Goal: Task Accomplishment & Management: Manage account settings

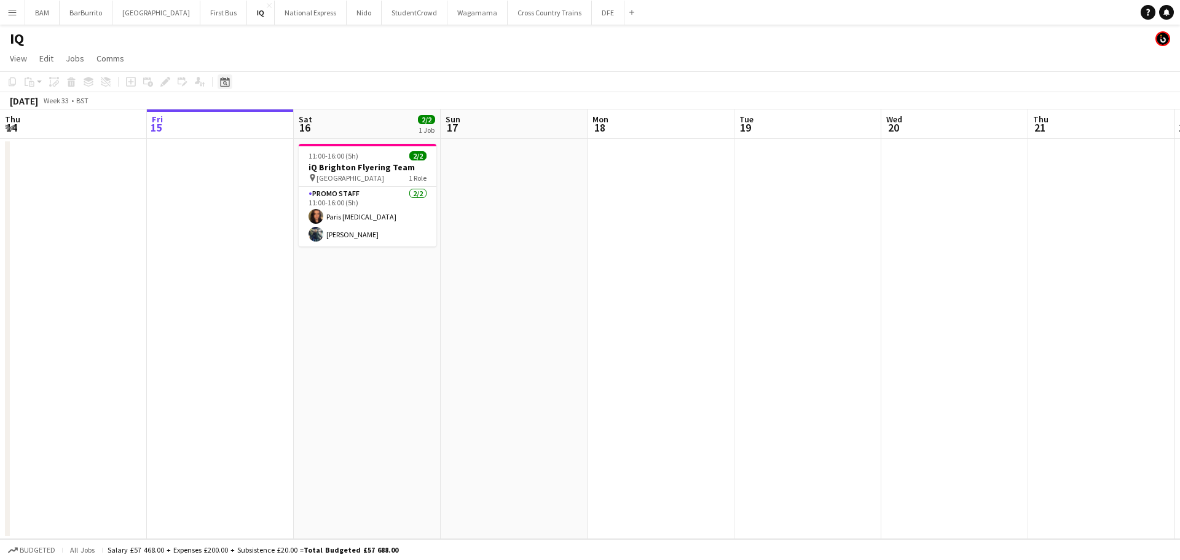
click at [221, 83] on icon "Date picker" at bounding box center [225, 82] width 10 height 10
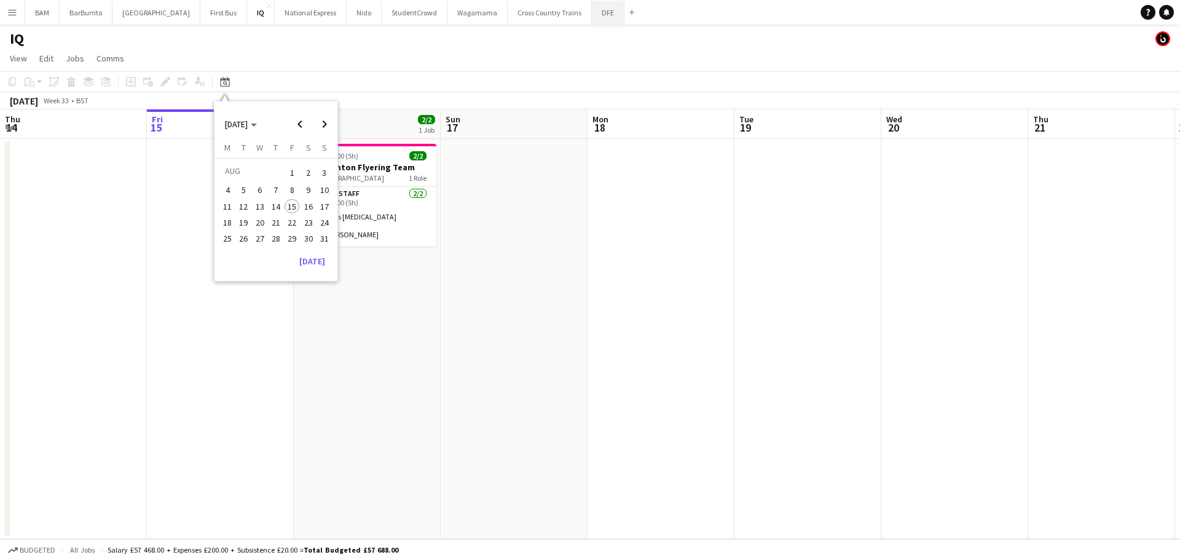
click at [592, 19] on button "DFE Close" at bounding box center [608, 13] width 33 height 24
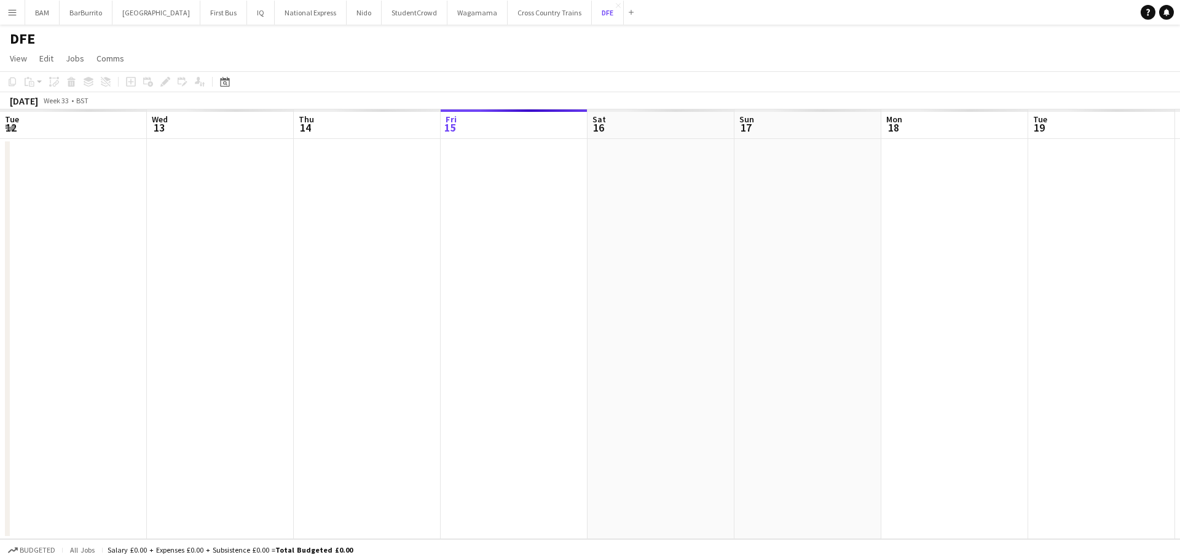
scroll to position [0, 294]
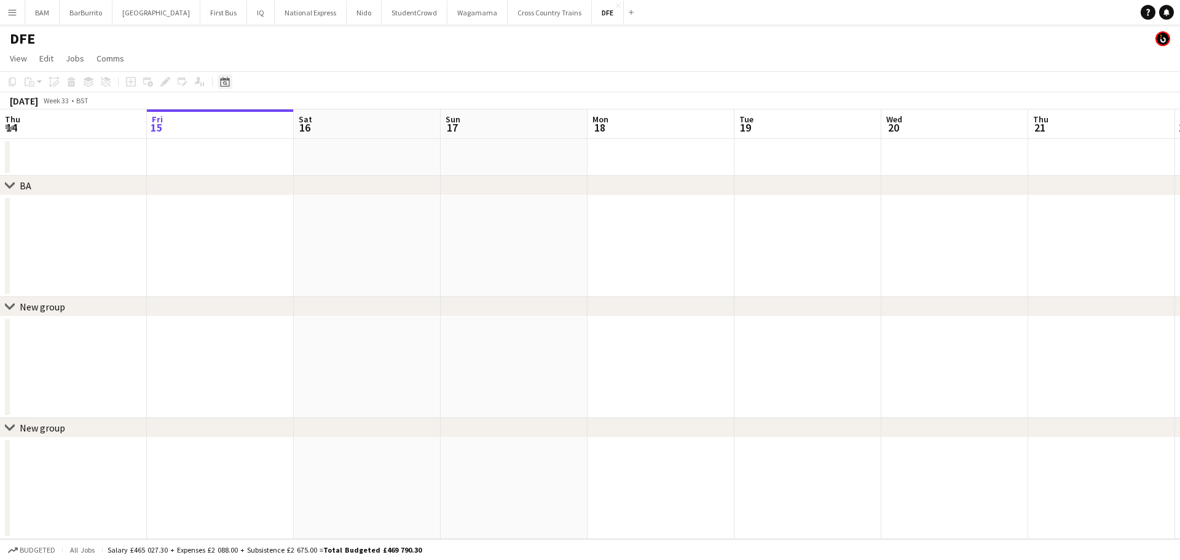
click at [221, 89] on div "Date picker" at bounding box center [225, 81] width 15 height 15
click at [326, 124] on span "Next month" at bounding box center [324, 124] width 25 height 25
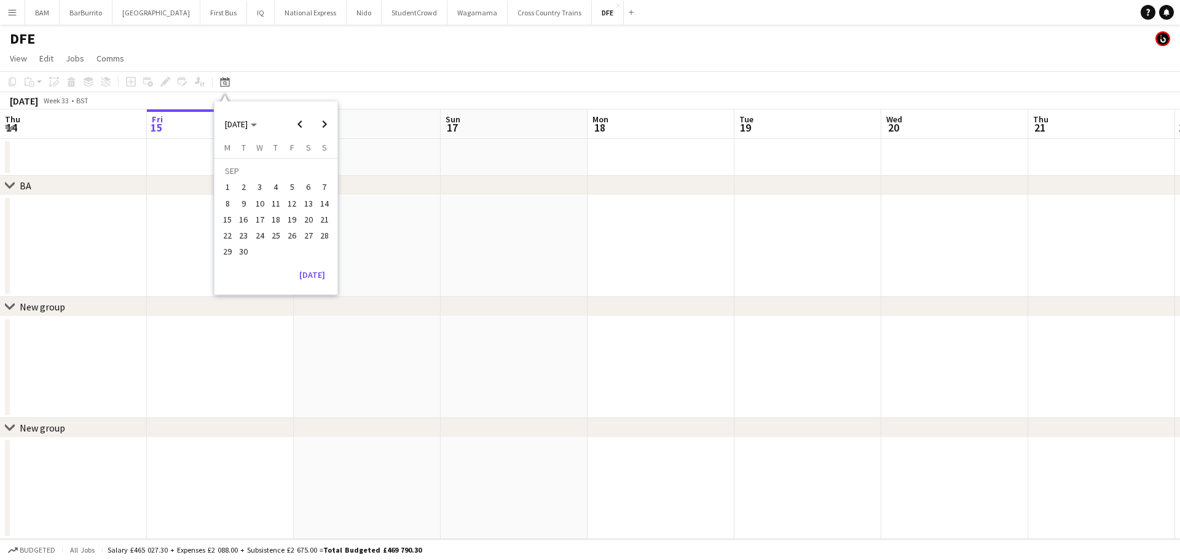
click at [261, 238] on span "24" at bounding box center [260, 235] width 15 height 15
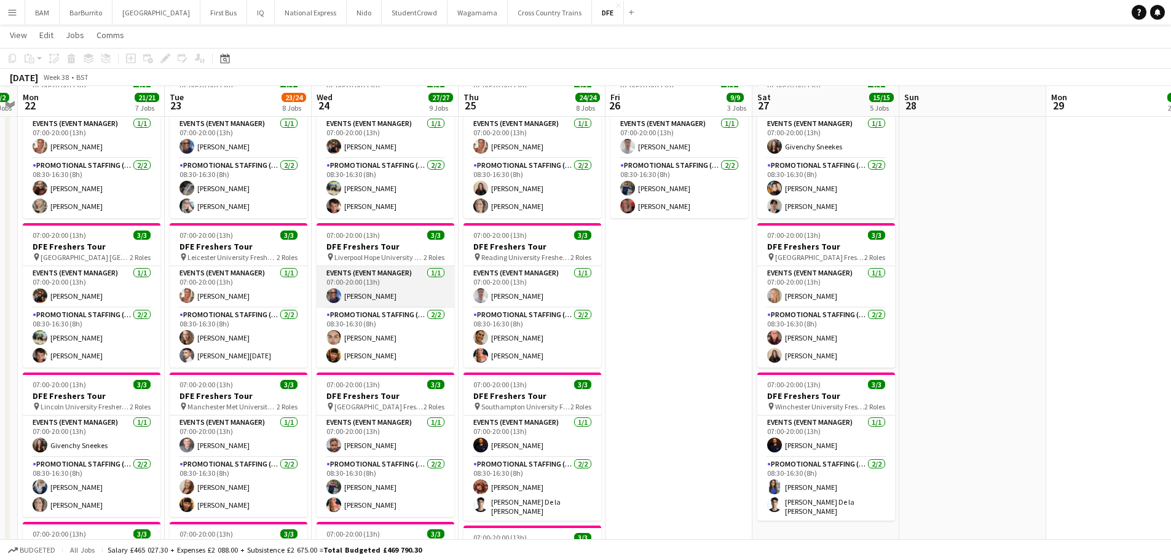
scroll to position [369, 0]
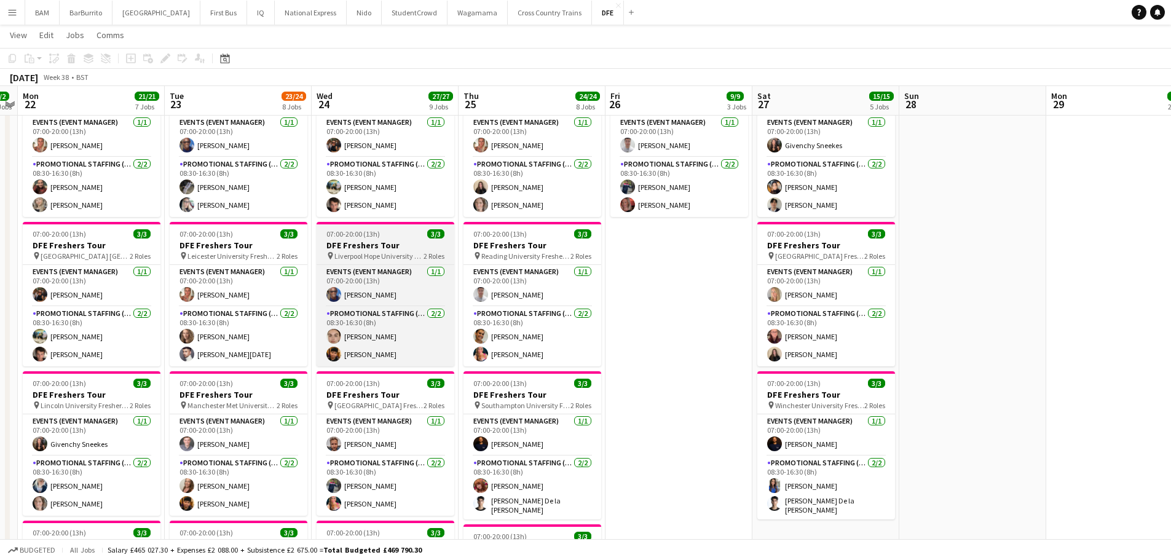
click at [396, 253] on span "Liverpool Hope University Freshers Fair" at bounding box center [378, 255] width 89 height 9
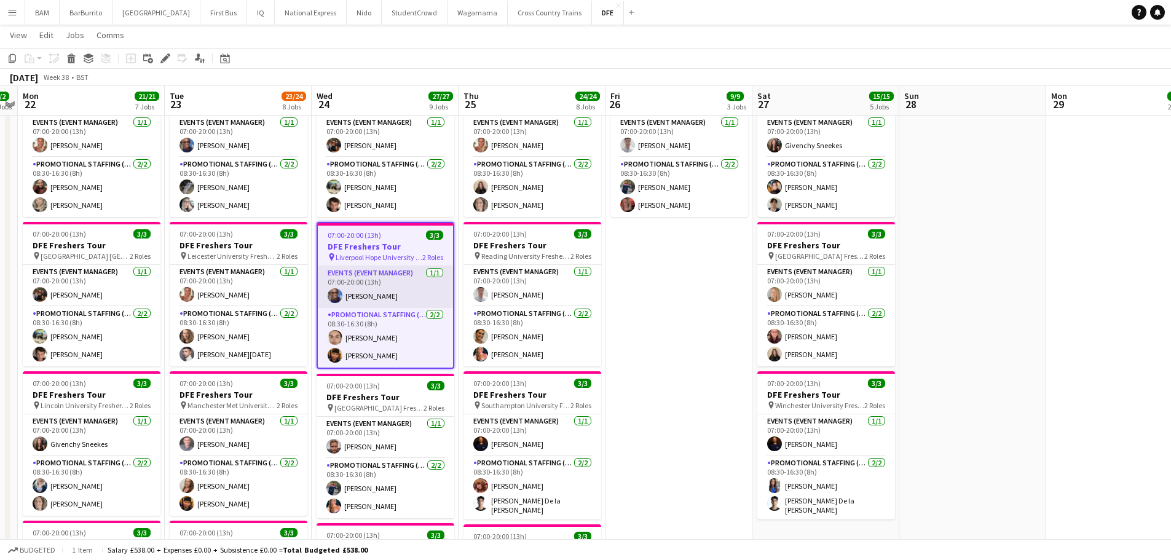
click at [384, 294] on app-card-role "Events (Event Manager) [DATE] 07:00-20:00 (13h) [PERSON_NAME]" at bounding box center [385, 287] width 135 height 42
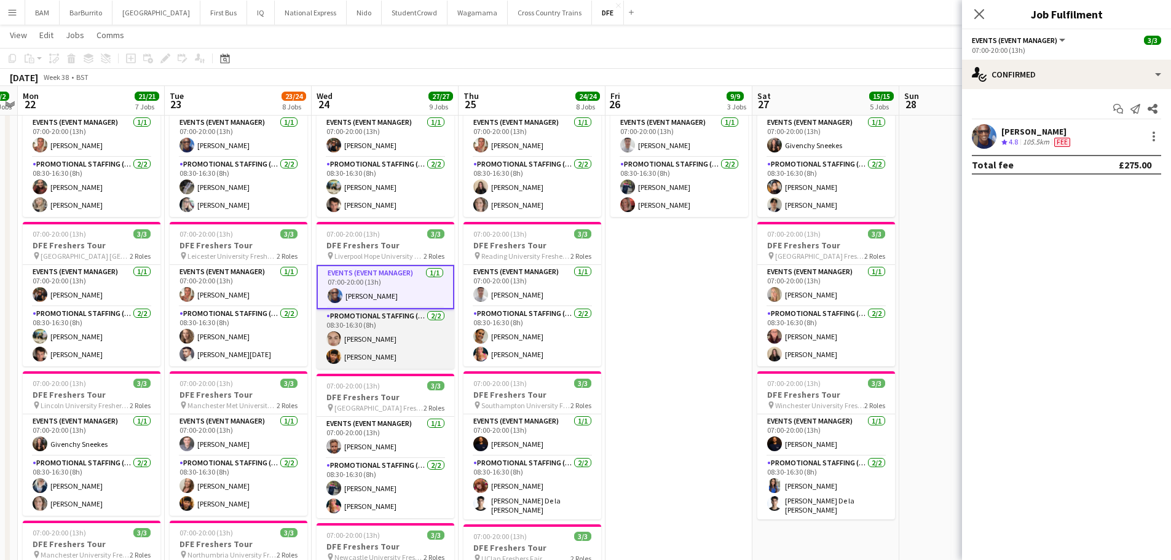
click at [387, 342] on app-card-role "Promotional Staffing (Brand Ambassadors) [DATE] 08:30-16:30 (8h) [PERSON_NAME] …" at bounding box center [385, 339] width 138 height 60
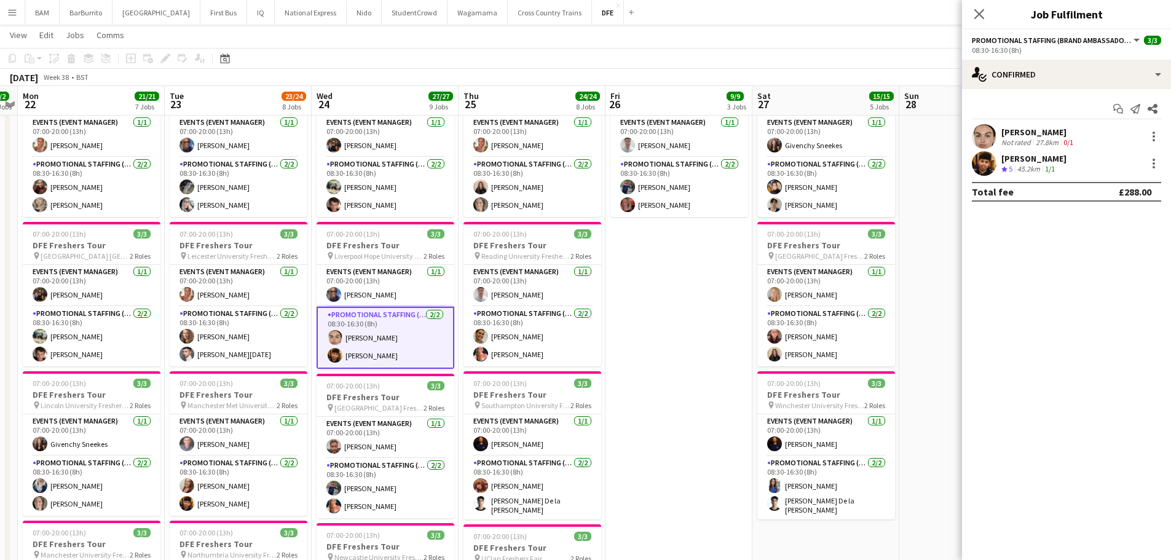
click at [1075, 133] on div "[PERSON_NAME] Not rated 27.8km 0/1" at bounding box center [1066, 136] width 209 height 25
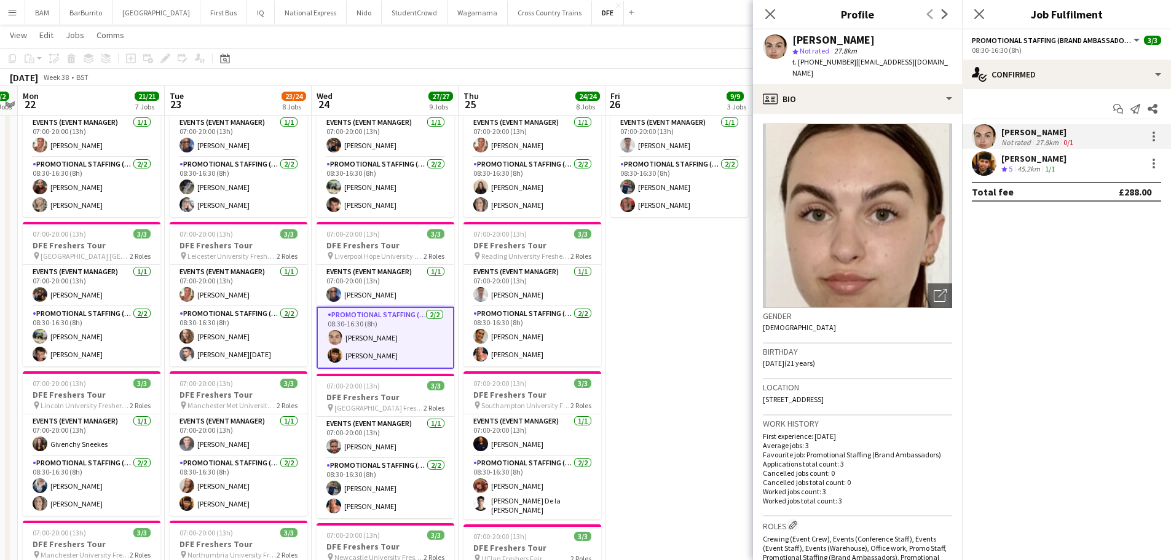
drag, startPoint x: 793, startPoint y: 39, endPoint x: 879, endPoint y: 39, distance: 86.6
click at [879, 39] on div "[PERSON_NAME]" at bounding box center [872, 39] width 160 height 11
copy div "[PERSON_NAME]"
click at [1066, 162] on div "[PERSON_NAME]" at bounding box center [1033, 158] width 65 height 11
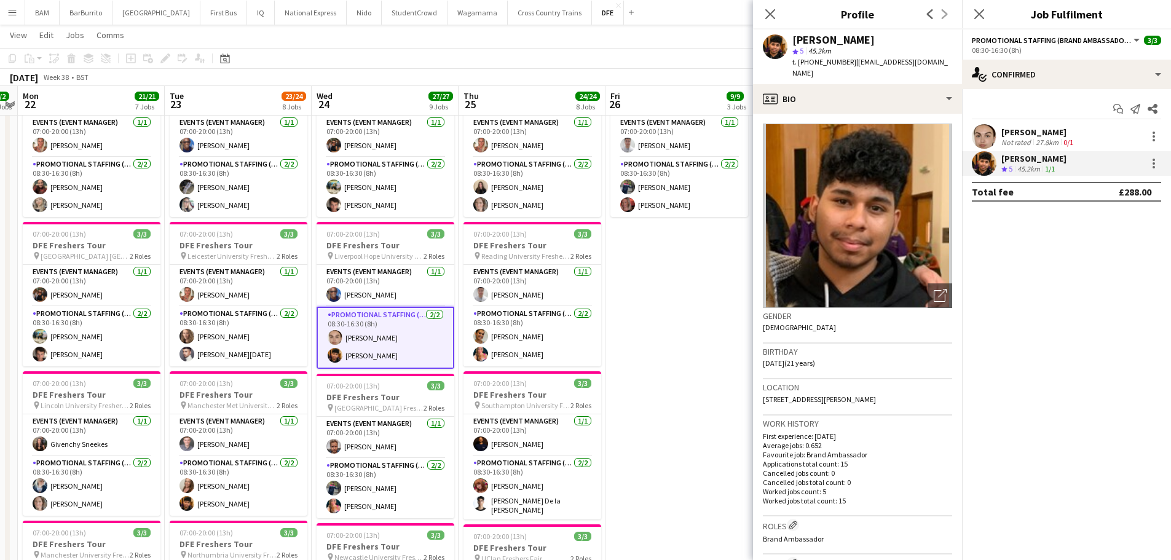
drag, startPoint x: 794, startPoint y: 37, endPoint x: 943, endPoint y: 36, distance: 148.7
click at [943, 36] on div "[PERSON_NAME] star 5 45.2km t. [PHONE_NUMBER] | [EMAIL_ADDRESS][DOMAIN_NAME]" at bounding box center [857, 56] width 209 height 55
copy div "[PERSON_NAME]"
click at [771, 17] on icon "Close pop-in" at bounding box center [770, 14] width 12 height 12
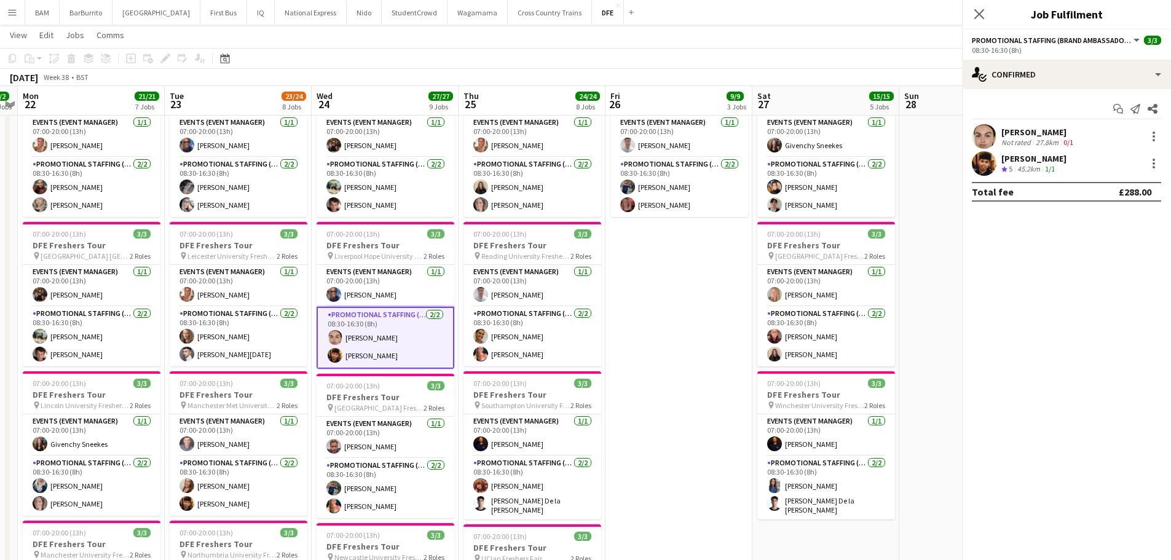
click at [584, 74] on div "[DATE] Week 38 • BST" at bounding box center [585, 77] width 1171 height 17
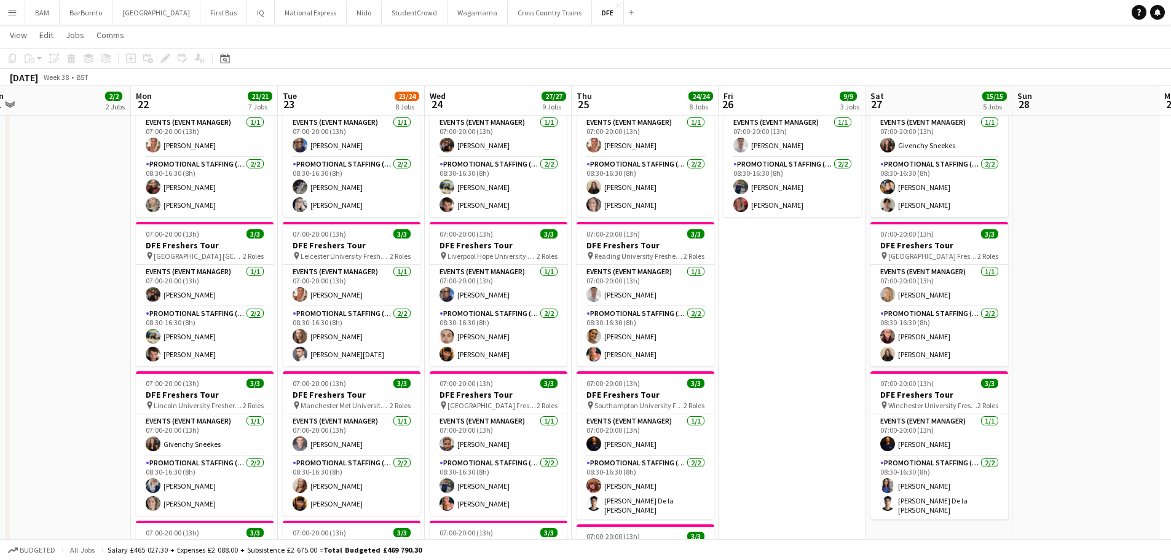
drag, startPoint x: 436, startPoint y: 205, endPoint x: 781, endPoint y: 210, distance: 344.8
click at [781, 210] on app-calendar-viewport "Fri 19 12/12 4 Jobs Sat 20 6/6 2 Jobs Sun 21 2/2 2 Jobs Mon 22 21/21 7 Jobs Tue…" at bounding box center [585, 497] width 1171 height 1636
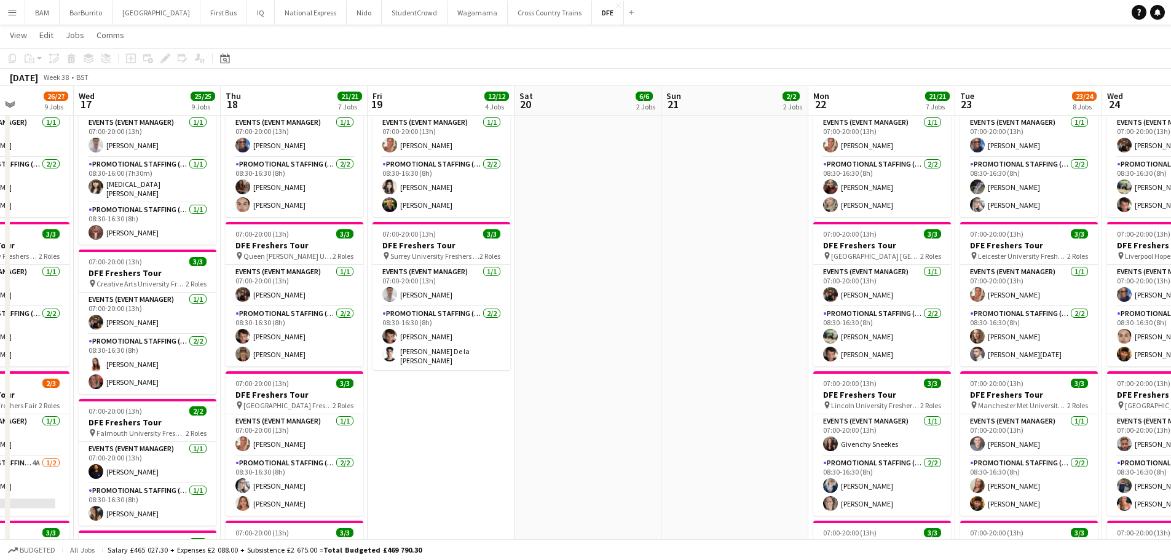
drag, startPoint x: 340, startPoint y: 216, endPoint x: 633, endPoint y: 226, distance: 292.7
click at [633, 226] on app-calendar-viewport "Sun 14 Mon 15 18/18 6 Jobs Tue 16 26/27 9 Jobs Wed 17 25/25 9 Jobs Thu 18 21/21…" at bounding box center [585, 497] width 1171 height 1636
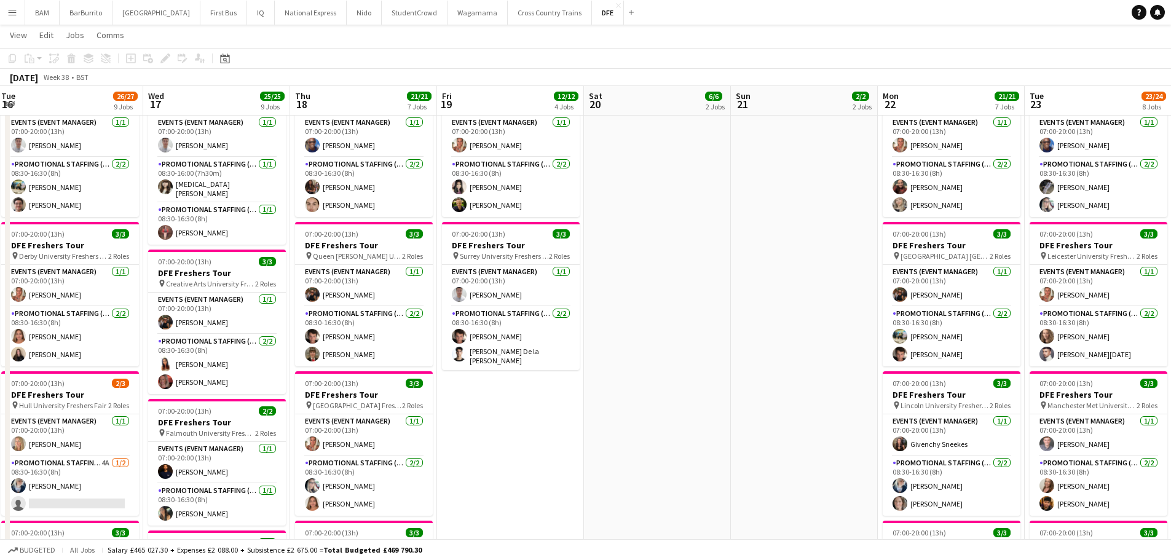
scroll to position [0, 259]
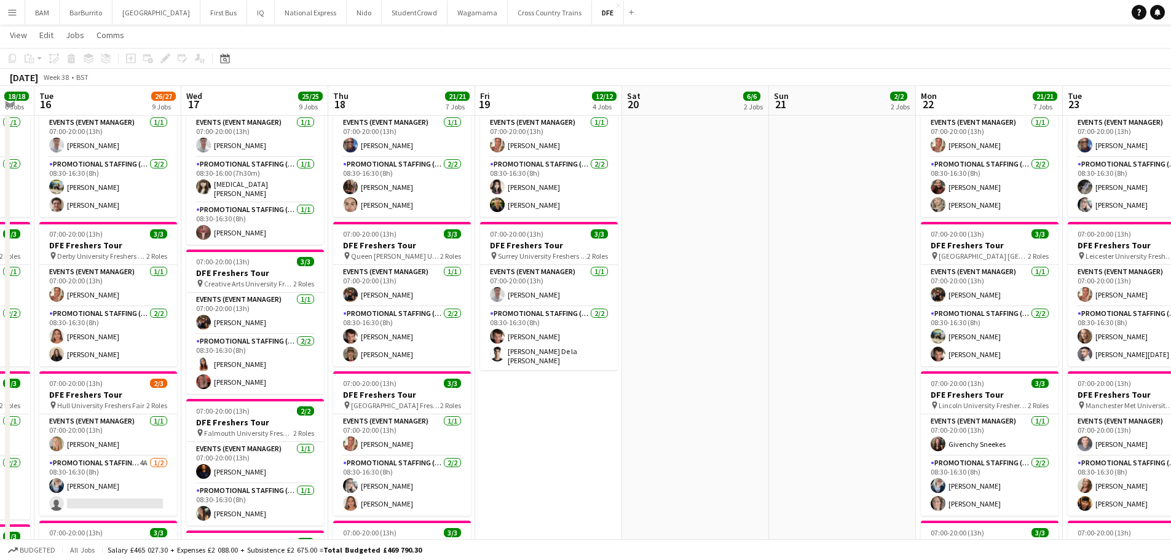
drag, startPoint x: 533, startPoint y: 233, endPoint x: 560, endPoint y: 234, distance: 27.1
click at [560, 234] on app-calendar-viewport "Sun 14 3/3 3 Jobs Mon 15 18/18 6 Jobs Tue 16 26/27 9 Jobs Wed 17 25/25 9 Jobs T…" at bounding box center [585, 497] width 1171 height 1636
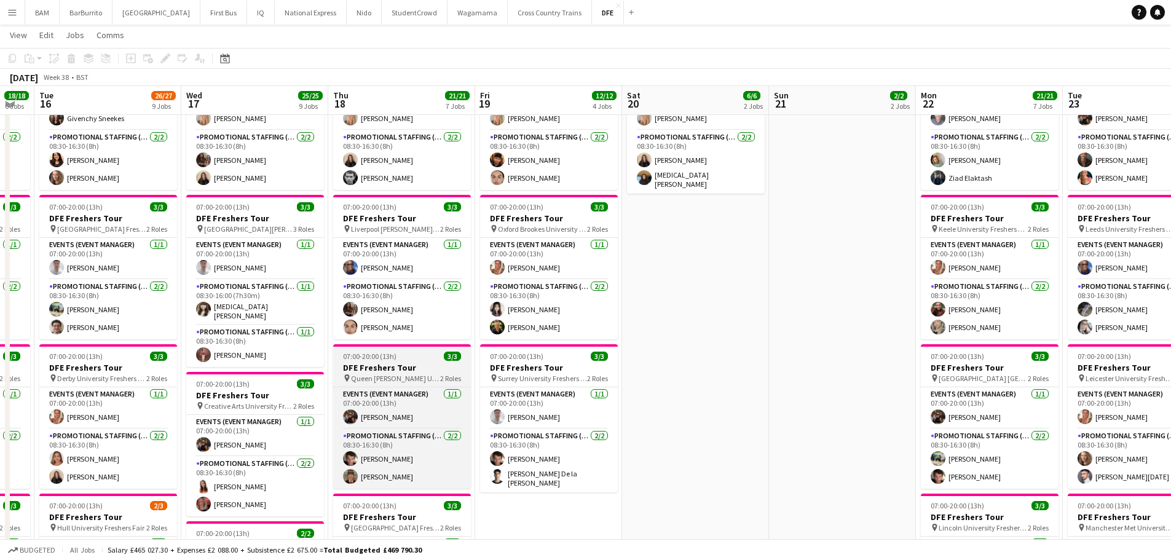
scroll to position [246, 0]
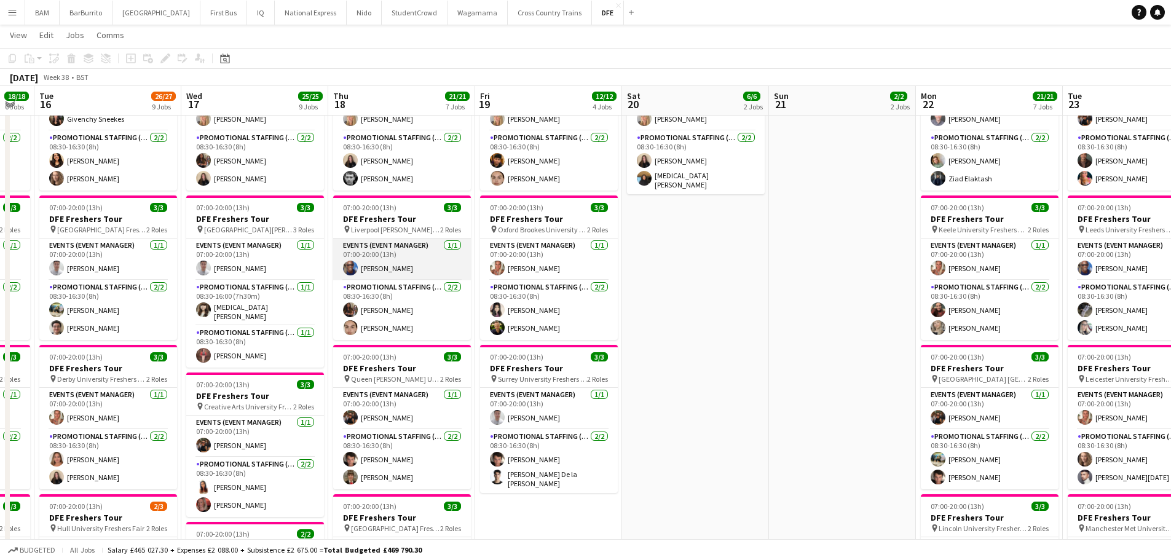
click at [412, 258] on app-card-role "Events (Event Manager) [DATE] 07:00-20:00 (13h) [PERSON_NAME]" at bounding box center [402, 259] width 138 height 42
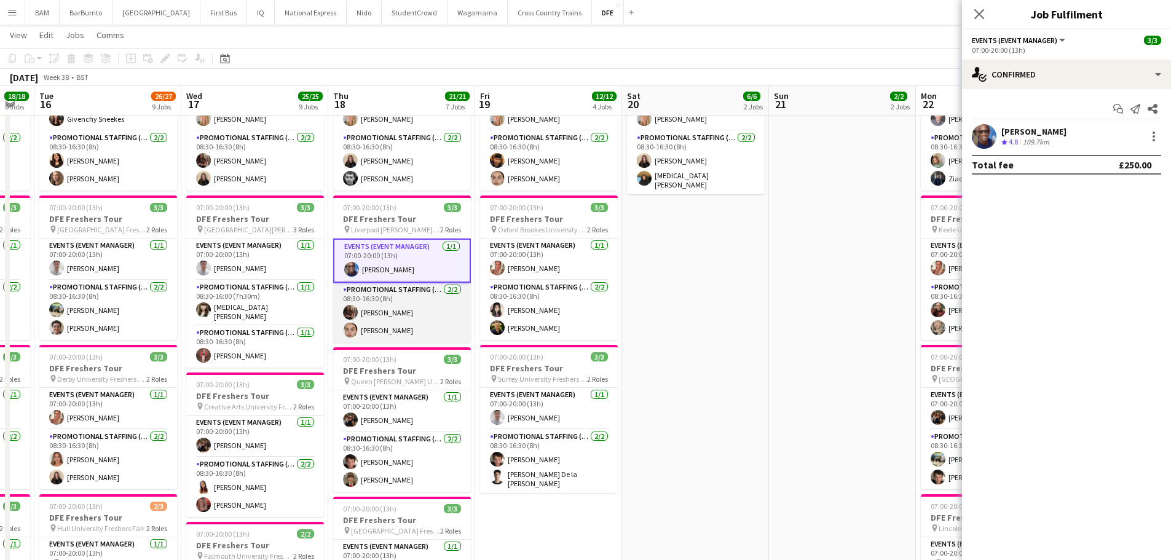
drag, startPoint x: 387, startPoint y: 328, endPoint x: 418, endPoint y: 327, distance: 31.3
click at [387, 328] on app-card-role "Promotional Staffing (Brand Ambassadors) [DATE] 08:30-16:30 (8h) [PERSON_NAME] …" at bounding box center [402, 313] width 138 height 60
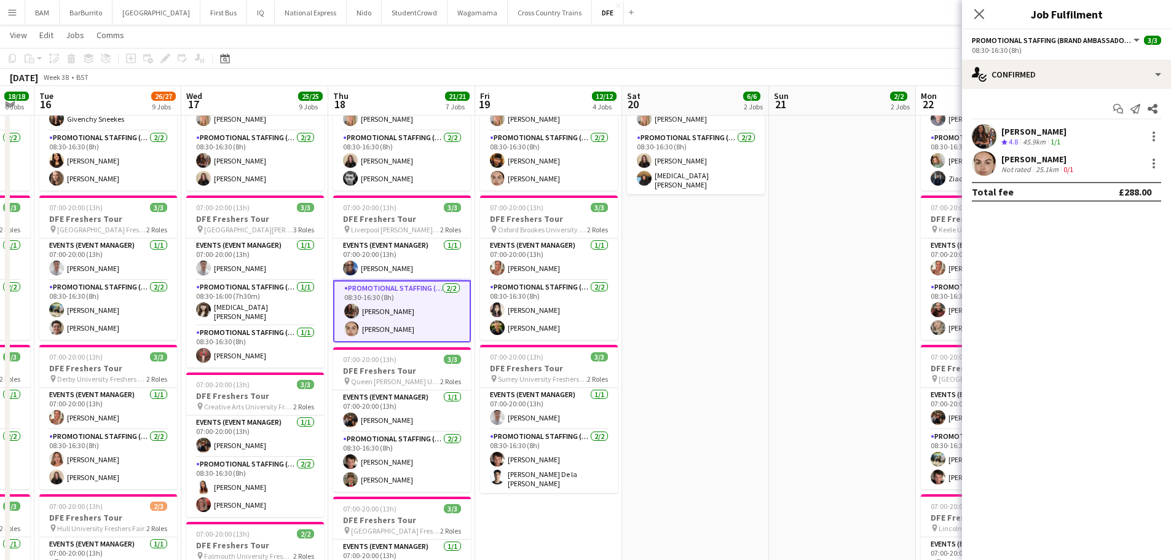
click at [1057, 133] on div "[PERSON_NAME]" at bounding box center [1033, 131] width 65 height 11
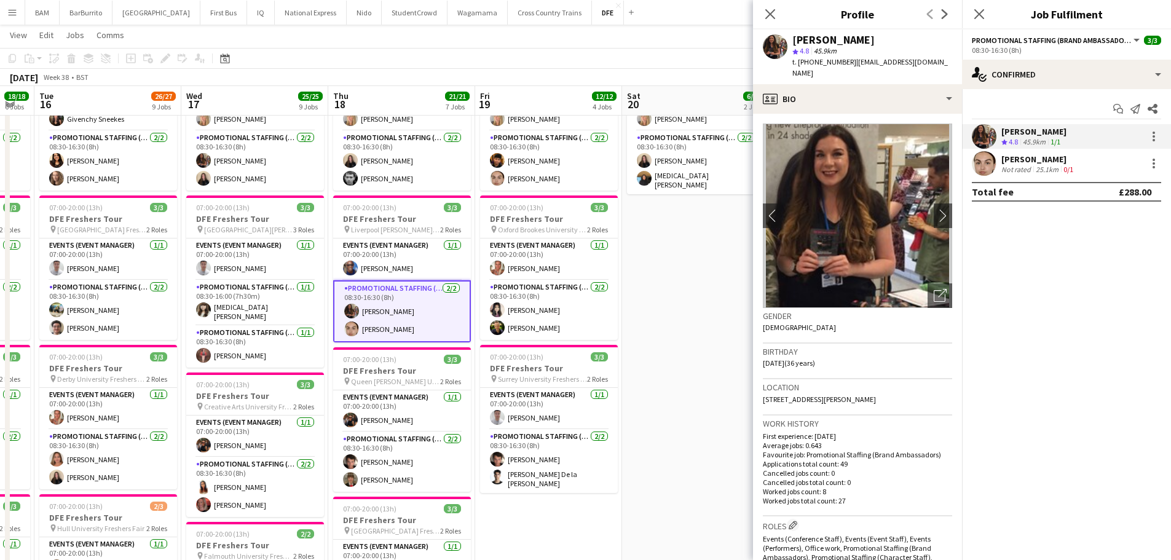
drag, startPoint x: 796, startPoint y: 39, endPoint x: 887, endPoint y: 42, distance: 91.0
click at [887, 42] on div "[PERSON_NAME]" at bounding box center [872, 39] width 160 height 11
click at [862, 36] on div "[PERSON_NAME]" at bounding box center [833, 39] width 82 height 11
drag, startPoint x: 863, startPoint y: 41, endPoint x: 791, endPoint y: 41, distance: 71.9
click at [791, 41] on div "[PERSON_NAME] star 4.8 45.9km t. [PHONE_NUMBER] | [EMAIL_ADDRESS][DOMAIN_NAME]" at bounding box center [857, 56] width 209 height 55
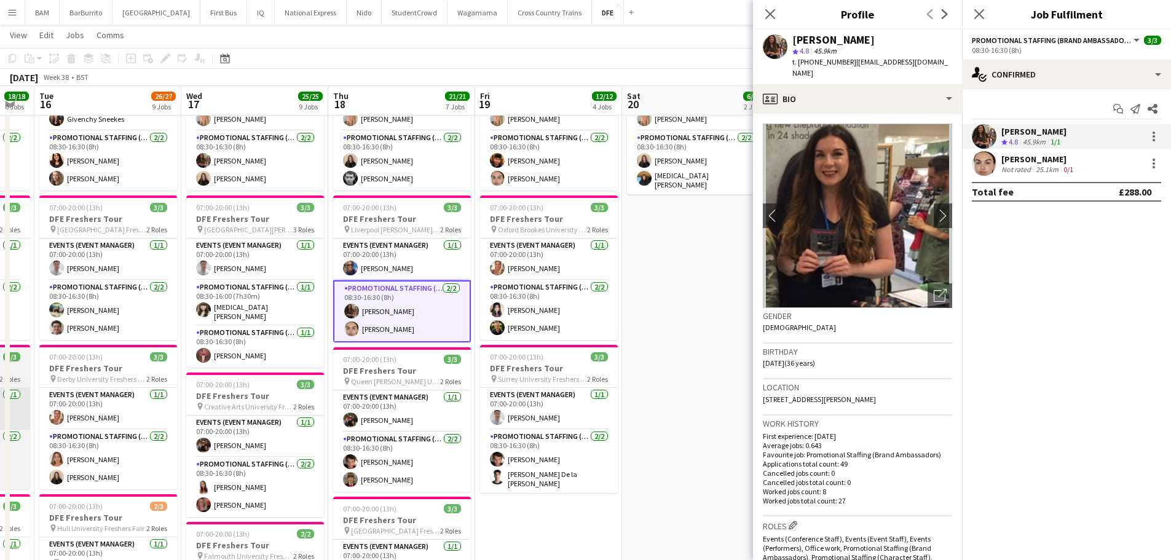
copy div "[PERSON_NAME]"
click at [475, 66] on app-toolbar "Copy Paste Paste Ctrl+V Paste with crew Ctrl+Shift+V Paste linked Job [GEOGRAPH…" at bounding box center [585, 58] width 1171 height 21
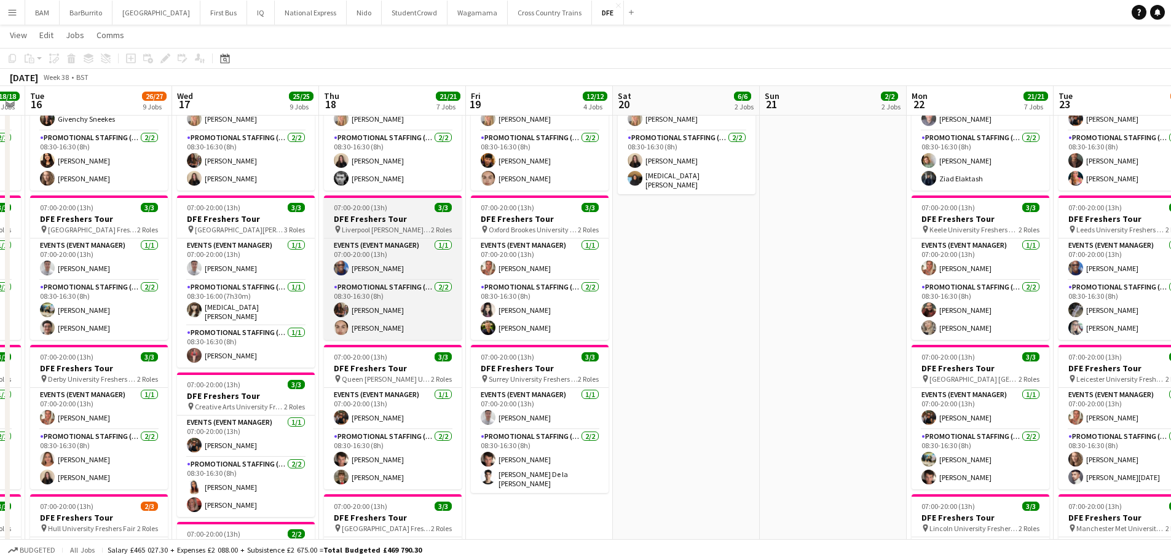
drag, startPoint x: 202, startPoint y: 170, endPoint x: 258, endPoint y: 198, distance: 63.5
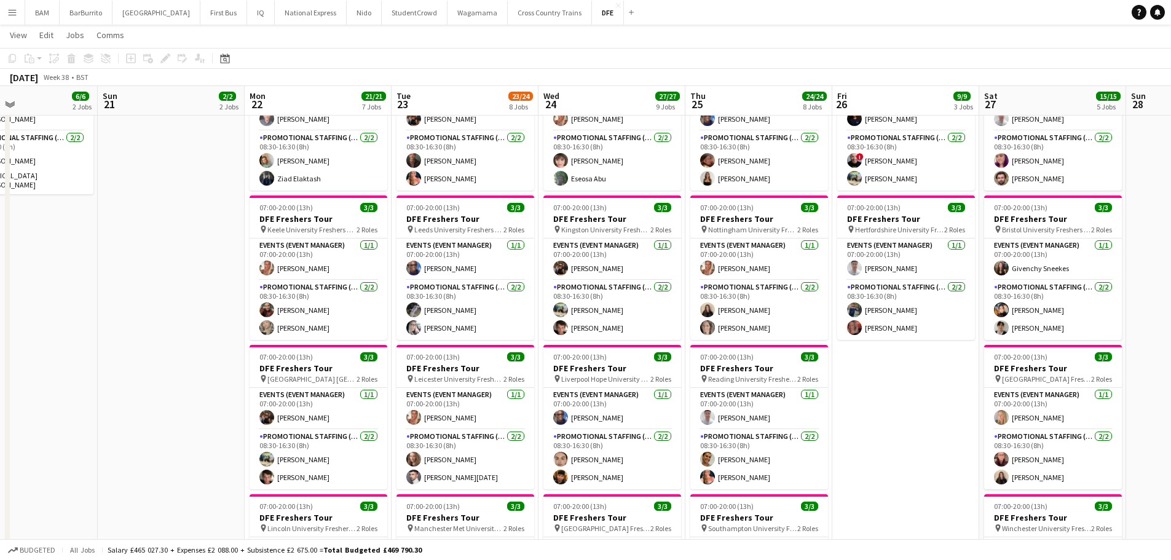
drag, startPoint x: 289, startPoint y: 219, endPoint x: 79, endPoint y: 209, distance: 209.8
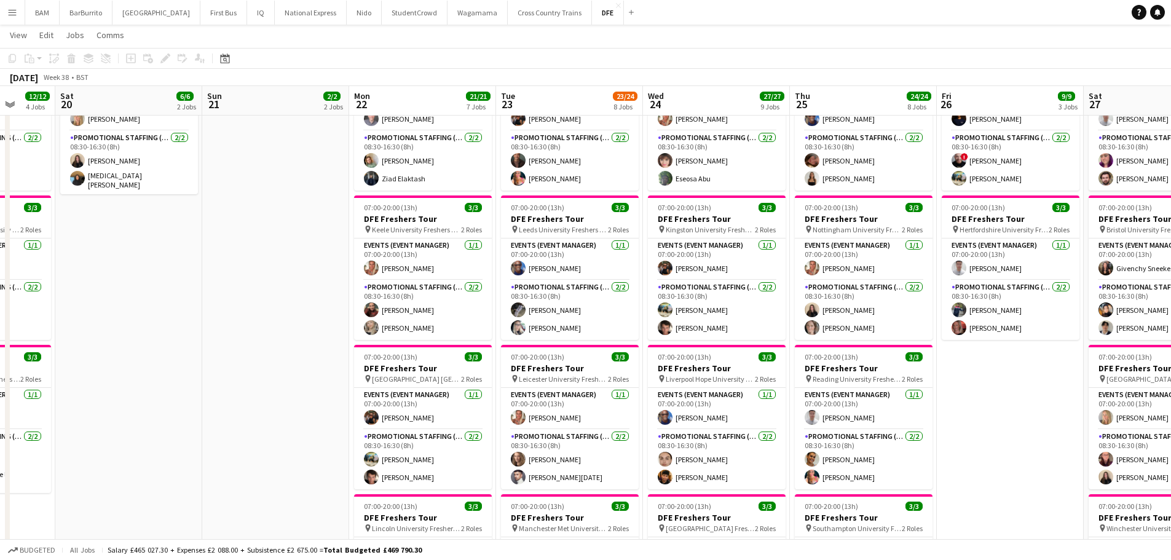
scroll to position [0, 409]
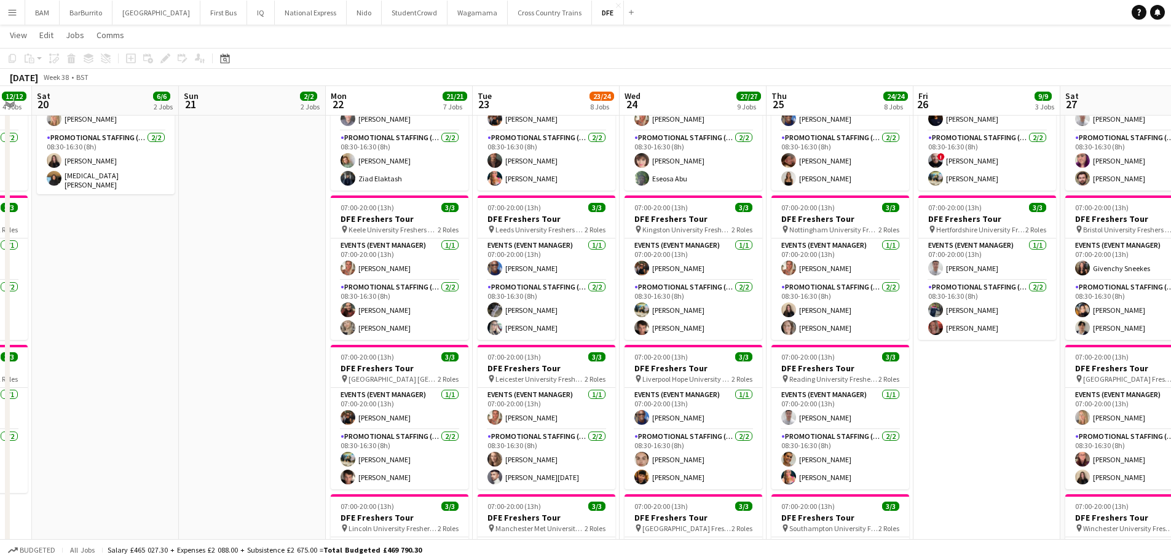
drag, startPoint x: 507, startPoint y: 231, endPoint x: 442, endPoint y: 231, distance: 65.1
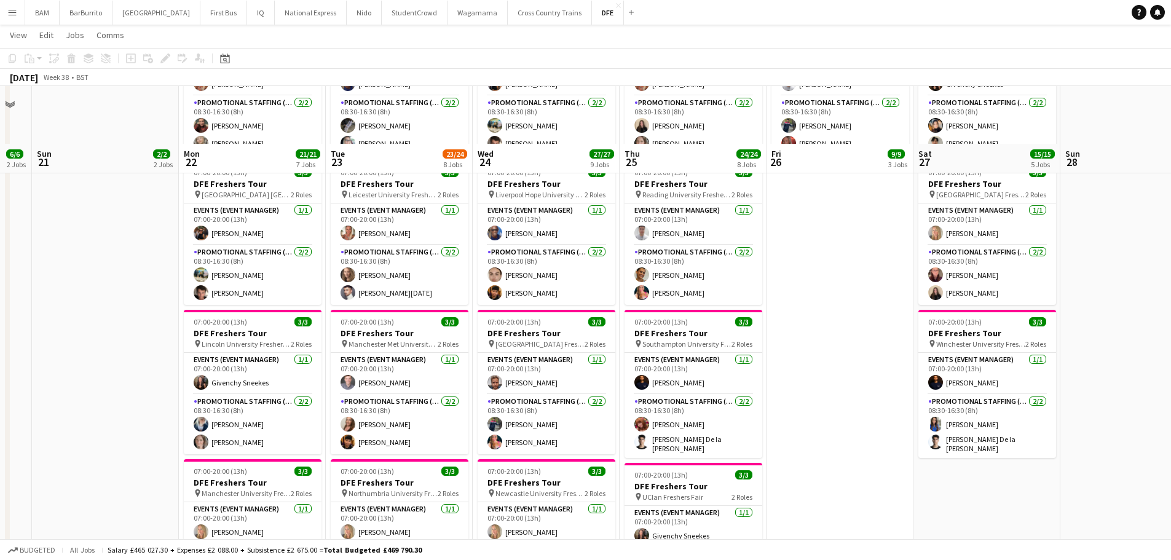
scroll to position [553, 0]
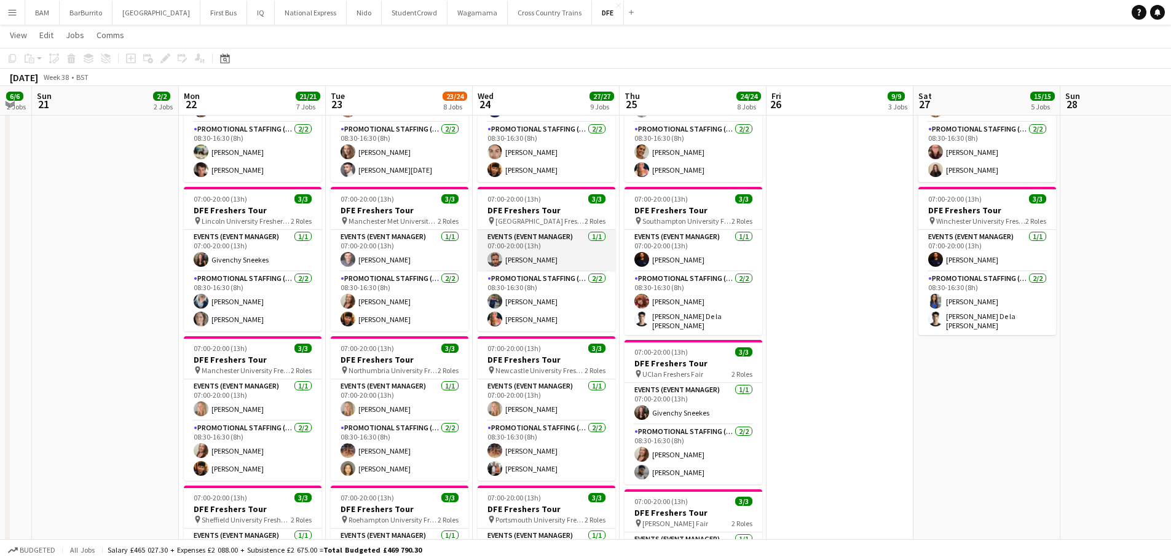
click at [573, 253] on app-card-role "Events (Event Manager) [DATE] 07:00-20:00 (13h) [PERSON_NAME]" at bounding box center [546, 251] width 138 height 42
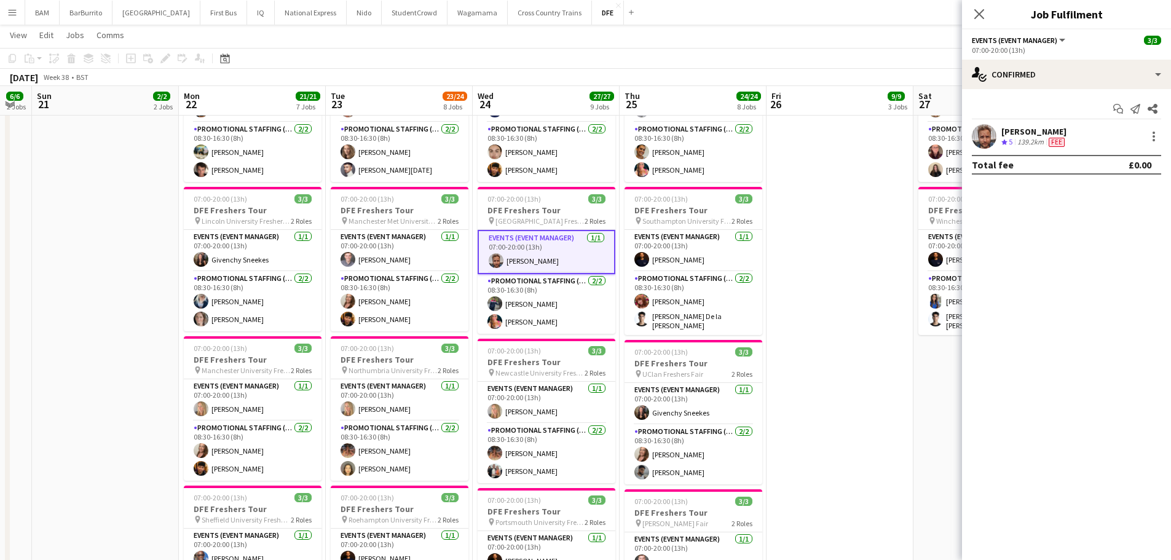
click at [1008, 139] on span "5" at bounding box center [1010, 141] width 4 height 9
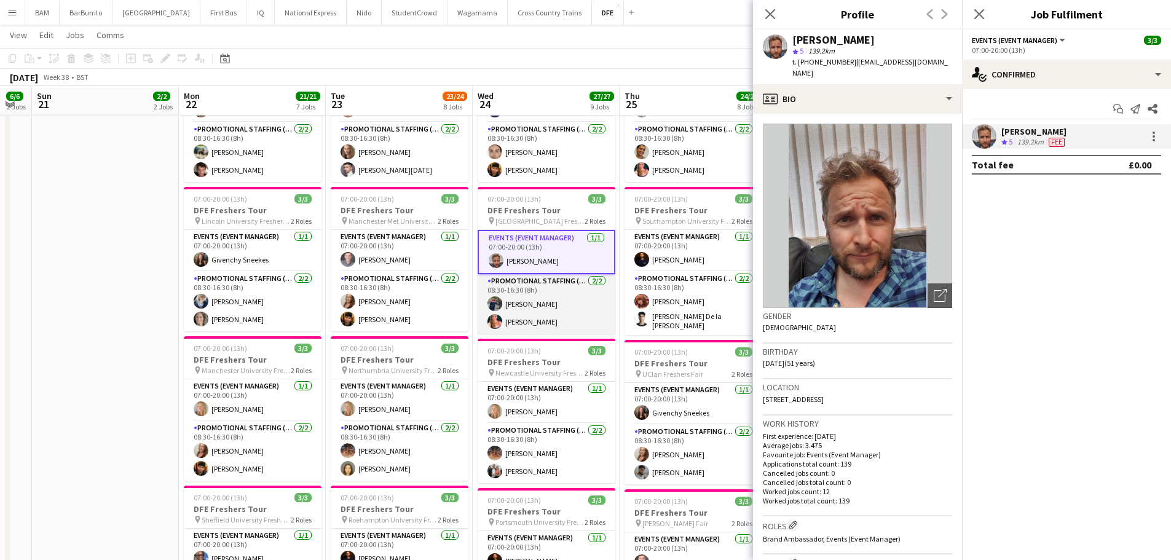
click at [543, 303] on app-card-role "Promotional Staffing (Brand Ambassadors) [DATE] 08:30-16:30 (8h) [PERSON_NAME] …" at bounding box center [546, 304] width 138 height 60
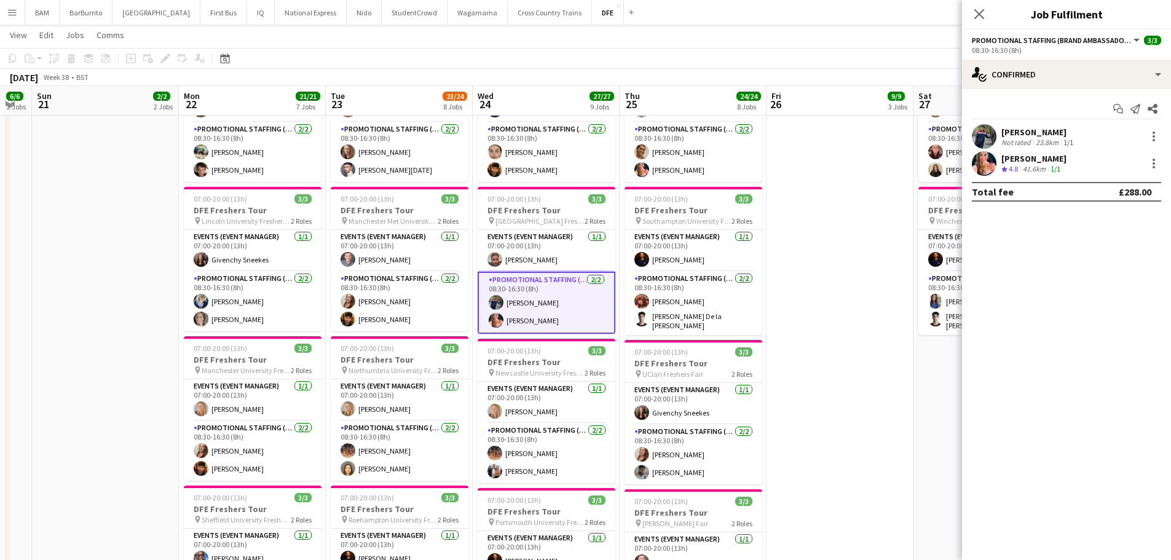
click at [1056, 139] on div "23.8km" at bounding box center [1047, 142] width 28 height 9
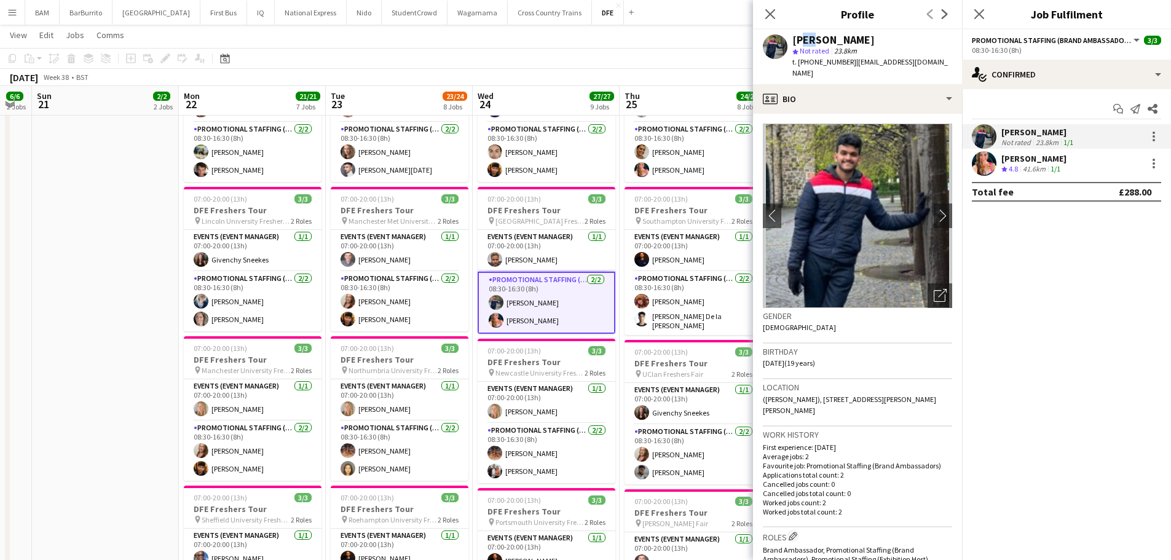
click at [808, 36] on div "[PERSON_NAME]" at bounding box center [833, 39] width 82 height 11
drag, startPoint x: 787, startPoint y: 39, endPoint x: 854, endPoint y: 43, distance: 66.5
click at [854, 43] on div "[PERSON_NAME] star Not rated 23.8km t. [PHONE_NUMBER] | [EMAIL_ADDRESS][DOMAIN_…" at bounding box center [857, 56] width 209 height 55
copy div "[PERSON_NAME]"
click at [1024, 161] on div "[PERSON_NAME]" at bounding box center [1033, 158] width 65 height 11
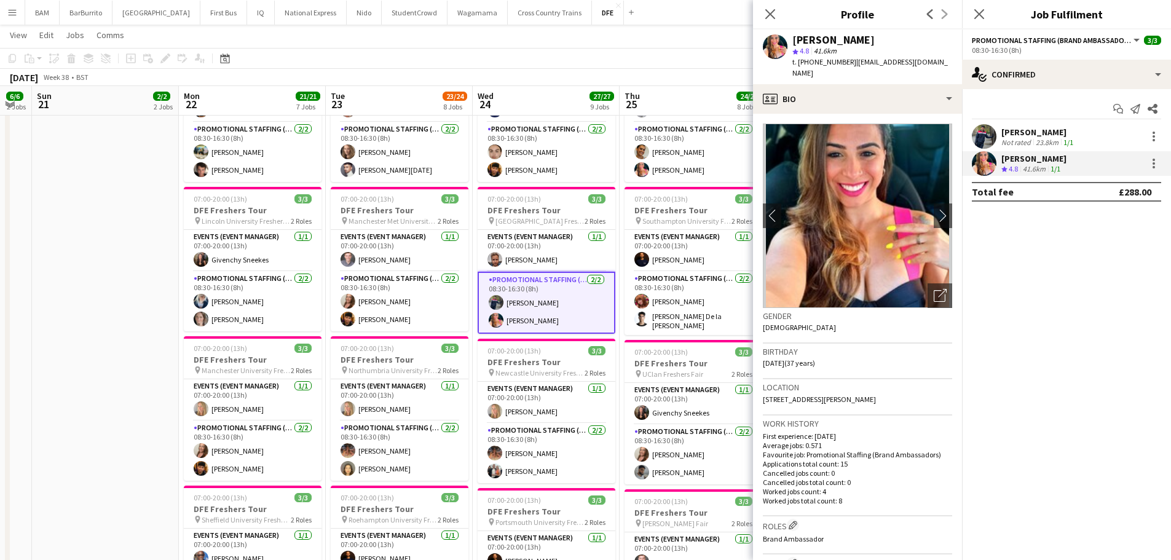
drag, startPoint x: 792, startPoint y: 37, endPoint x: 923, endPoint y: 44, distance: 131.1
click at [923, 44] on div "[PERSON_NAME]" at bounding box center [872, 39] width 160 height 11
copy div "[PERSON_NAME]"
click at [512, 93] on app-board-header-date "Wed 24 27/27 9 Jobs" at bounding box center [546, 100] width 147 height 29
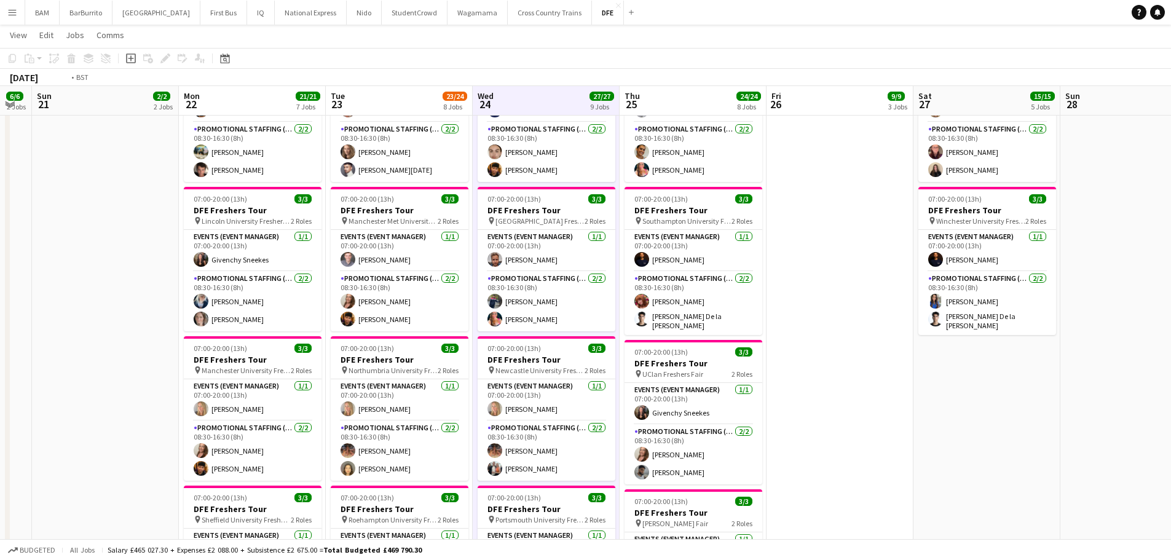
drag, startPoint x: 612, startPoint y: 190, endPoint x: 583, endPoint y: 189, distance: 28.9
click at [361, 184] on app-calendar-viewport "Thu 18 21/21 7 Jobs Fri 19 12/12 4 Jobs Sat 20 6/6 2 Jobs Sun 21 2/2 2 Jobs Mon…" at bounding box center [585, 313] width 1171 height 1636
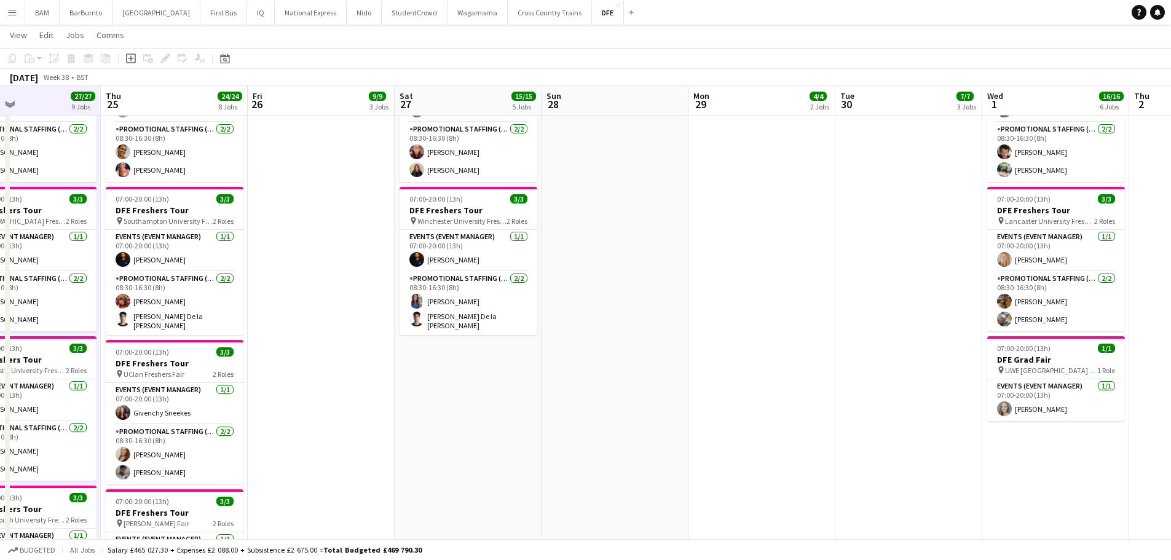
drag, startPoint x: 594, startPoint y: 215, endPoint x: 489, endPoint y: 199, distance: 106.3
click at [377, 196] on app-calendar-viewport "Sun 21 2/2 2 Jobs Mon 22 21/21 7 Jobs Tue 23 23/24 8 Jobs Wed 24 27/27 9 Jobs T…" at bounding box center [585, 313] width 1171 height 1636
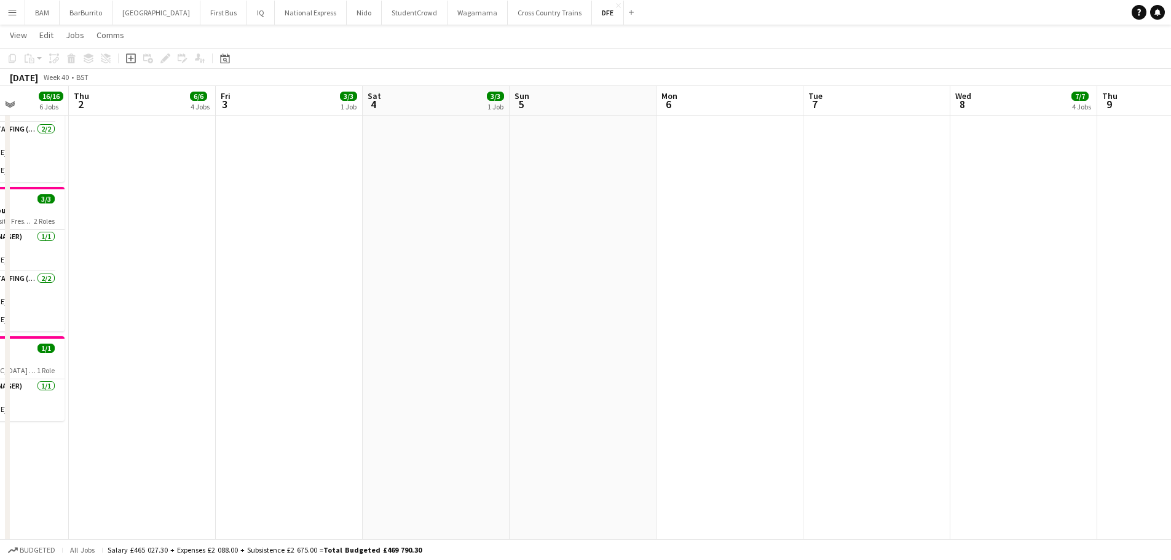
drag, startPoint x: 690, startPoint y: 222, endPoint x: 210, endPoint y: 185, distance: 482.0
click at [205, 185] on app-calendar-viewport "Sun 28 Mon 29 4/4 2 Jobs Tue 30 7/7 3 Jobs Wed 1 16/16 6 Jobs Thu 2 6/6 4 Jobs …" at bounding box center [585, 313] width 1171 height 1636
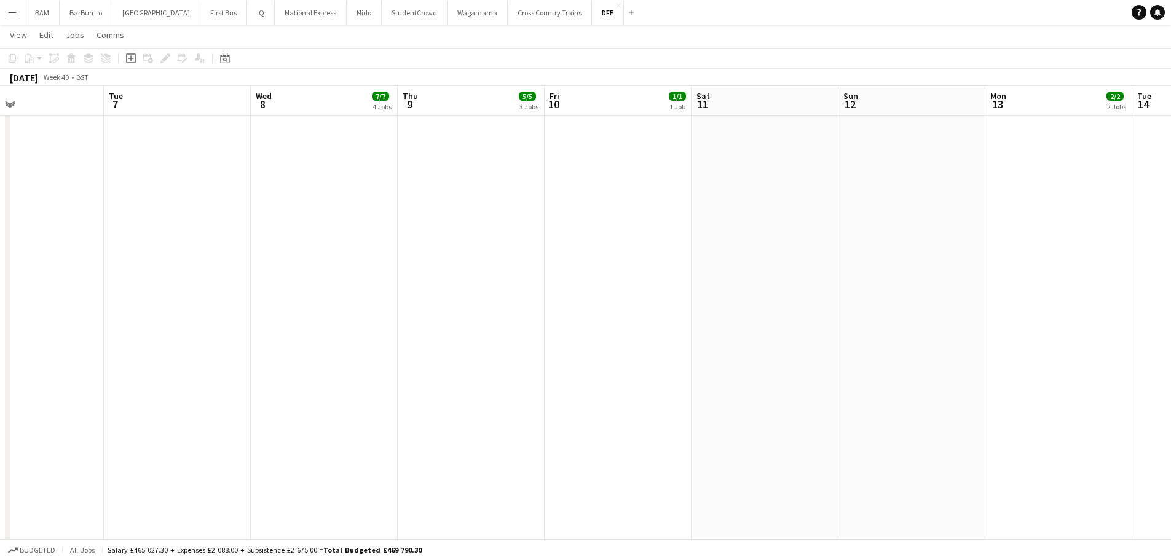
drag, startPoint x: 151, startPoint y: 210, endPoint x: 139, endPoint y: 209, distance: 12.3
click at [139, 209] on app-calendar-viewport "Fri 3 3/3 1 Job Sat 4 3/3 1 Job Sun 5 Mon 6 Tue 7 Wed 8 7/7 4 Jobs Thu 9 5/5 3 …" at bounding box center [585, 313] width 1171 height 1636
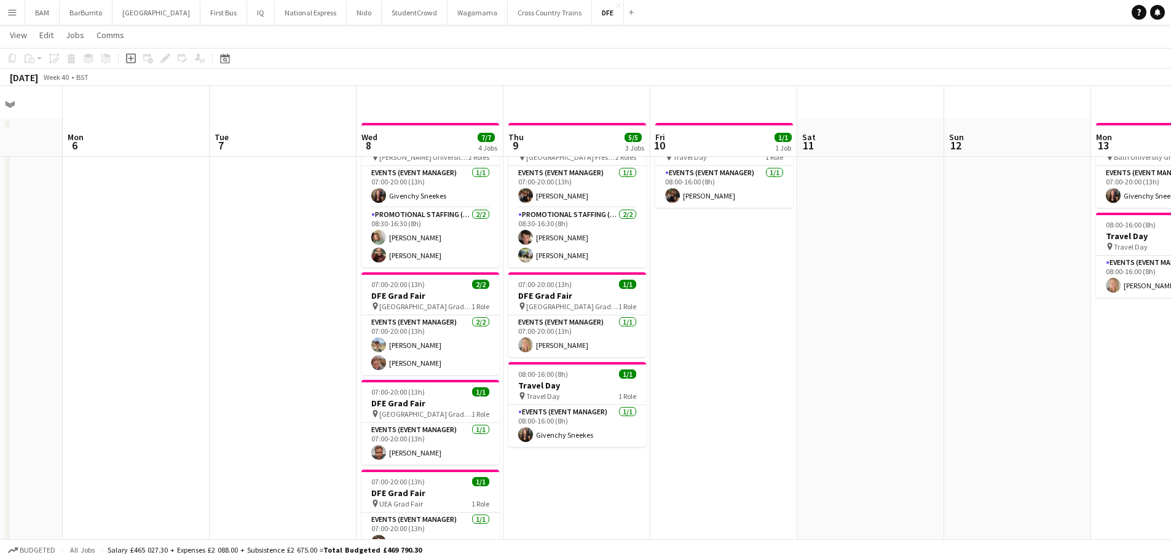
scroll to position [0, 0]
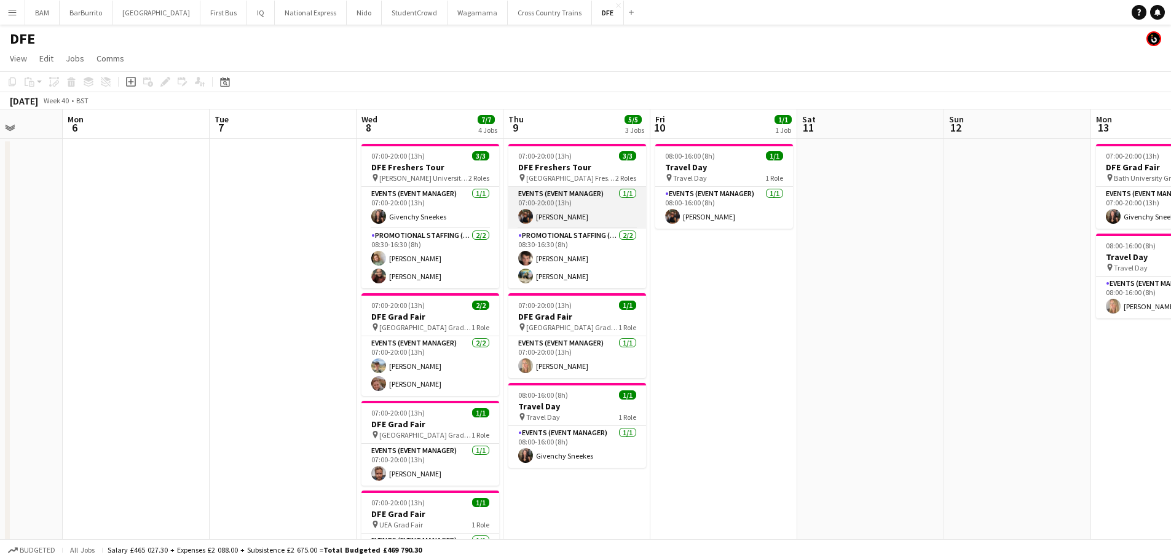
click at [603, 210] on app-card-role "Events (Event Manager) [DATE] 07:00-20:00 (13h) [PERSON_NAME]" at bounding box center [577, 208] width 138 height 42
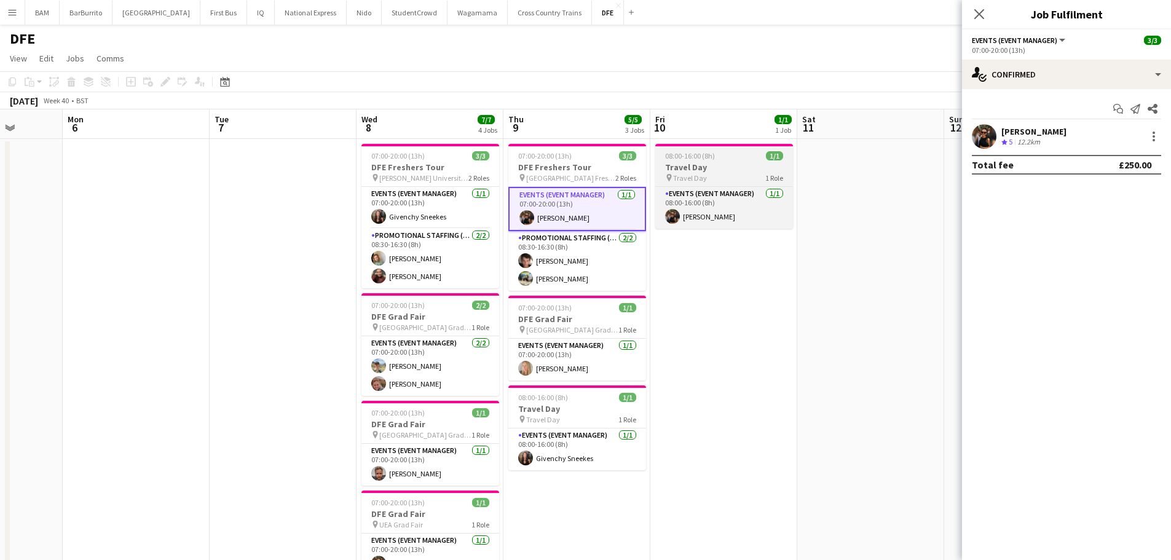
drag, startPoint x: 589, startPoint y: 269, endPoint x: 726, endPoint y: 179, distance: 162.9
click at [589, 269] on app-card-role "Promotional Staffing (Brand Ambassadors) [DATE] 08:30-16:30 (8h) [PERSON_NAME] …" at bounding box center [577, 261] width 138 height 60
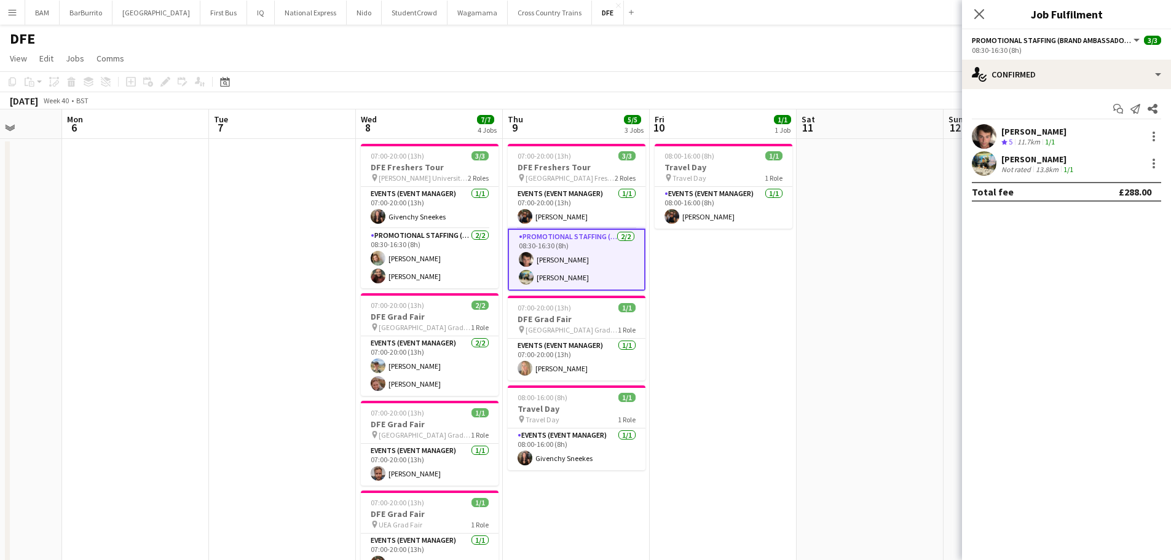
click at [1106, 132] on div "[PERSON_NAME] Crew rating 5 11.7km 1/1" at bounding box center [1066, 136] width 209 height 25
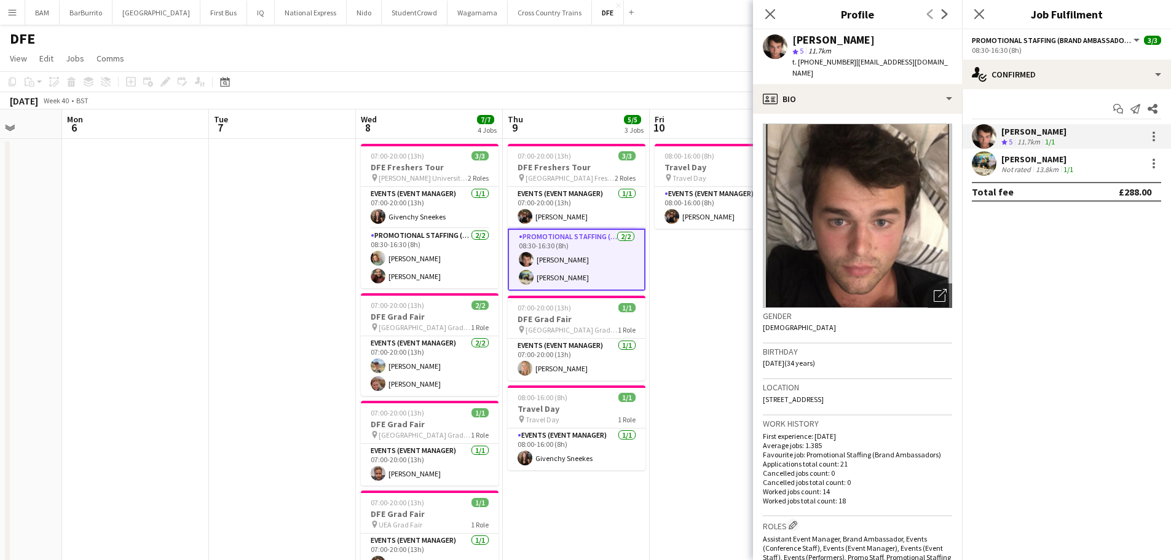
drag, startPoint x: 795, startPoint y: 39, endPoint x: 882, endPoint y: 43, distance: 88.0
click at [882, 43] on div "[PERSON_NAME]" at bounding box center [872, 39] width 160 height 11
copy div "[PERSON_NAME]"
click at [1003, 162] on div "[PERSON_NAME]" at bounding box center [1038, 159] width 74 height 11
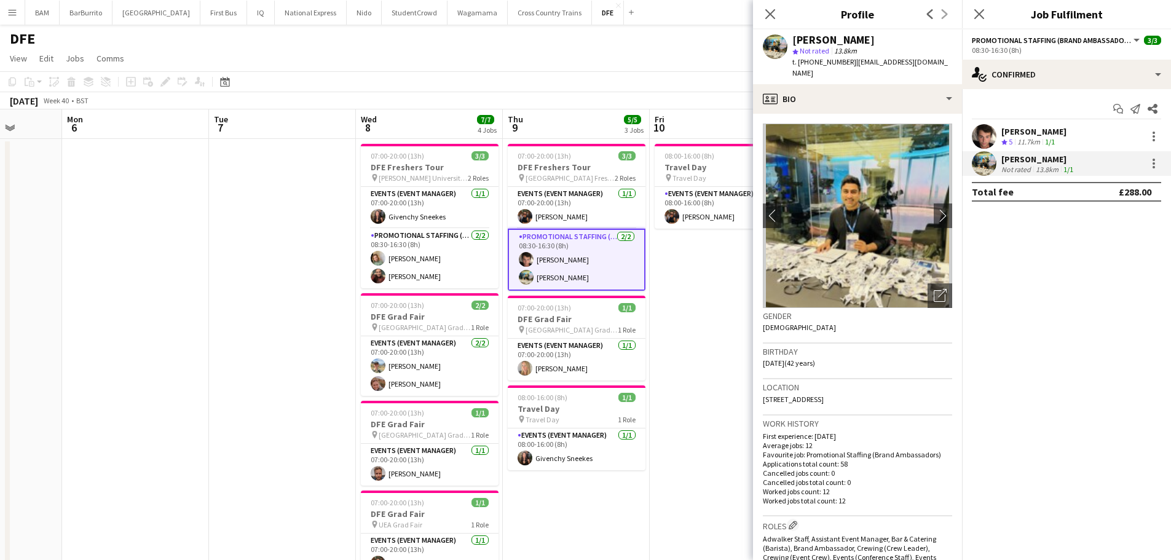
drag, startPoint x: 791, startPoint y: 39, endPoint x: 889, endPoint y: 47, distance: 98.0
click at [889, 47] on div "[PERSON_NAME] star Not rated 13.8km t. [PHONE_NUMBER] | [EMAIL_ADDRESS][DOMAIN_…" at bounding box center [857, 56] width 209 height 55
click at [856, 36] on div "[PERSON_NAME]" at bounding box center [872, 39] width 160 height 11
drag, startPoint x: 848, startPoint y: 41, endPoint x: 788, endPoint y: 41, distance: 60.2
click at [788, 41] on div "[PERSON_NAME] star Not rated 13.8km t. [PHONE_NUMBER] | [EMAIL_ADDRESS][DOMAIN_…" at bounding box center [857, 56] width 209 height 55
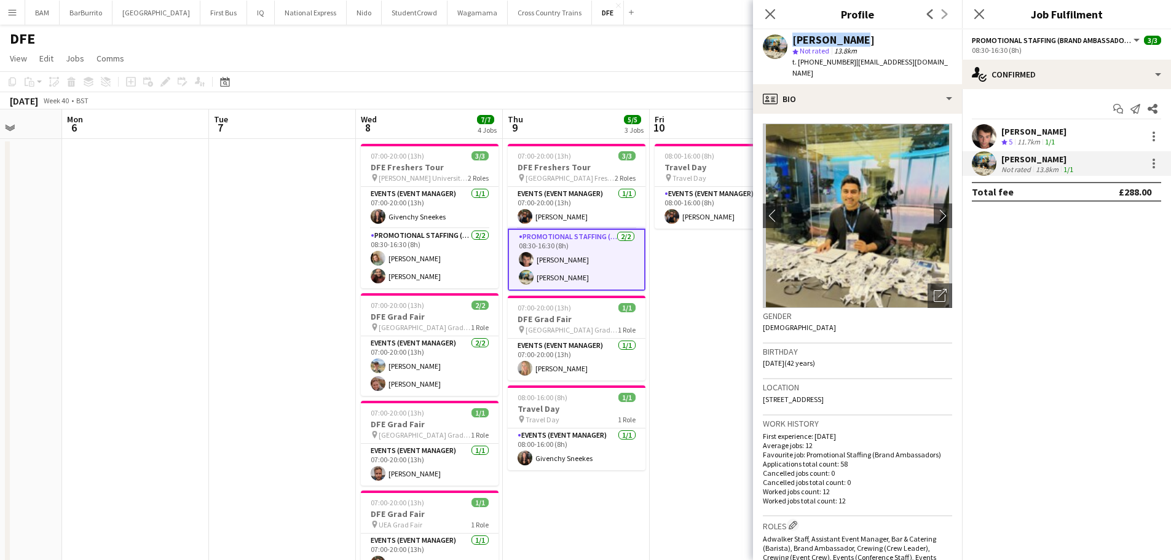
copy div "[PERSON_NAME]"
click at [563, 69] on app-page-menu "View Day view expanded Day view collapsed Month view Date picker Jump to [DATE]…" at bounding box center [585, 59] width 1171 height 23
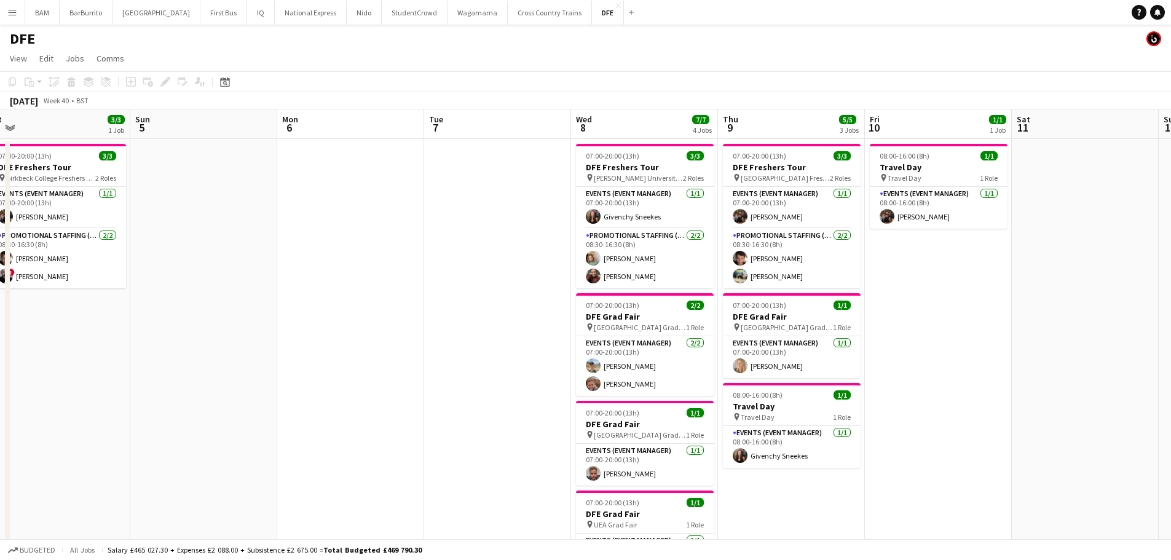
drag, startPoint x: 479, startPoint y: 230, endPoint x: 877, endPoint y: 251, distance: 398.7
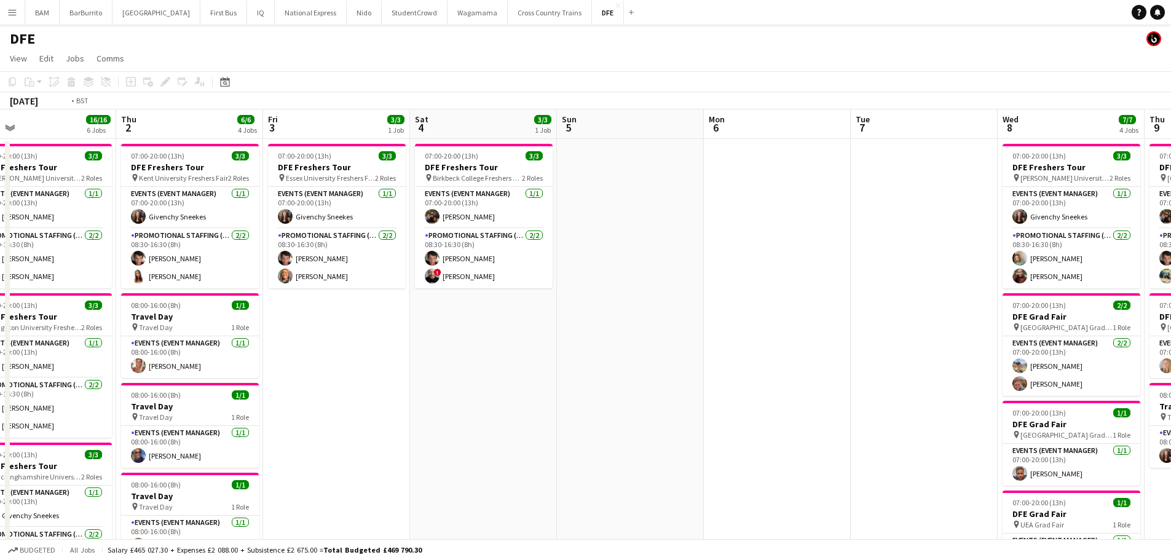
drag, startPoint x: 461, startPoint y: 258, endPoint x: 983, endPoint y: 273, distance: 521.3
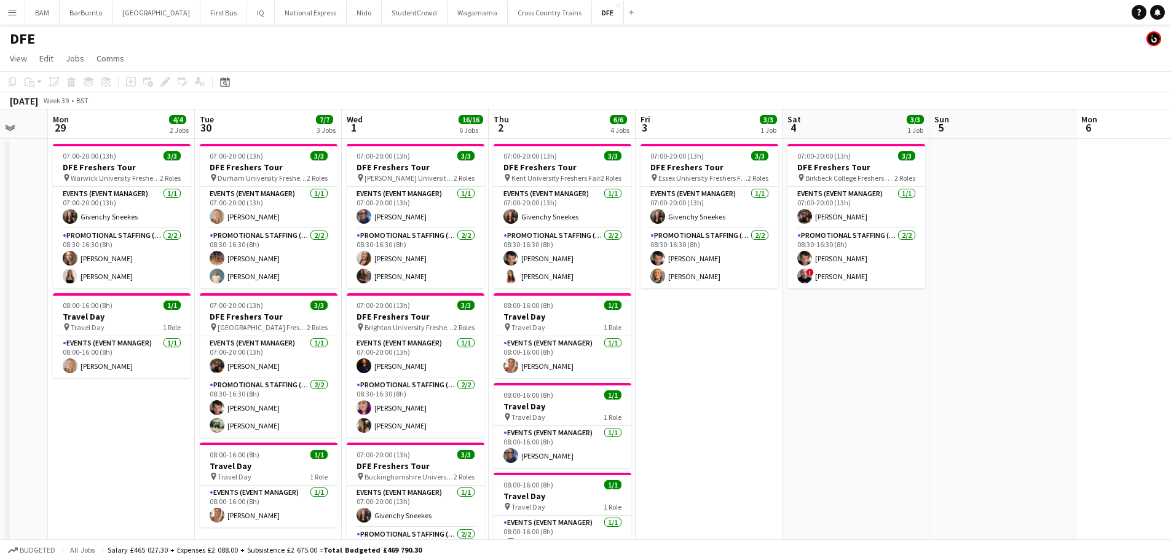
drag, startPoint x: 319, startPoint y: 252, endPoint x: 461, endPoint y: 251, distance: 142.0
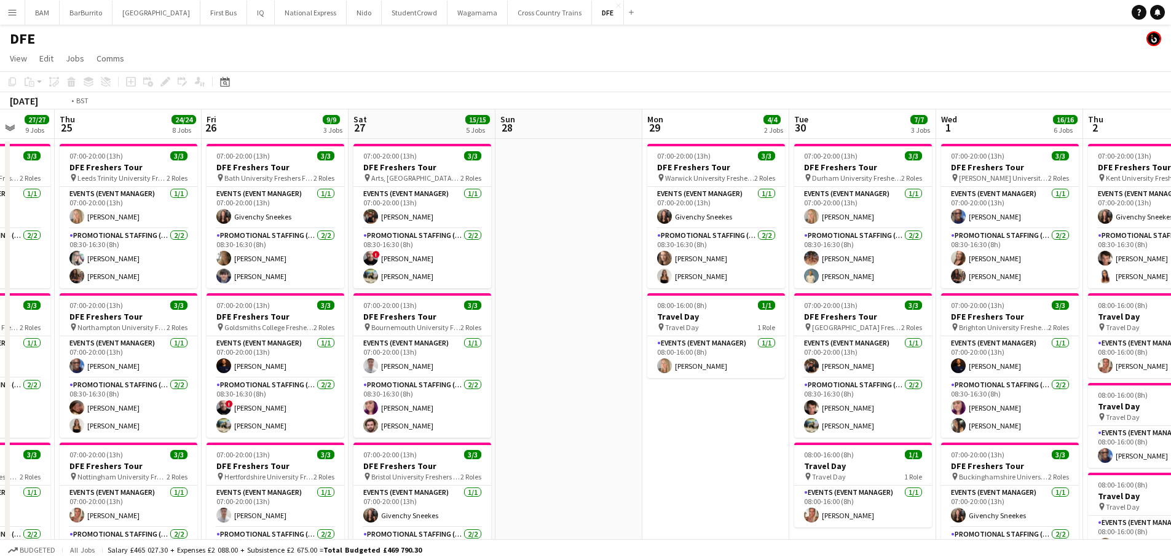
drag, startPoint x: 397, startPoint y: 234, endPoint x: 729, endPoint y: 248, distance: 332.7
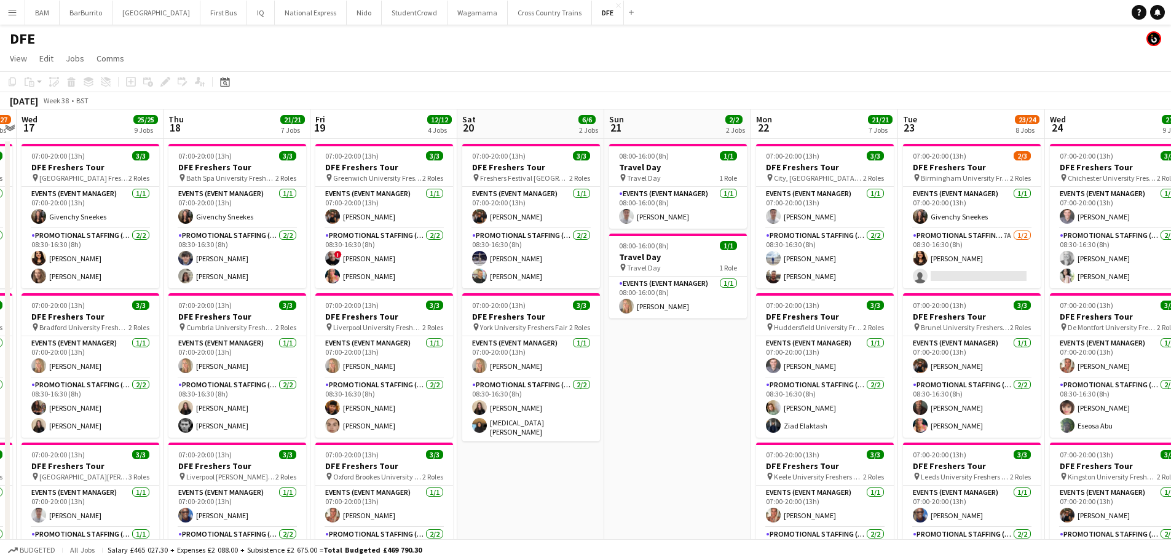
drag, startPoint x: 371, startPoint y: 227, endPoint x: 805, endPoint y: 251, distance: 435.1
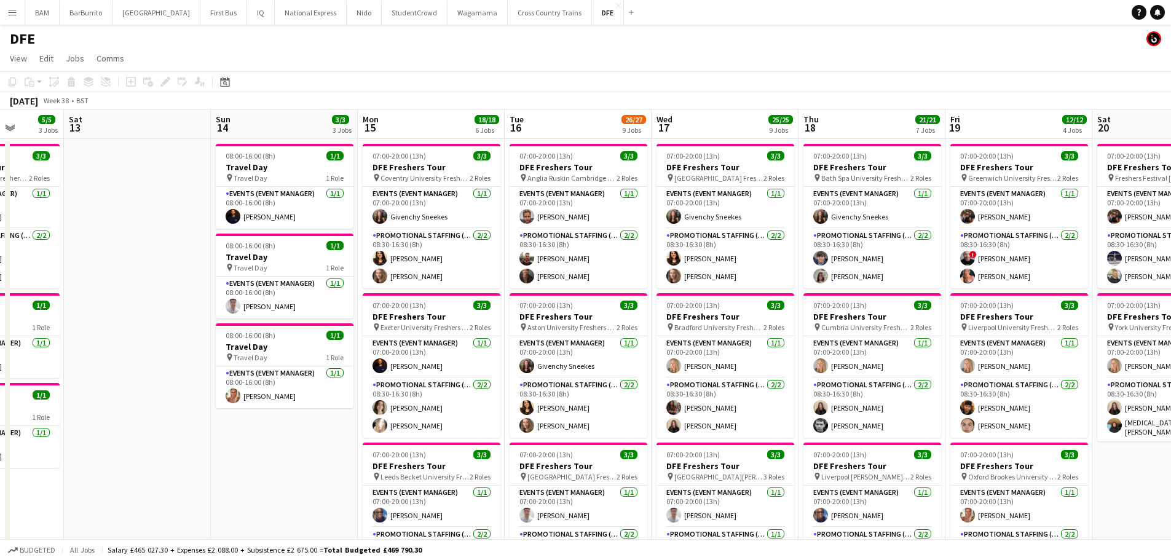
drag, startPoint x: 305, startPoint y: 226, endPoint x: 913, endPoint y: 237, distance: 608.4
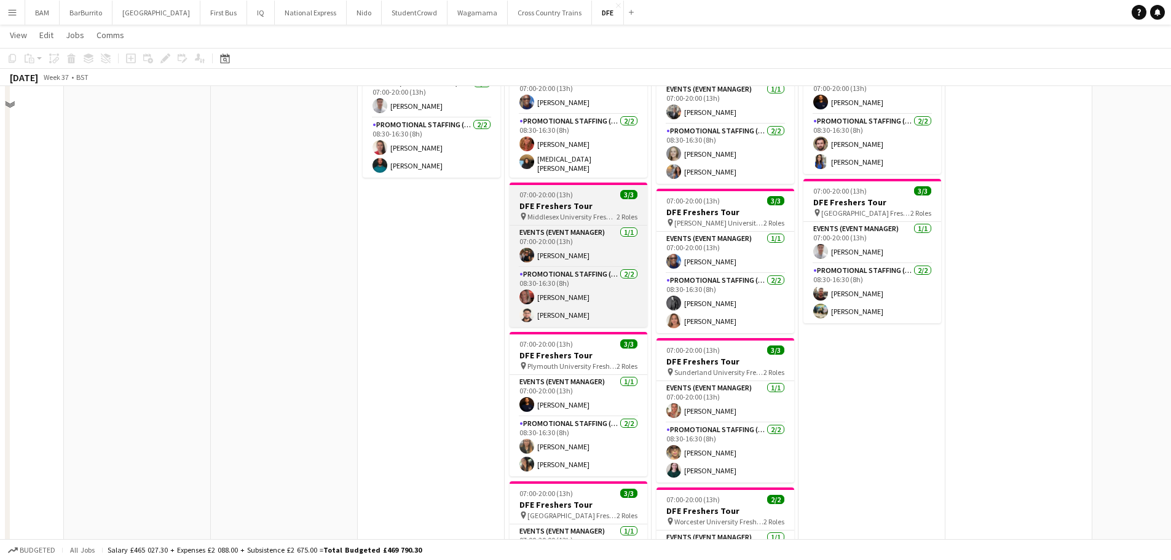
scroll to position [860, 0]
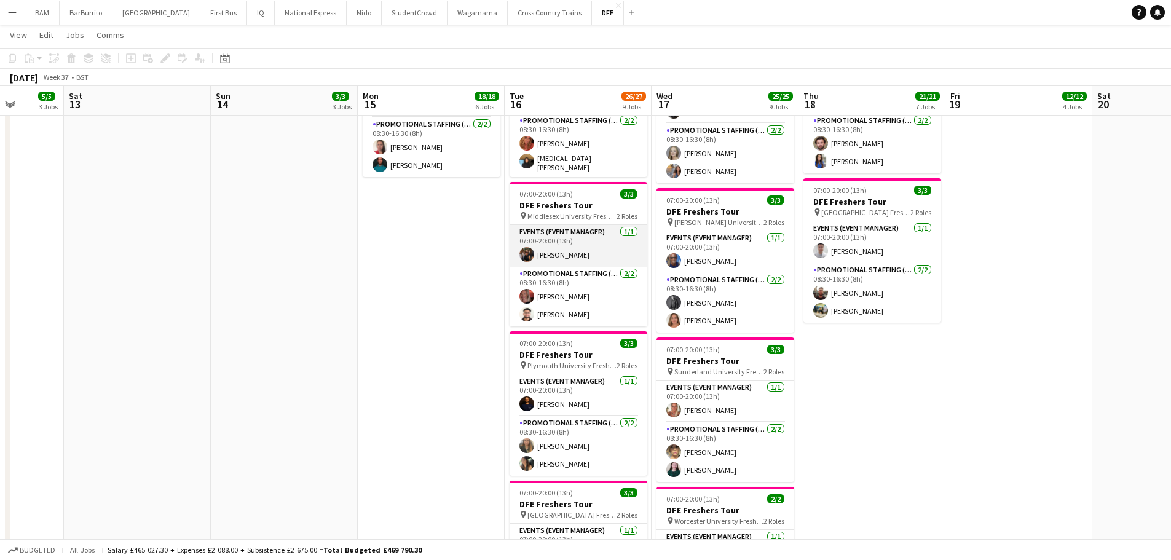
click at [562, 241] on app-card-role "Events (Event Manager) [DATE] 07:00-20:00 (13h) [PERSON_NAME]" at bounding box center [578, 246] width 138 height 42
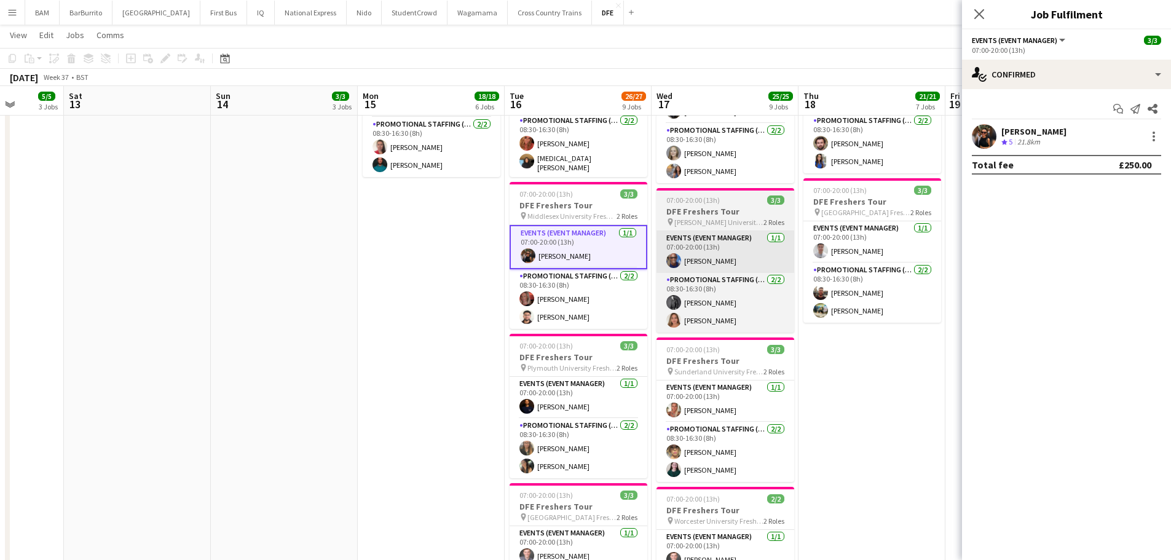
drag, startPoint x: 591, startPoint y: 307, endPoint x: 712, endPoint y: 245, distance: 136.0
click at [591, 307] on app-card-role "Promotional Staffing (Brand Ambassadors) [DATE] 08:30-16:30 (8h) [PERSON_NAME] …" at bounding box center [578, 299] width 138 height 60
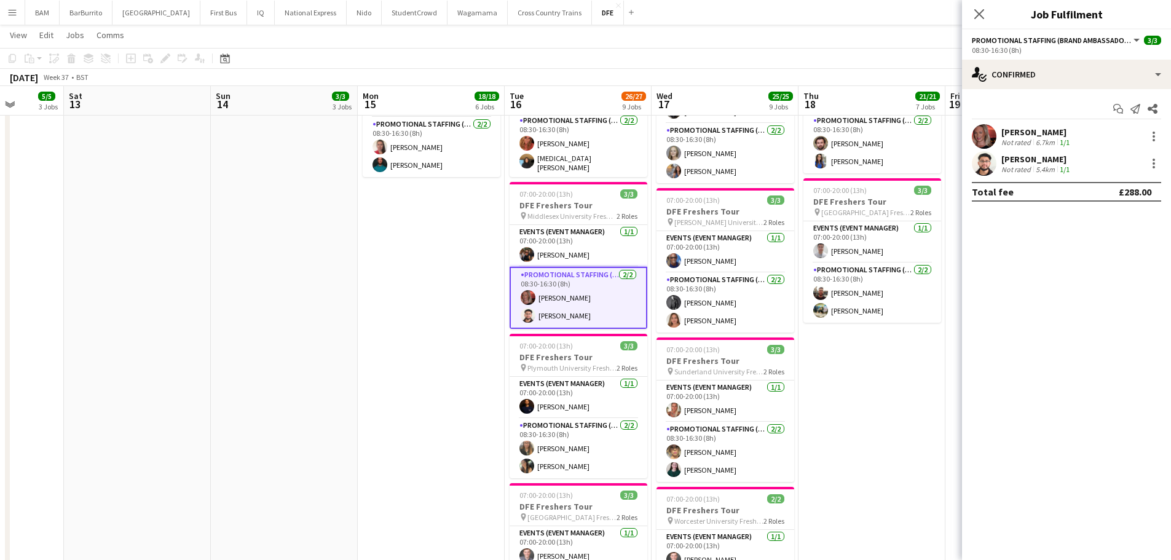
click at [1016, 146] on div "Not rated" at bounding box center [1017, 142] width 32 height 9
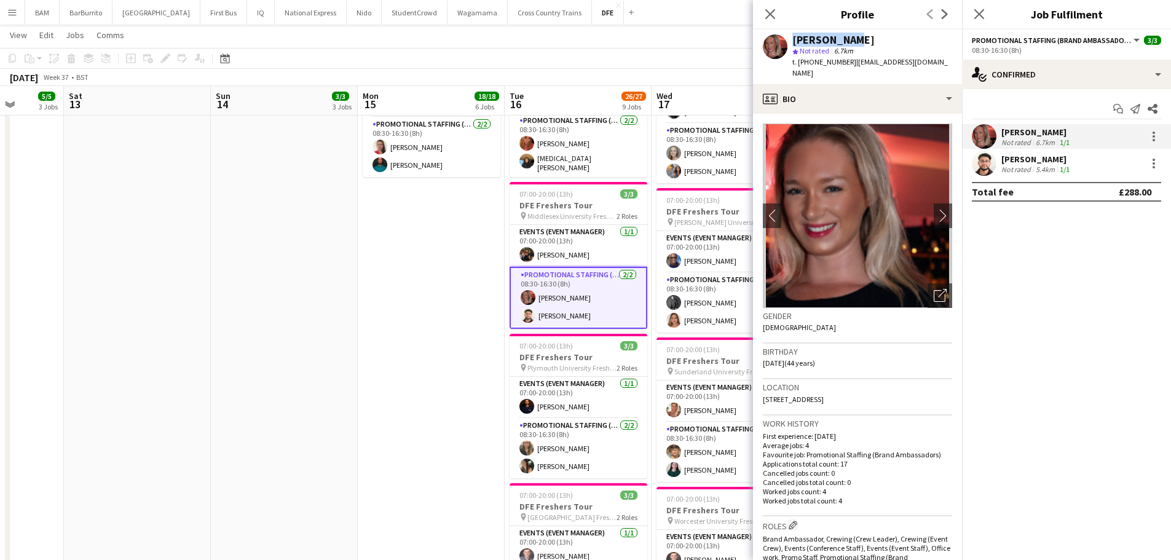
drag, startPoint x: 790, startPoint y: 36, endPoint x: 855, endPoint y: 42, distance: 64.8
click at [855, 42] on div "[PERSON_NAME] star Not rated 6.7km t. [PHONE_NUMBER] | [EMAIL_ADDRESS][DOMAIN_N…" at bounding box center [857, 56] width 209 height 55
copy div "[PERSON_NAME]"
click at [1086, 162] on div "[PERSON_NAME] Not rated 5.4km 1/1" at bounding box center [1066, 163] width 209 height 25
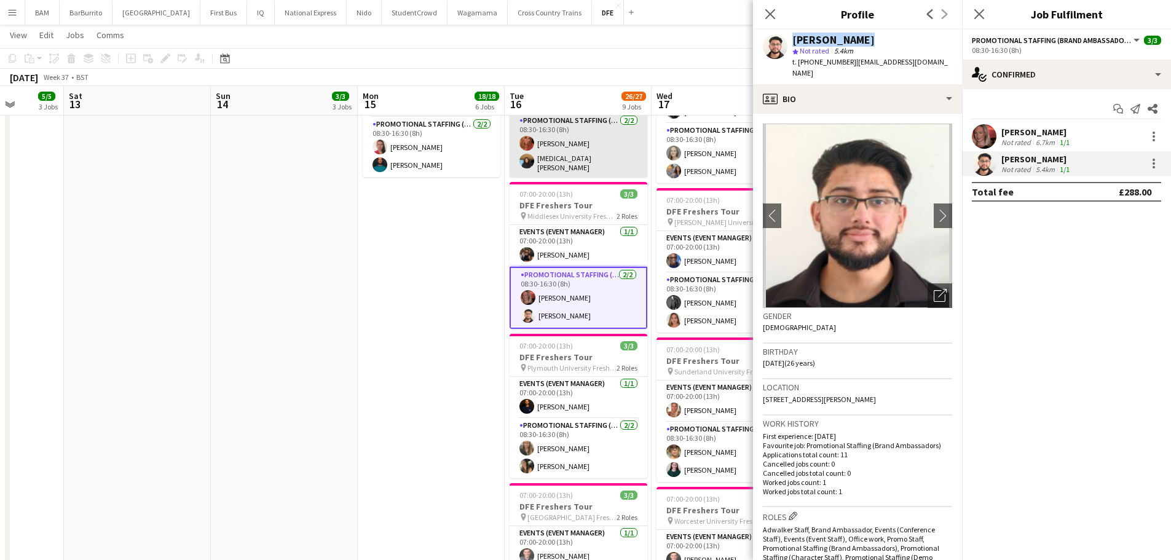
drag, startPoint x: 787, startPoint y: 37, endPoint x: 611, endPoint y: 154, distance: 211.2
click at [866, 41] on div "[PERSON_NAME] star Not rated 5.4km t. [PHONE_NUMBER] | [EMAIL_ADDRESS][DOMAIN_N…" at bounding box center [857, 56] width 209 height 55
copy div "[PERSON_NAME]"
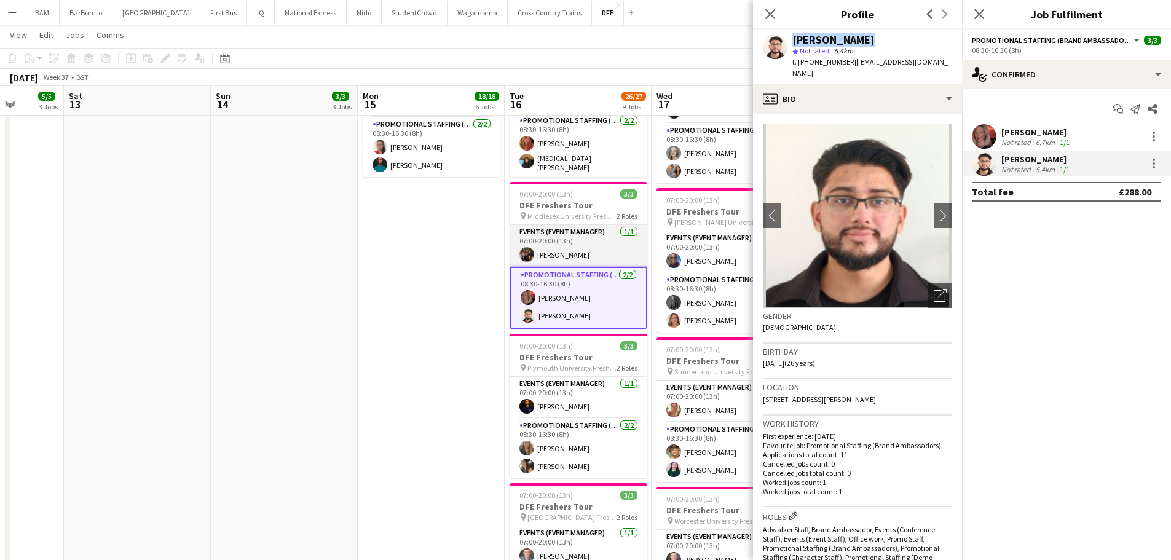
click at [596, 234] on app-card-role "Events (Event Manager) [DATE] 07:00-20:00 (13h) [PERSON_NAME]" at bounding box center [578, 246] width 138 height 42
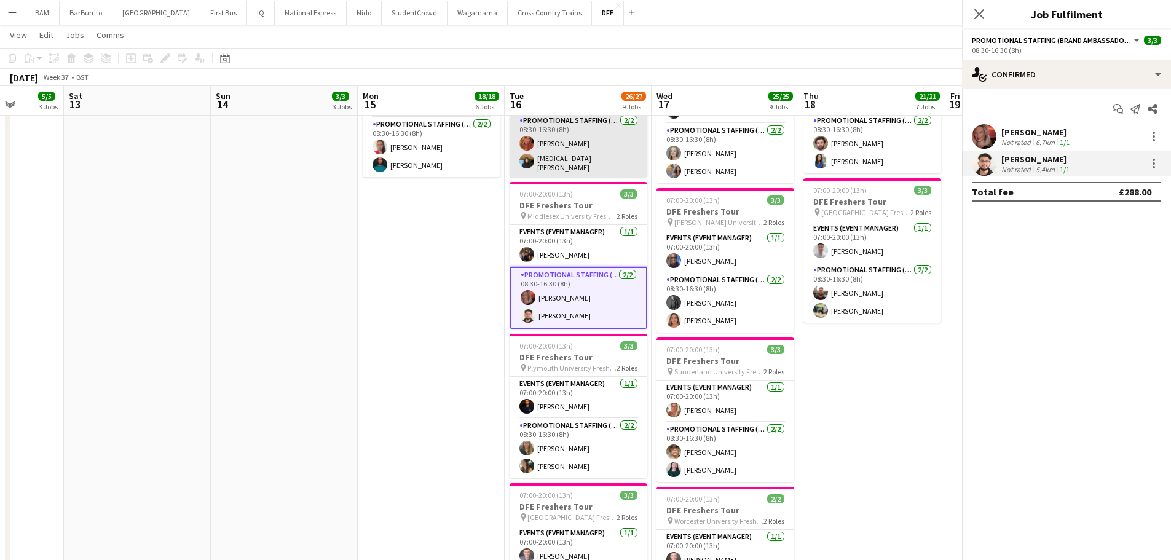
scroll to position [0, 378]
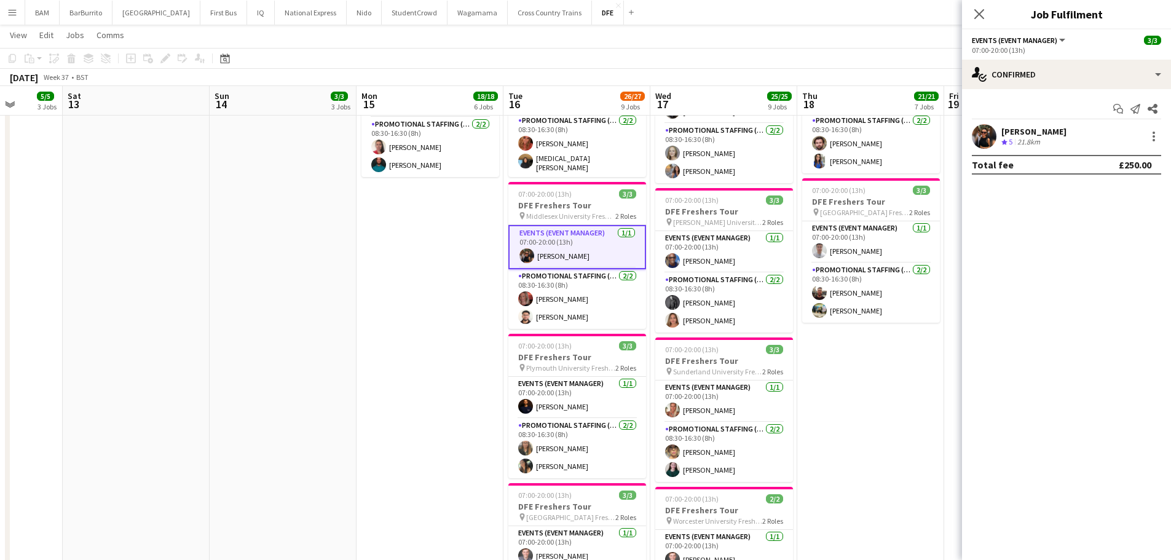
click at [8, 10] on app-icon "Menu" at bounding box center [12, 12] width 10 height 10
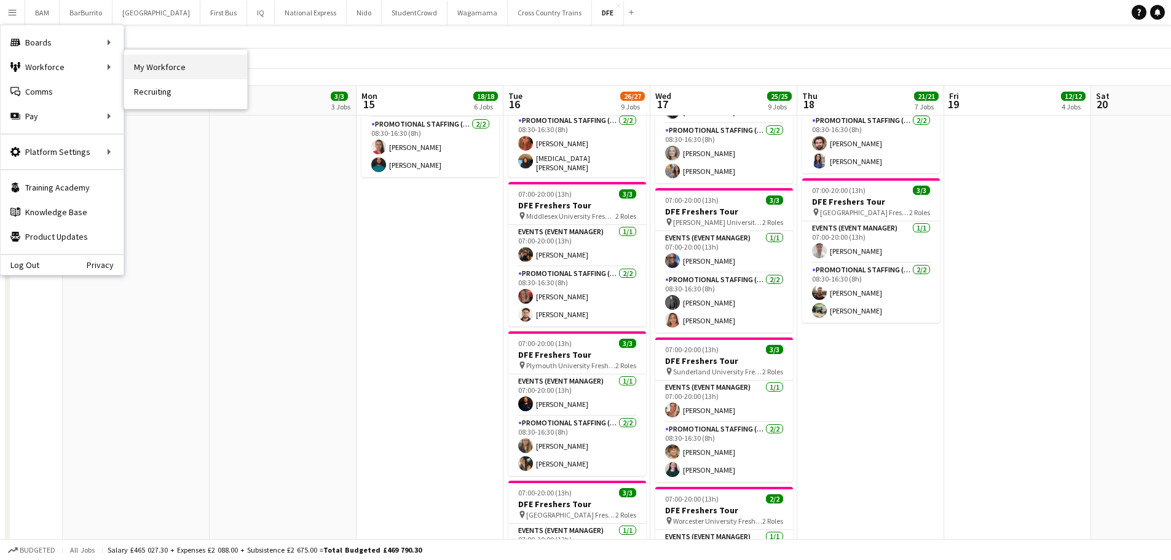
click at [148, 70] on link "My Workforce" at bounding box center [185, 67] width 123 height 25
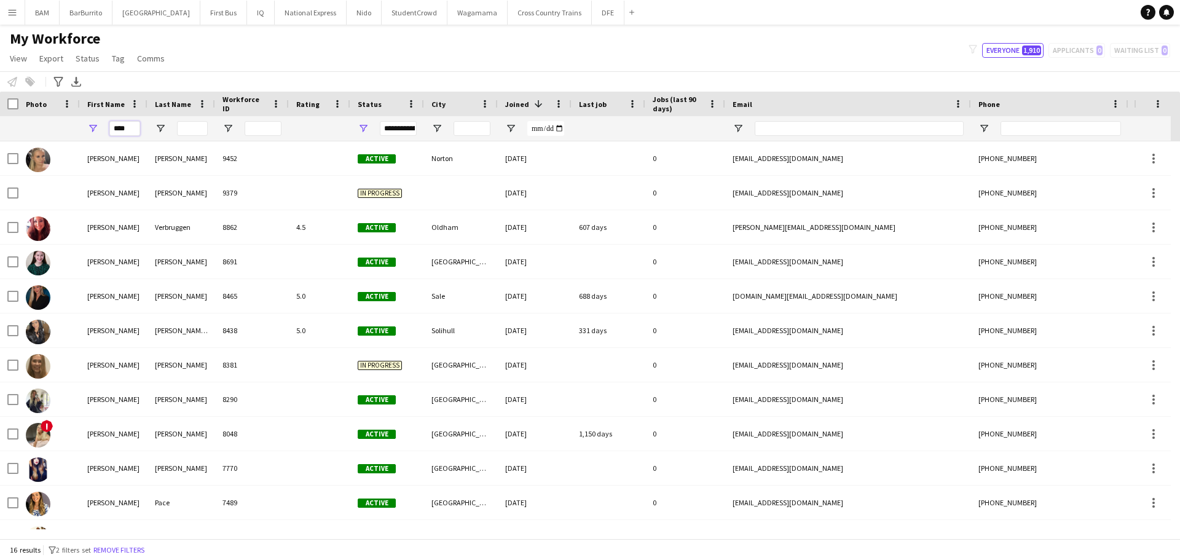
click at [123, 128] on input "****" at bounding box center [124, 128] width 31 height 15
drag, startPoint x: 132, startPoint y: 128, endPoint x: 83, endPoint y: 129, distance: 49.2
click at [83, 129] on div "****" at bounding box center [114, 128] width 68 height 25
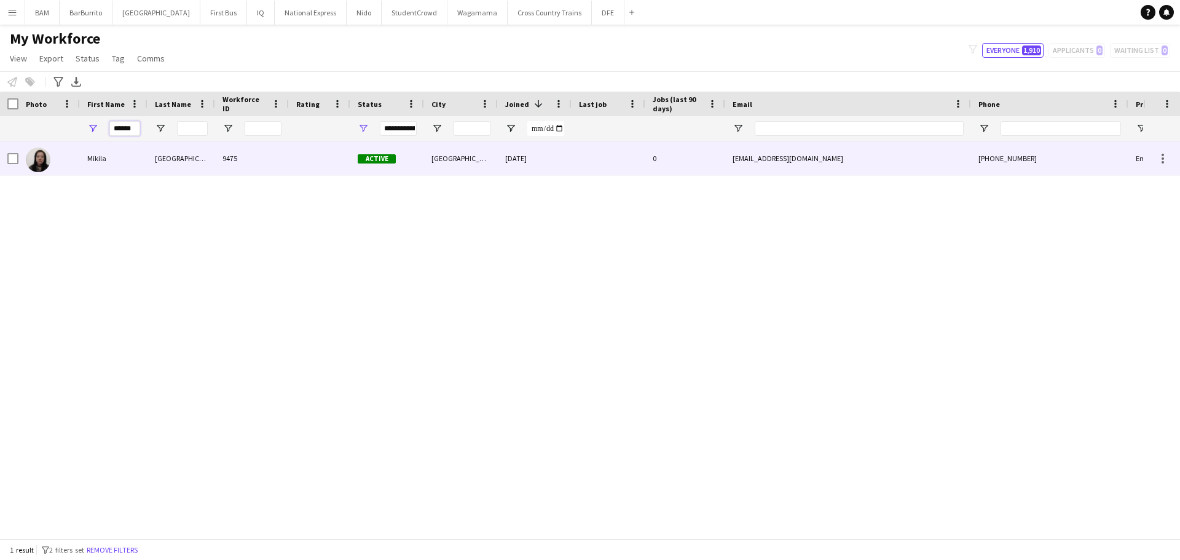
type input "******"
drag, startPoint x: 147, startPoint y: 157, endPoint x: 186, endPoint y: 160, distance: 38.8
click at [147, 157] on div "[PERSON_NAME] 9475 Active [GEOGRAPHIC_DATA] [DATE] 0 [EMAIL_ADDRESS][DOMAIN_NAM…" at bounding box center [666, 158] width 1332 height 34
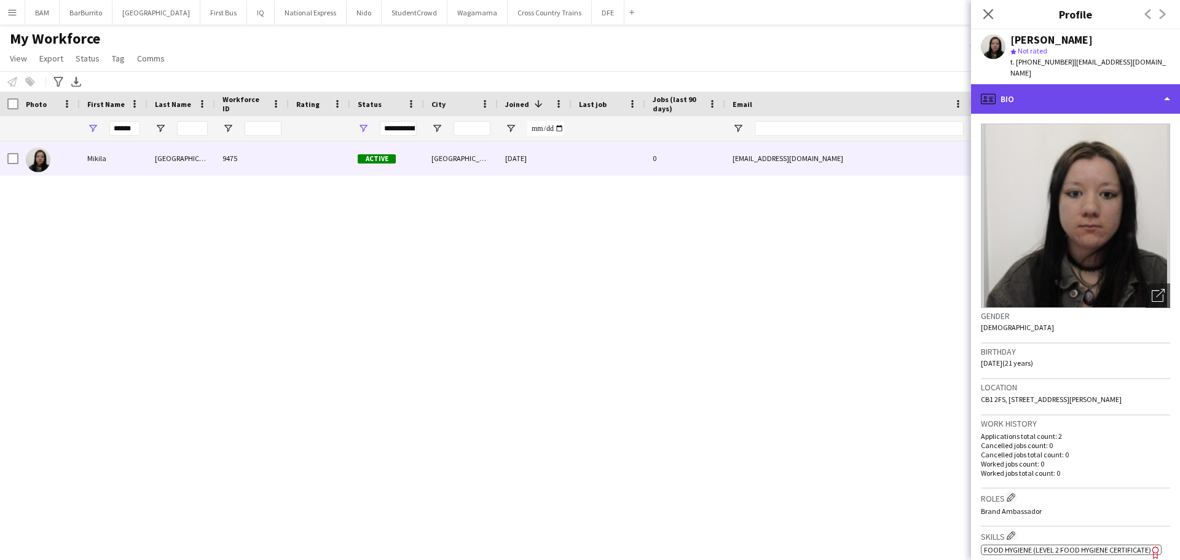
click at [1081, 109] on div "profile Bio" at bounding box center [1075, 98] width 209 height 29
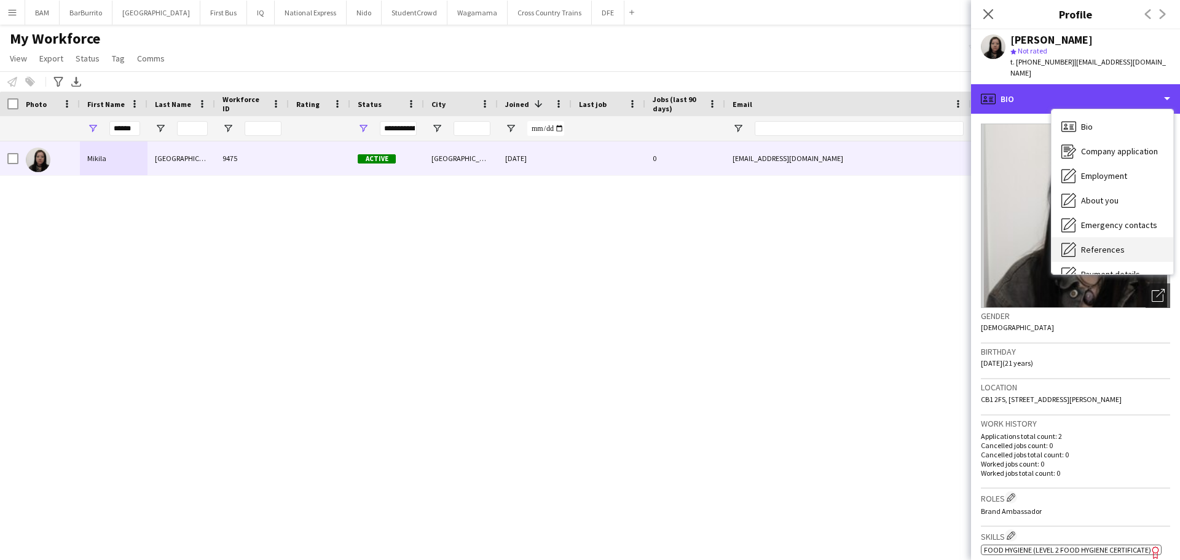
scroll to position [61, 0]
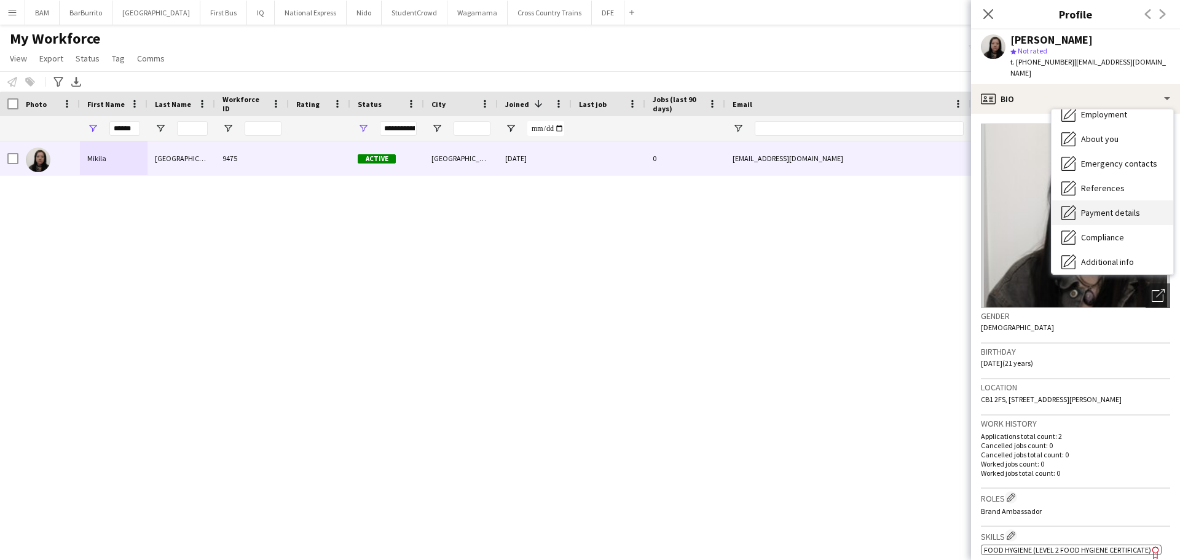
click at [1131, 217] on span "Payment details" at bounding box center [1110, 212] width 59 height 11
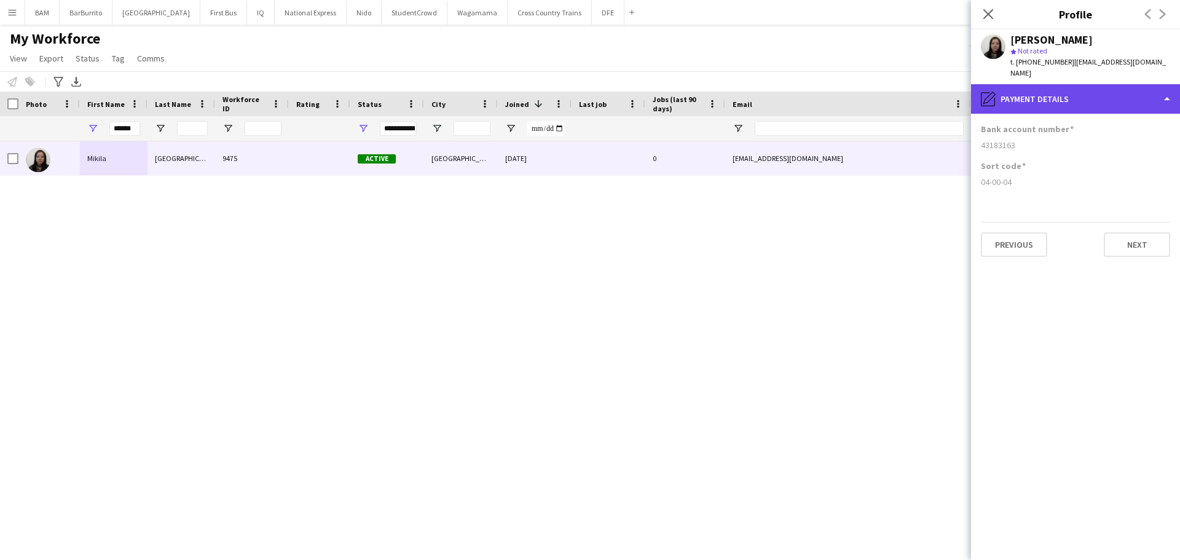
click at [1077, 91] on div "pencil4 Payment details" at bounding box center [1075, 98] width 209 height 29
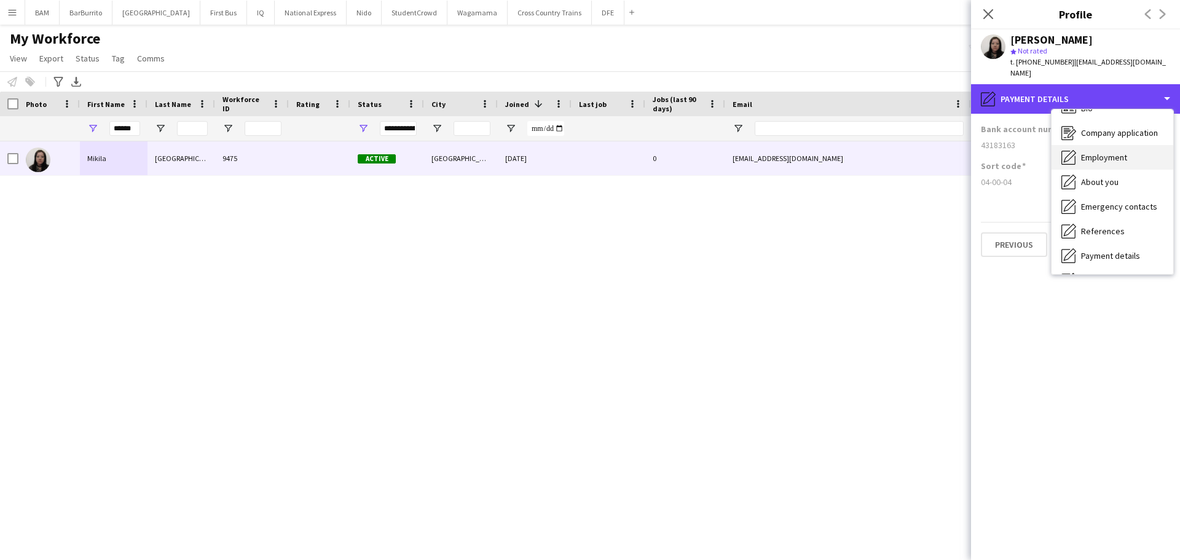
scroll to position [0, 0]
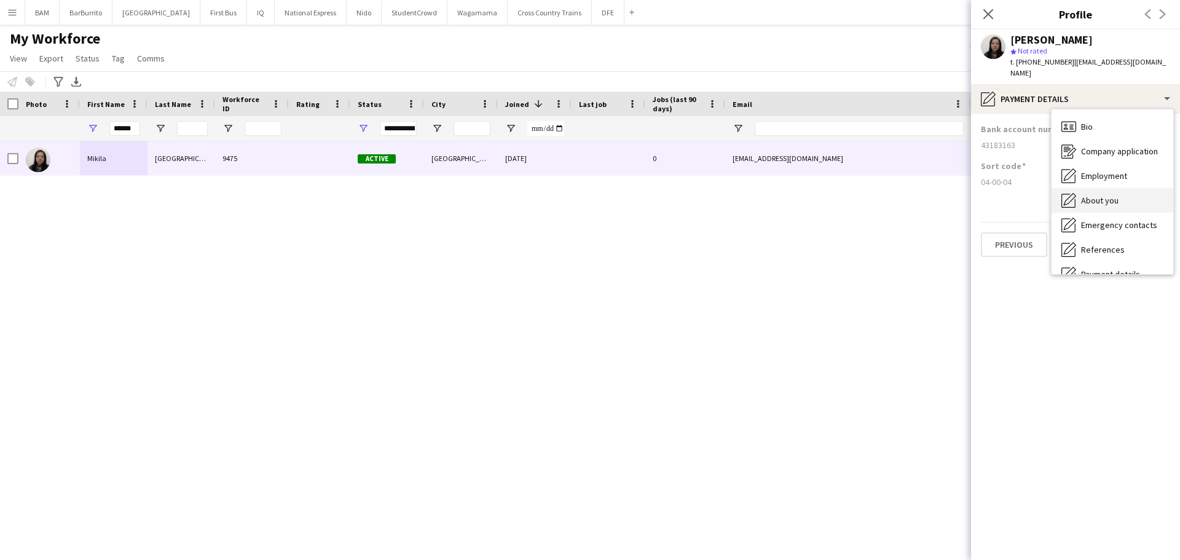
click at [1128, 190] on div "About you About you" at bounding box center [1112, 200] width 122 height 25
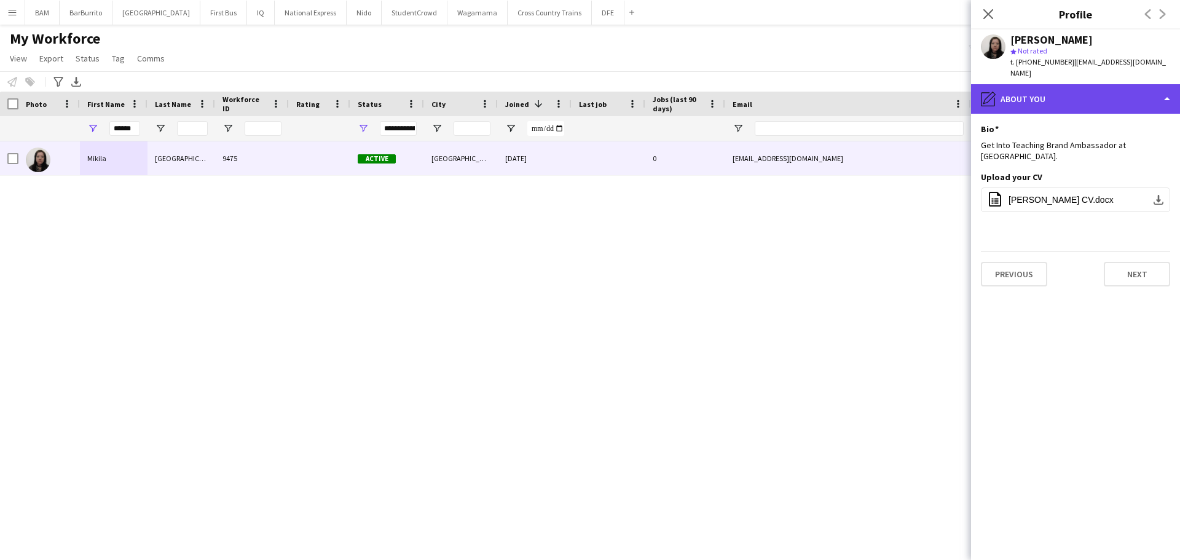
click at [1105, 112] on div "pencil4 About you" at bounding box center [1075, 98] width 209 height 29
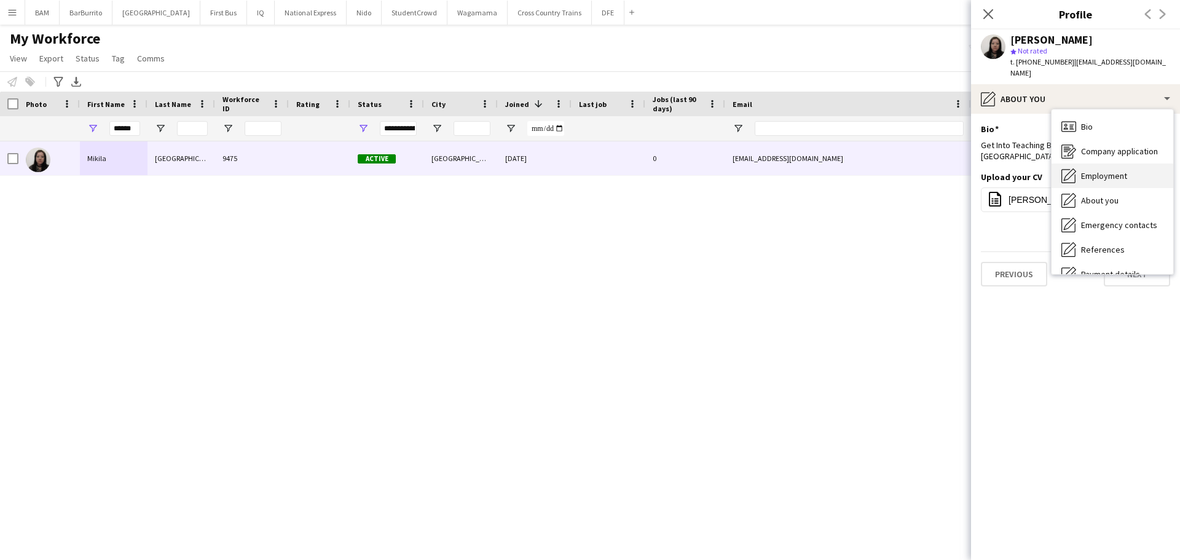
click at [1133, 173] on div "Employment Employment" at bounding box center [1112, 175] width 122 height 25
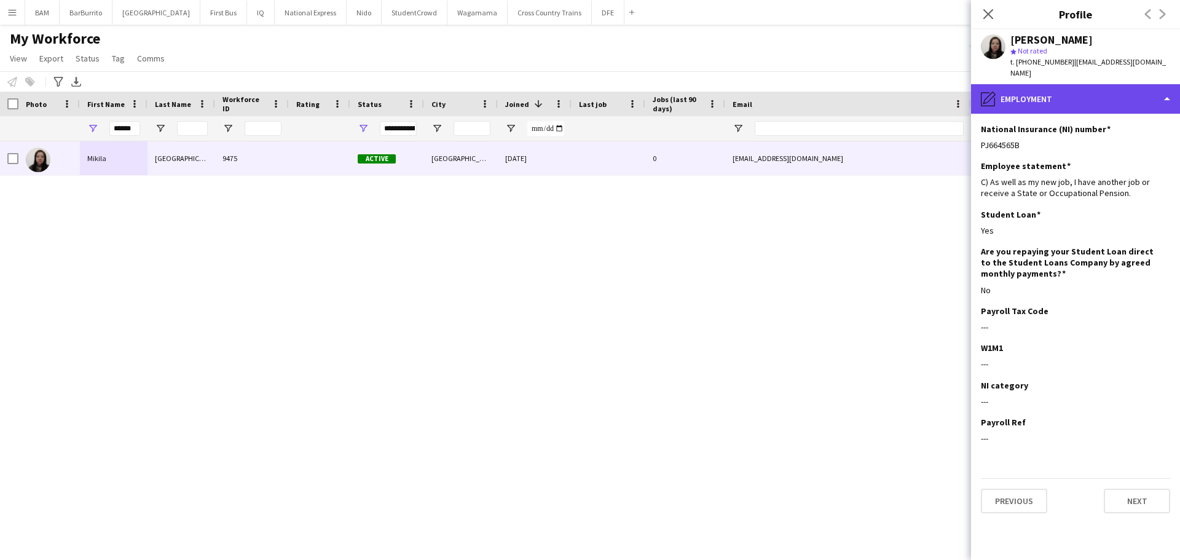
click at [1104, 103] on div "pencil4 Employment" at bounding box center [1075, 98] width 209 height 29
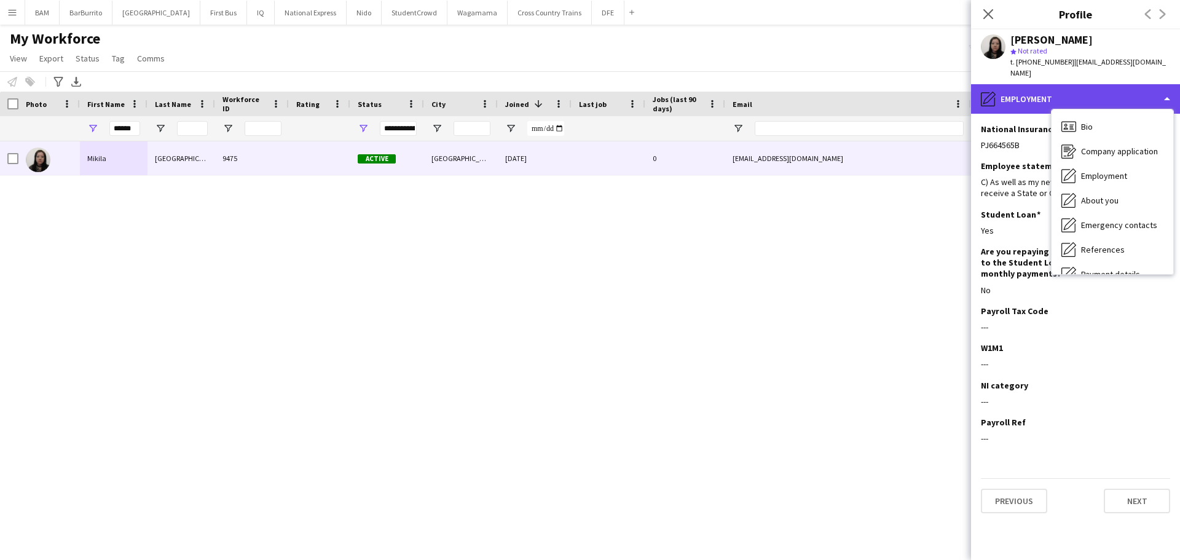
click at [1063, 103] on div "pencil4 Employment" at bounding box center [1075, 98] width 209 height 29
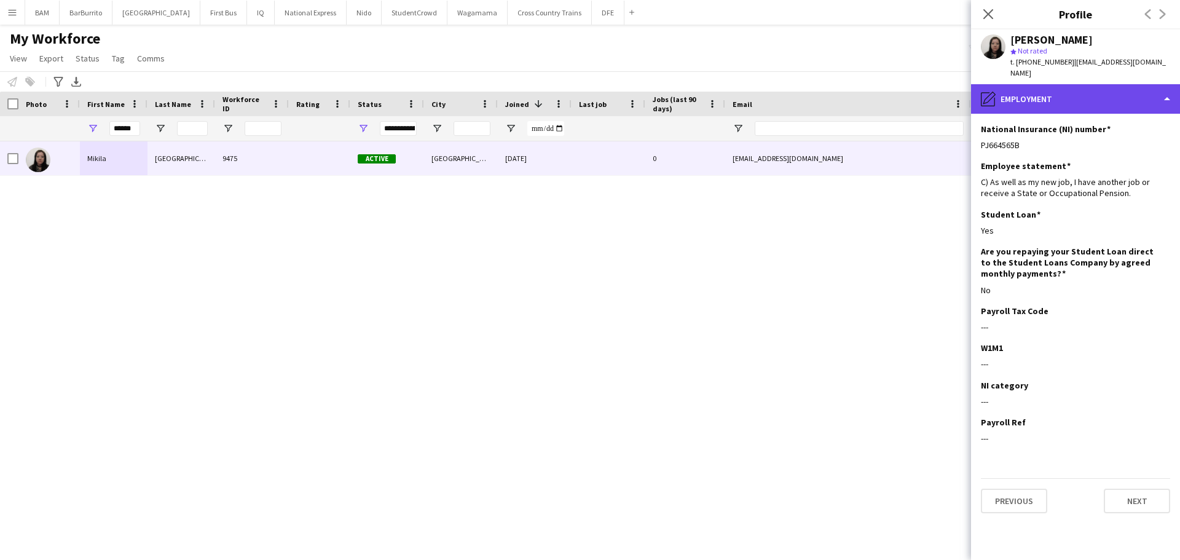
click at [1083, 102] on div "pencil4 Employment" at bounding box center [1075, 98] width 209 height 29
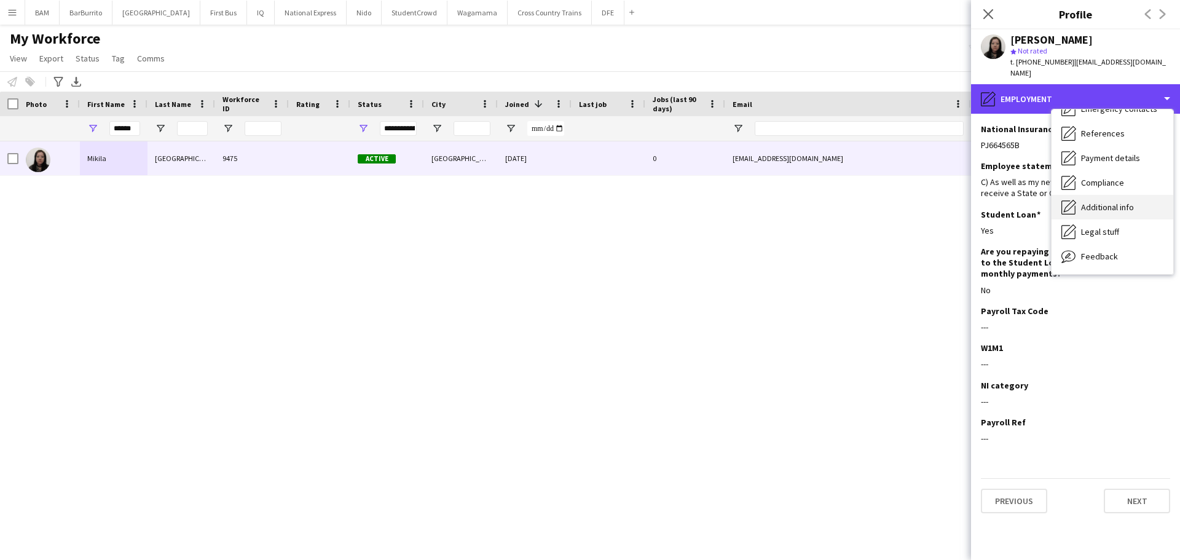
scroll to position [123, 0]
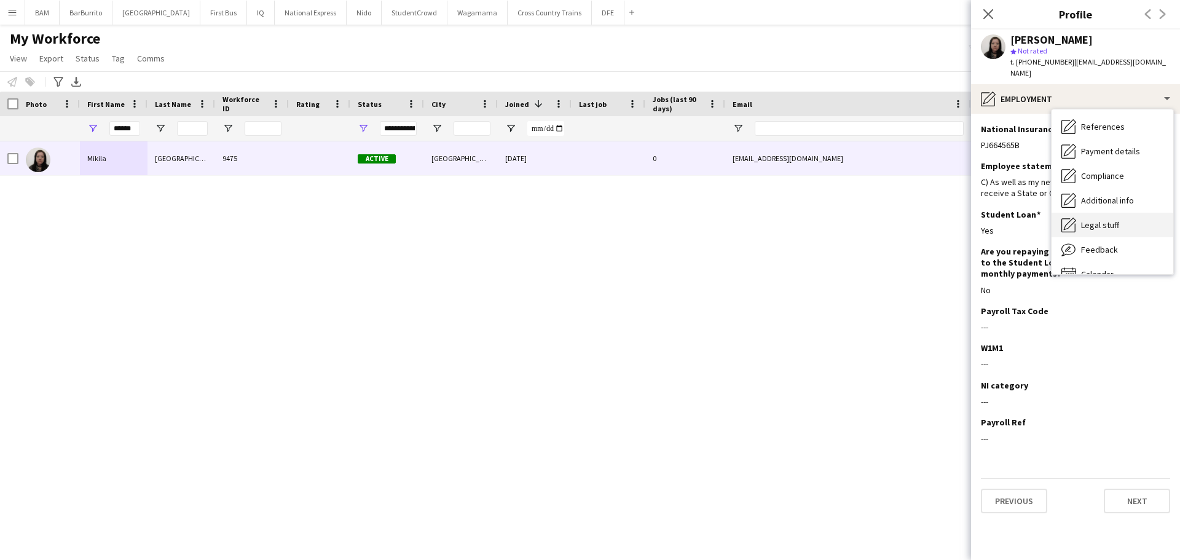
click at [1127, 222] on div "Legal stuff Legal stuff" at bounding box center [1112, 225] width 122 height 25
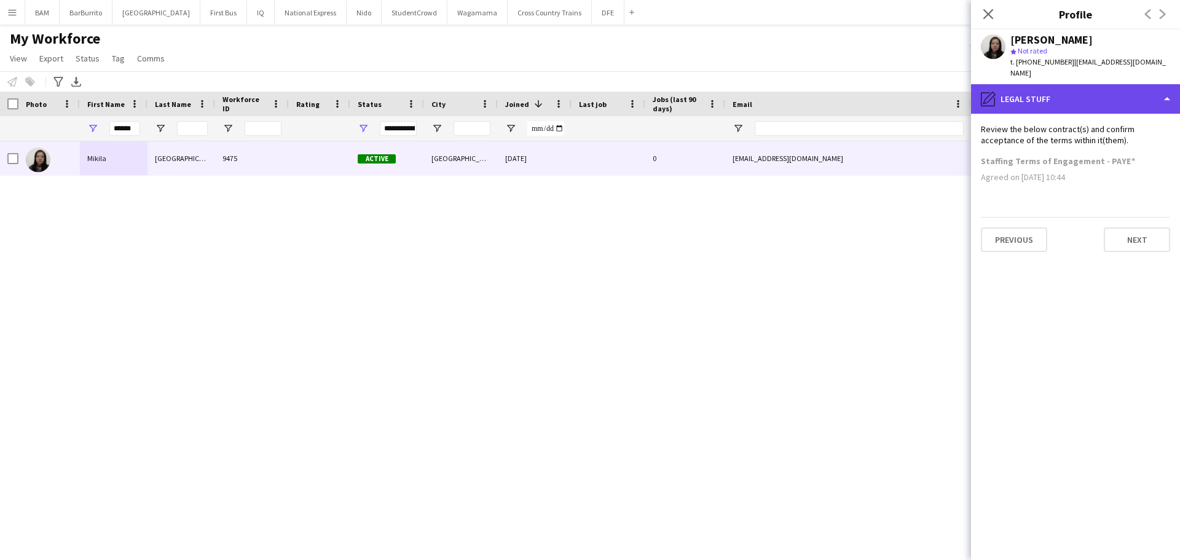
click at [1097, 109] on div "pencil4 Legal stuff" at bounding box center [1075, 98] width 209 height 29
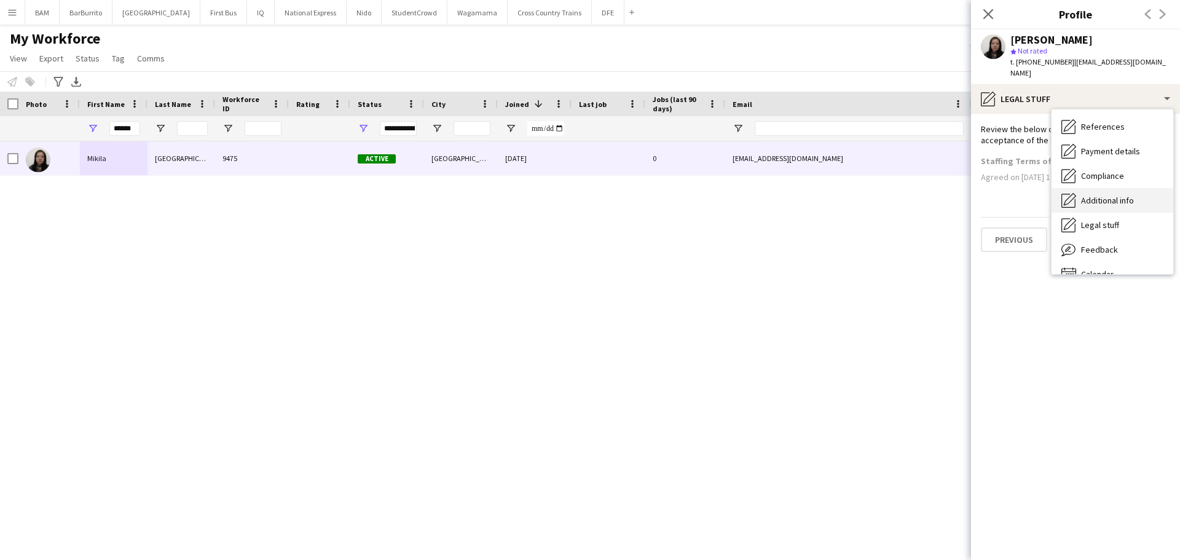
click at [1137, 203] on div "Additional info Additional info" at bounding box center [1112, 200] width 122 height 25
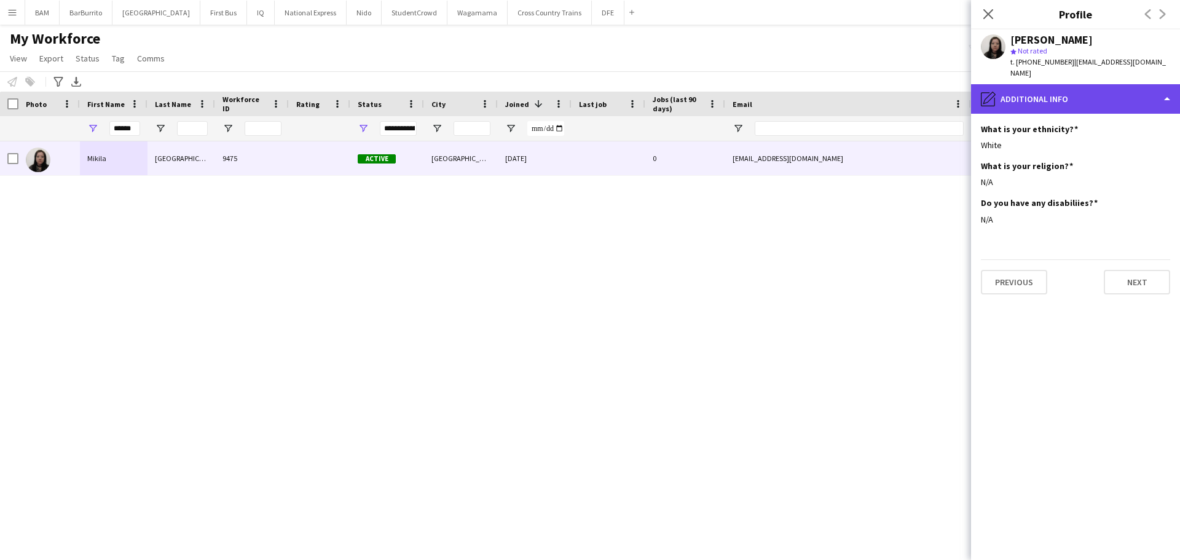
click at [1093, 101] on div "pencil4 Additional info" at bounding box center [1075, 98] width 209 height 29
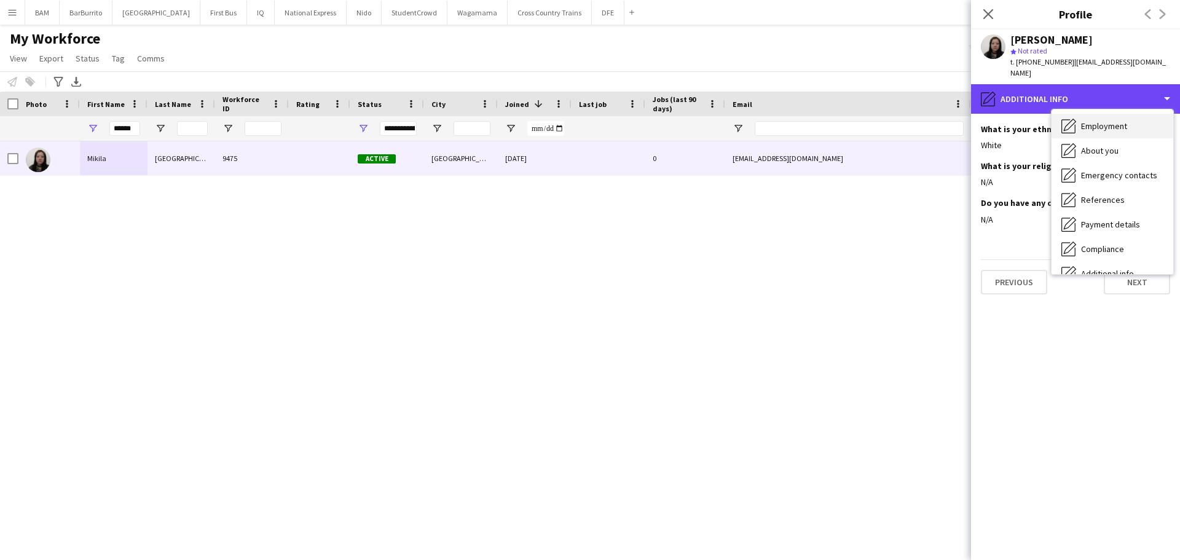
scroll to position [0, 0]
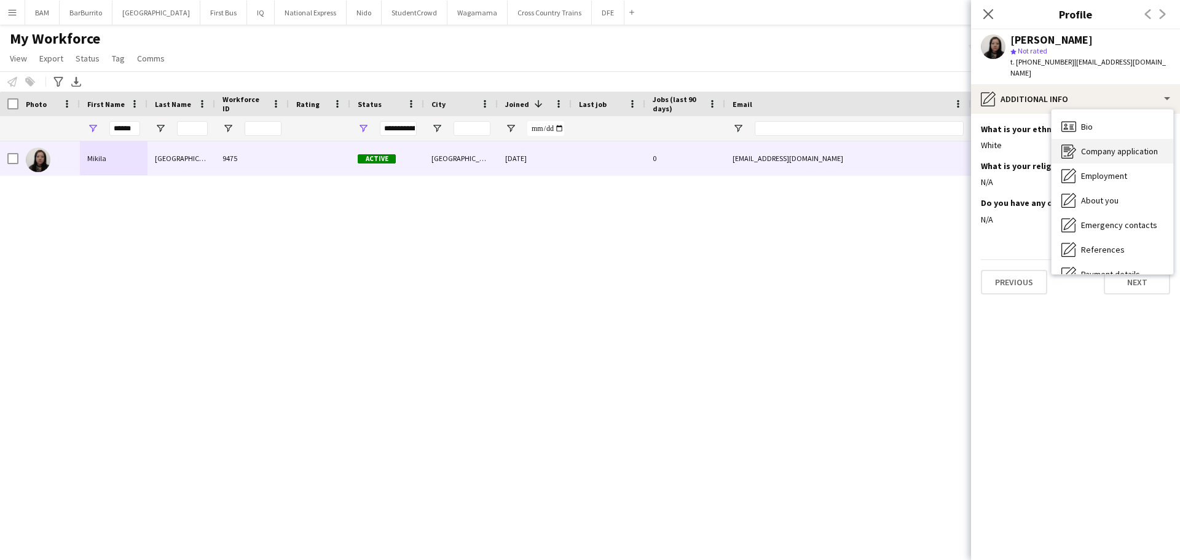
click at [1112, 147] on span "Company application" at bounding box center [1119, 151] width 77 height 11
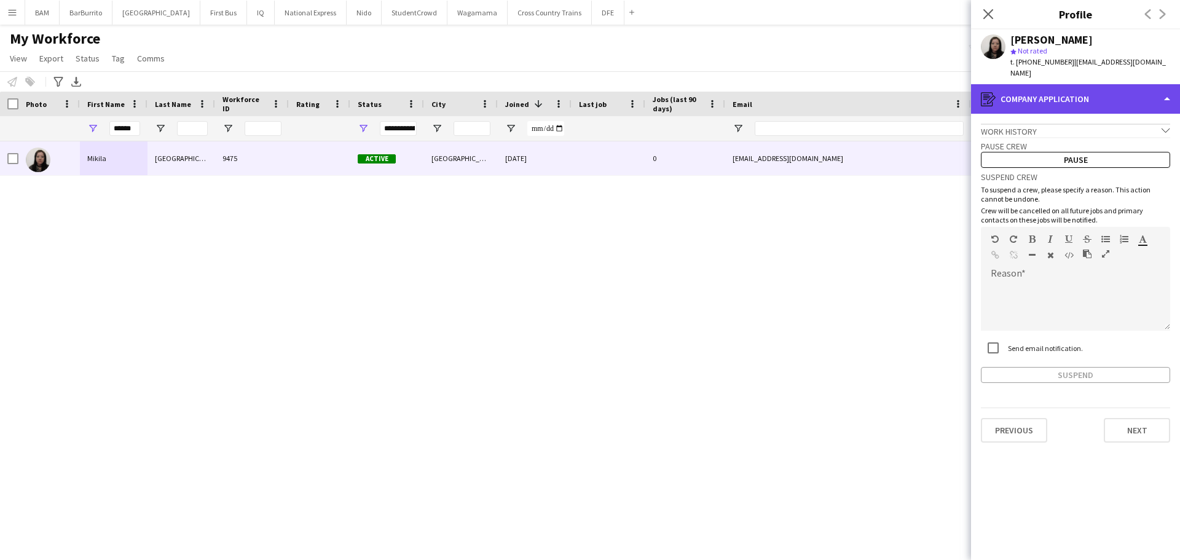
click at [1079, 96] on div "register Company application" at bounding box center [1075, 98] width 209 height 29
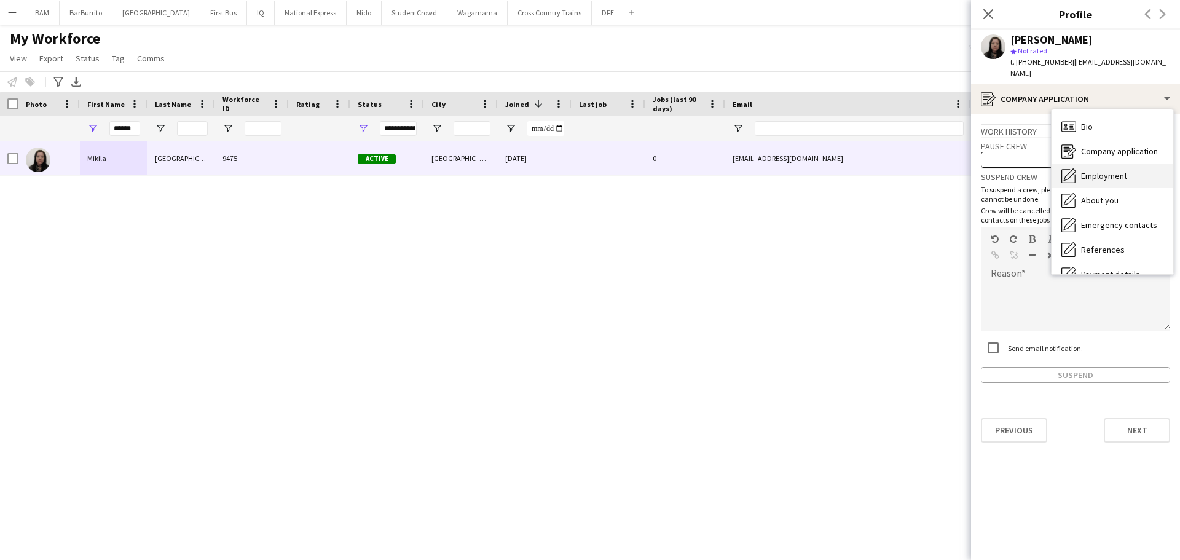
click at [1120, 172] on span "Employment" at bounding box center [1104, 175] width 46 height 11
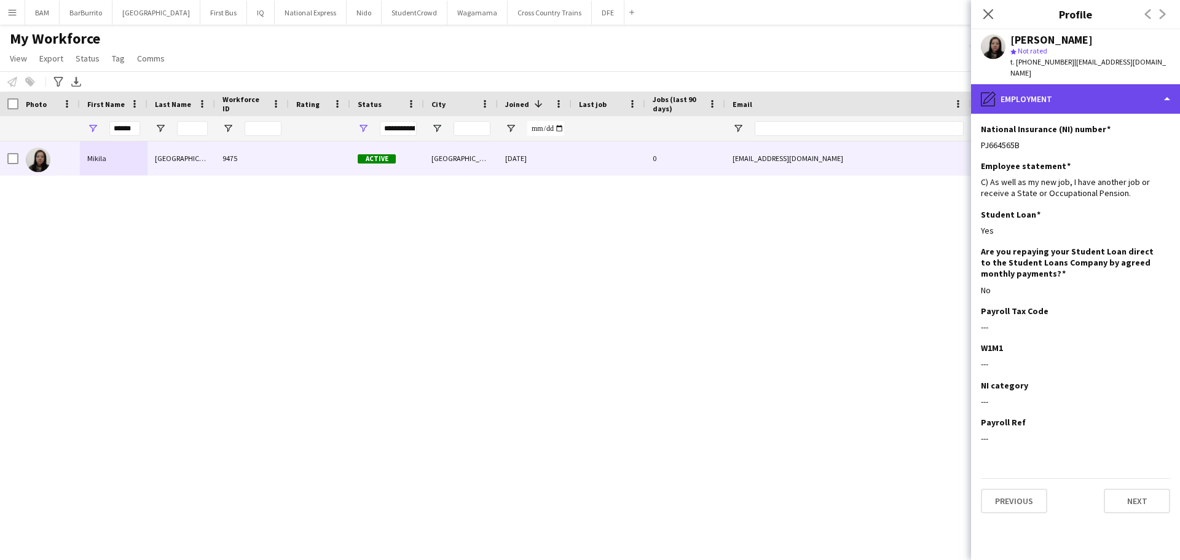
click at [1086, 95] on div "pencil4 Employment" at bounding box center [1075, 98] width 209 height 29
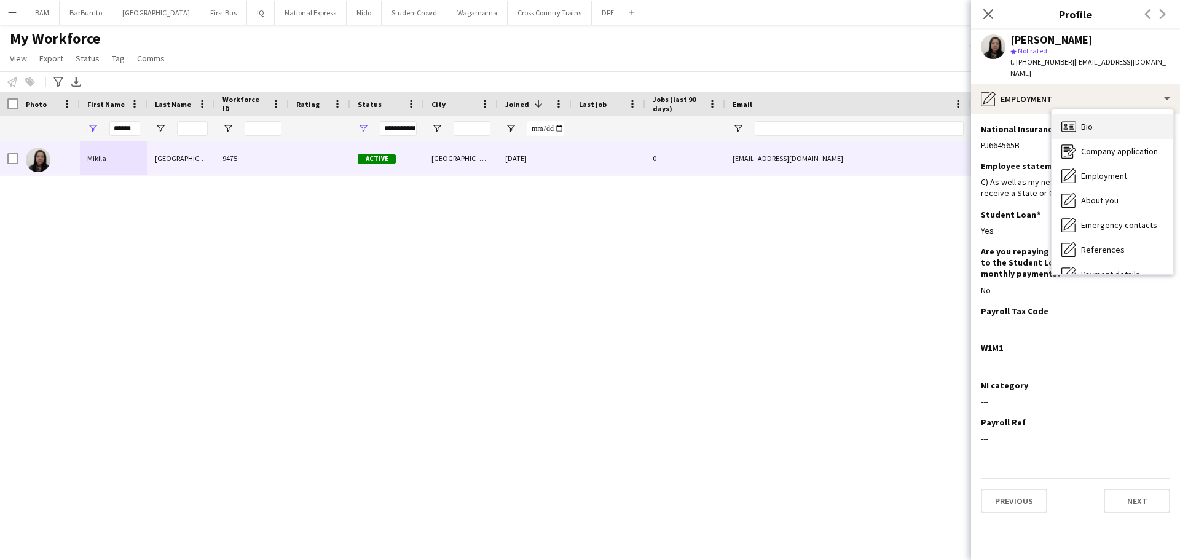
click at [1117, 127] on div "Bio Bio" at bounding box center [1112, 126] width 122 height 25
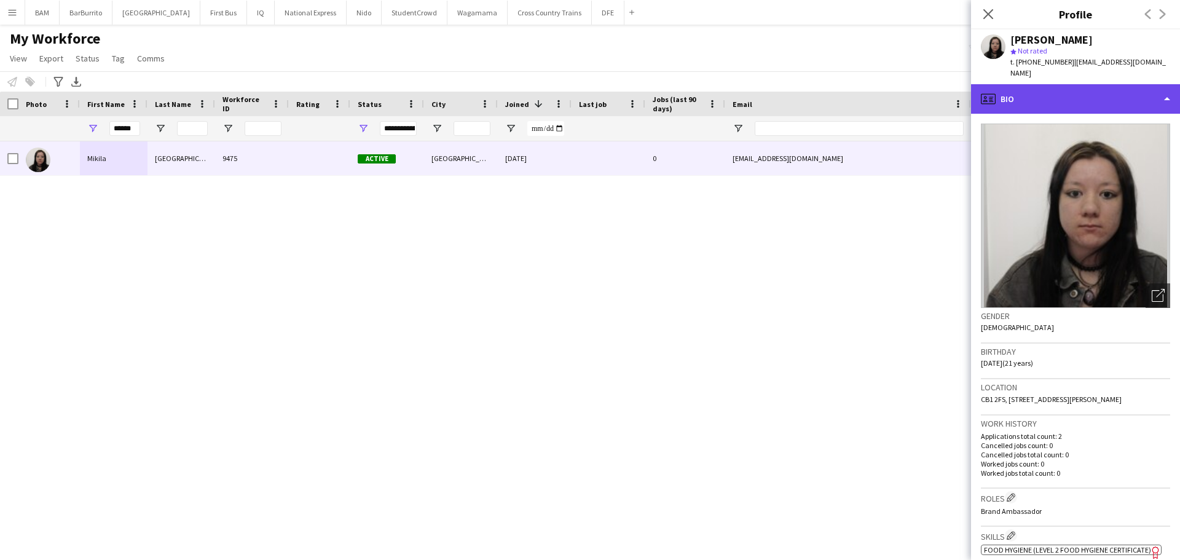
click at [1093, 101] on div "profile Bio" at bounding box center [1075, 98] width 209 height 29
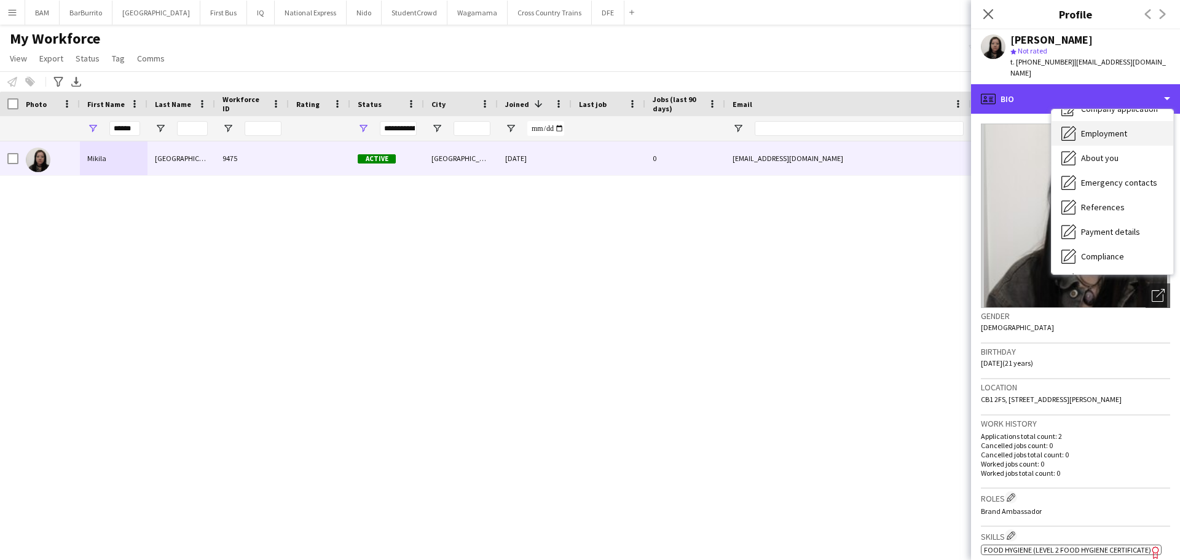
scroll to position [61, 0]
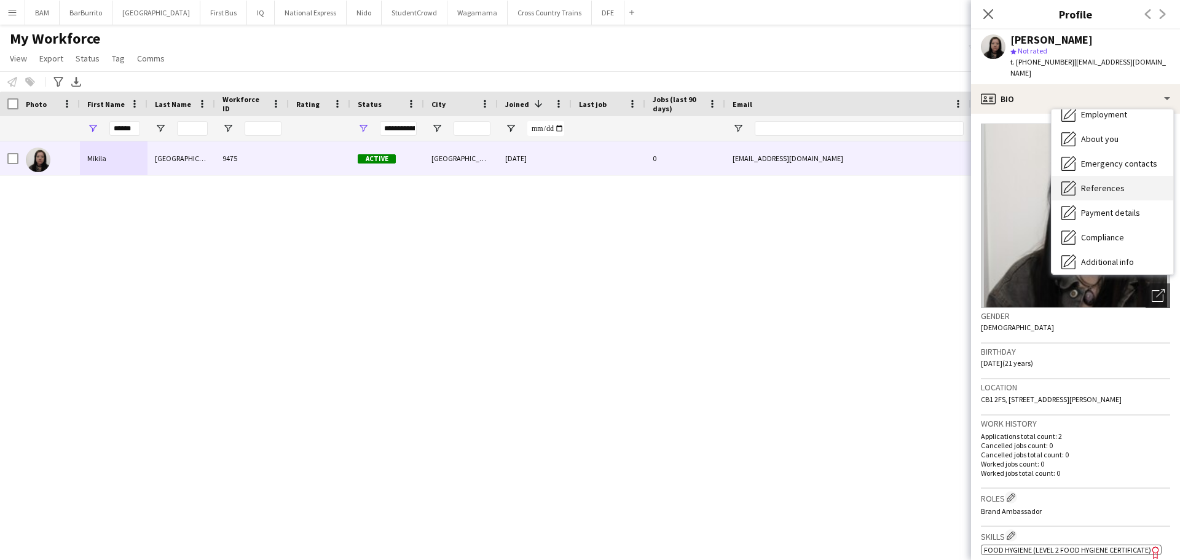
click at [1122, 180] on div "References References" at bounding box center [1112, 188] width 122 height 25
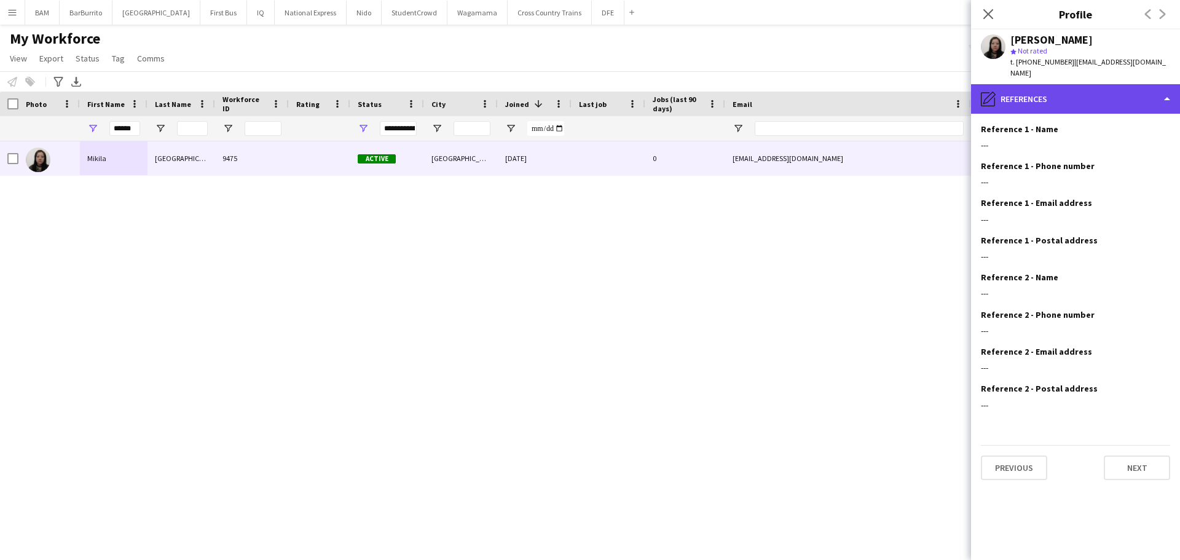
click at [1093, 106] on div "pencil4 References" at bounding box center [1075, 98] width 209 height 29
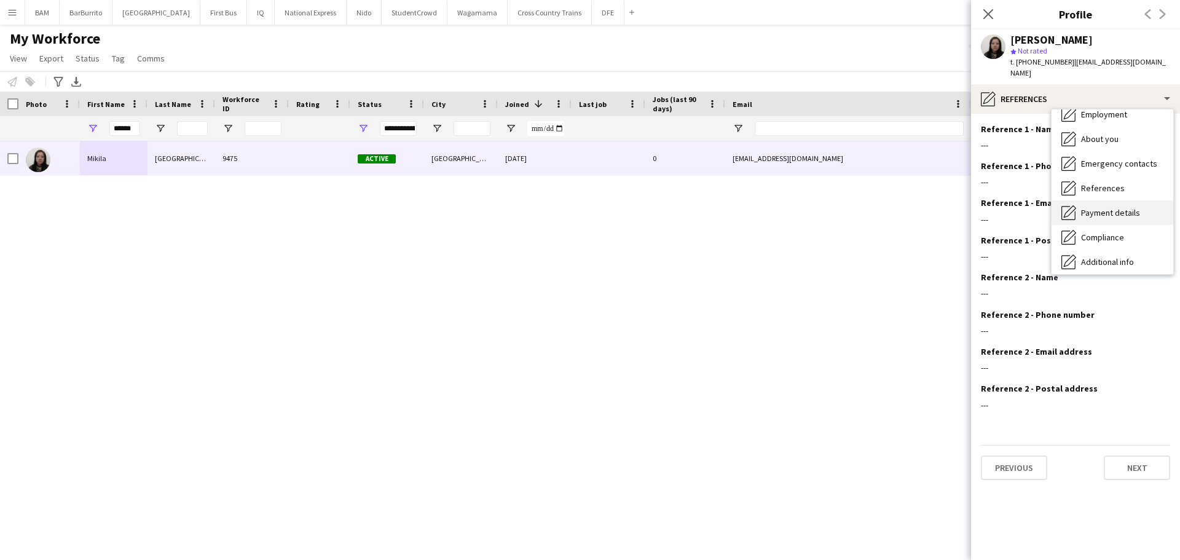
click at [1136, 217] on span "Payment details" at bounding box center [1110, 212] width 59 height 11
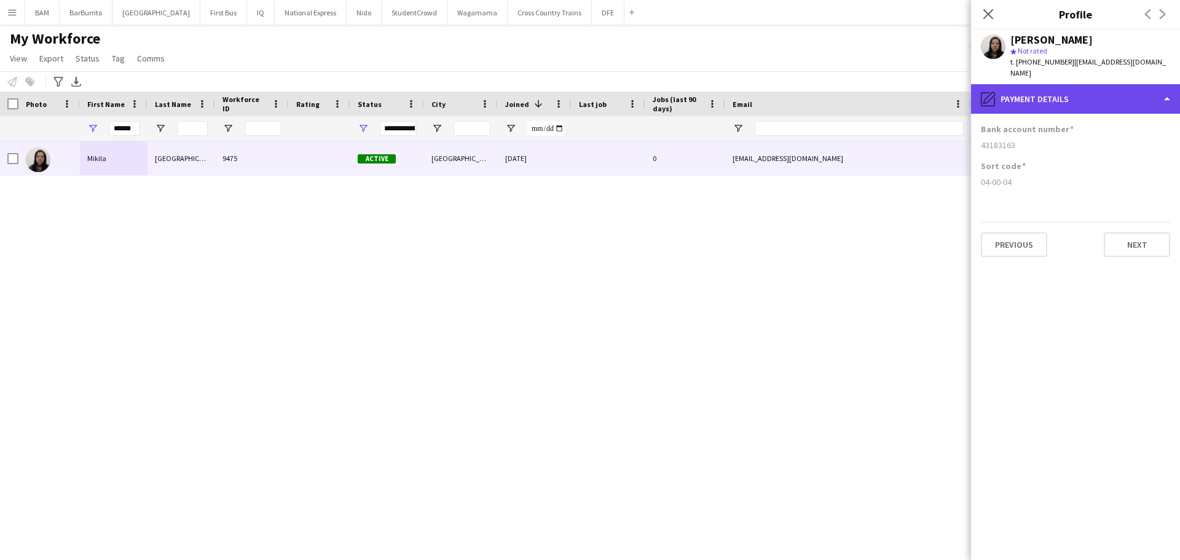
click at [1088, 101] on div "pencil4 Payment details" at bounding box center [1075, 98] width 209 height 29
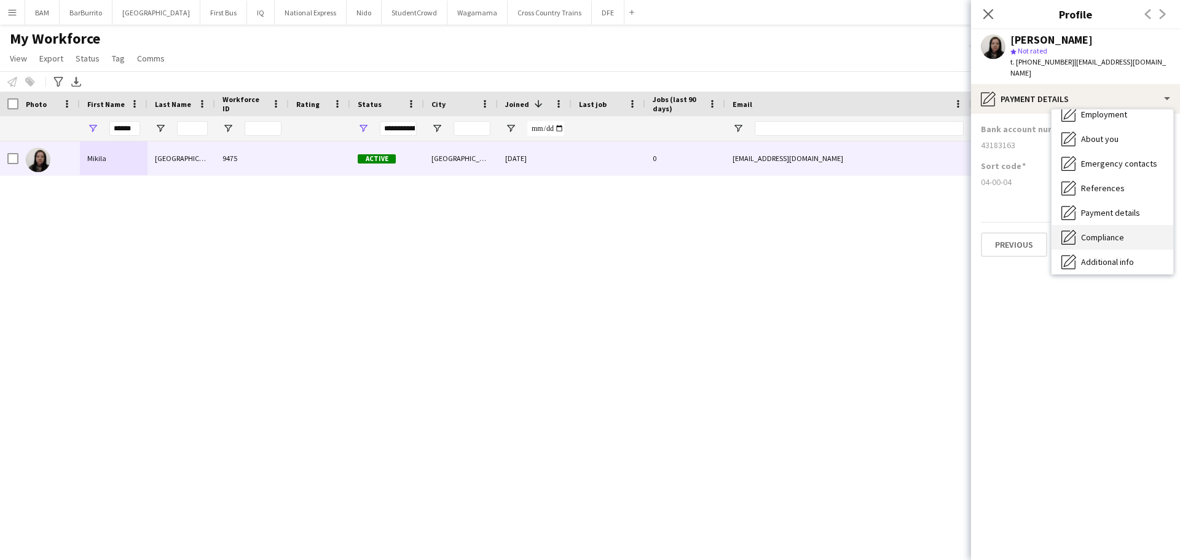
click at [1125, 229] on div "Compliance Compliance" at bounding box center [1112, 237] width 122 height 25
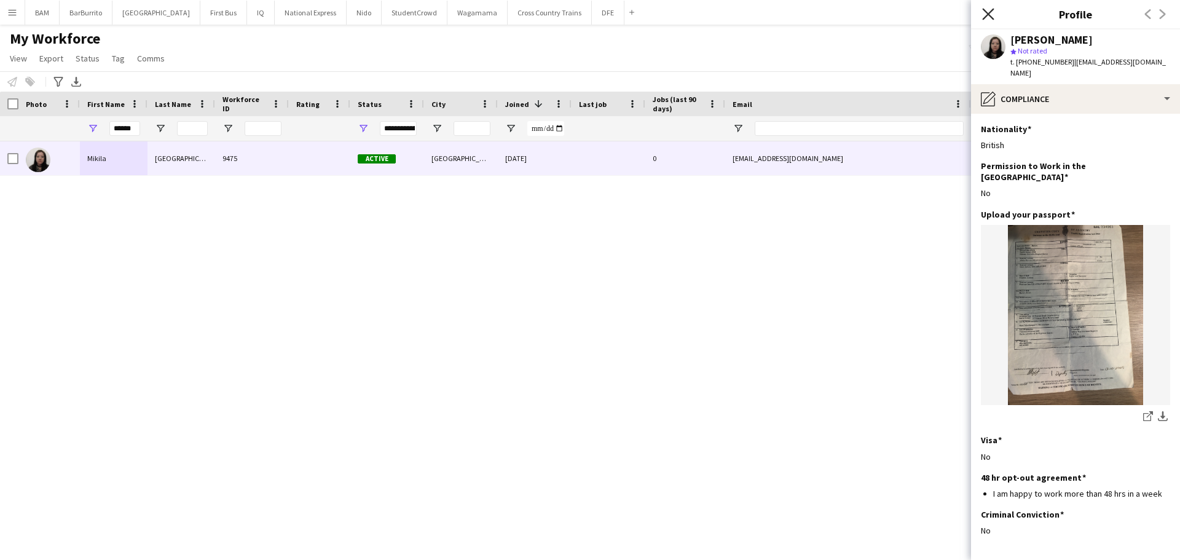
click at [988, 9] on icon "Close pop-in" at bounding box center [988, 14] width 12 height 12
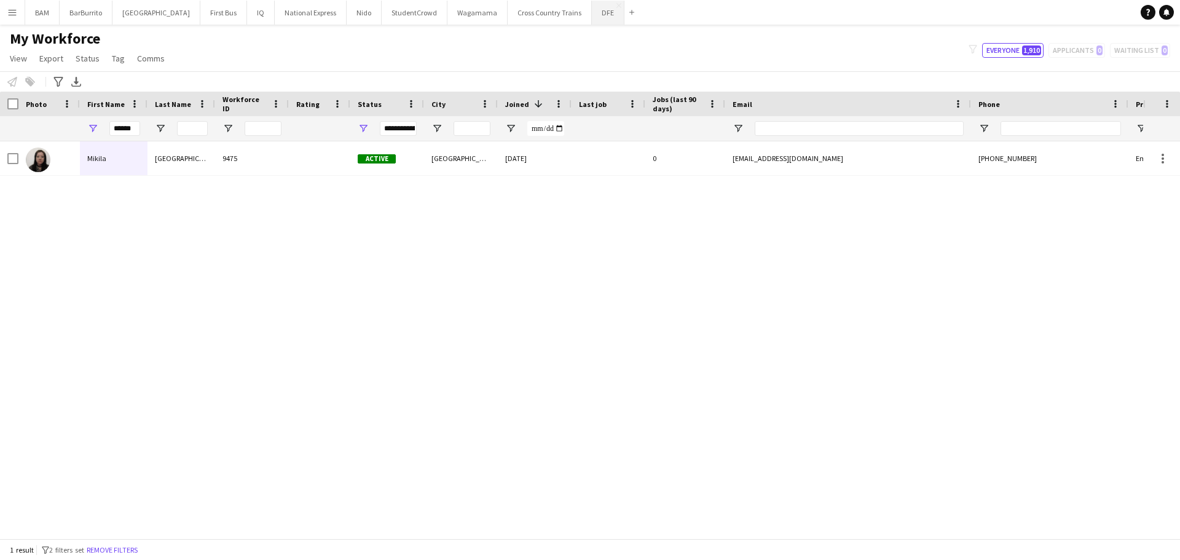
click at [592, 19] on button "DFE Close" at bounding box center [608, 13] width 33 height 24
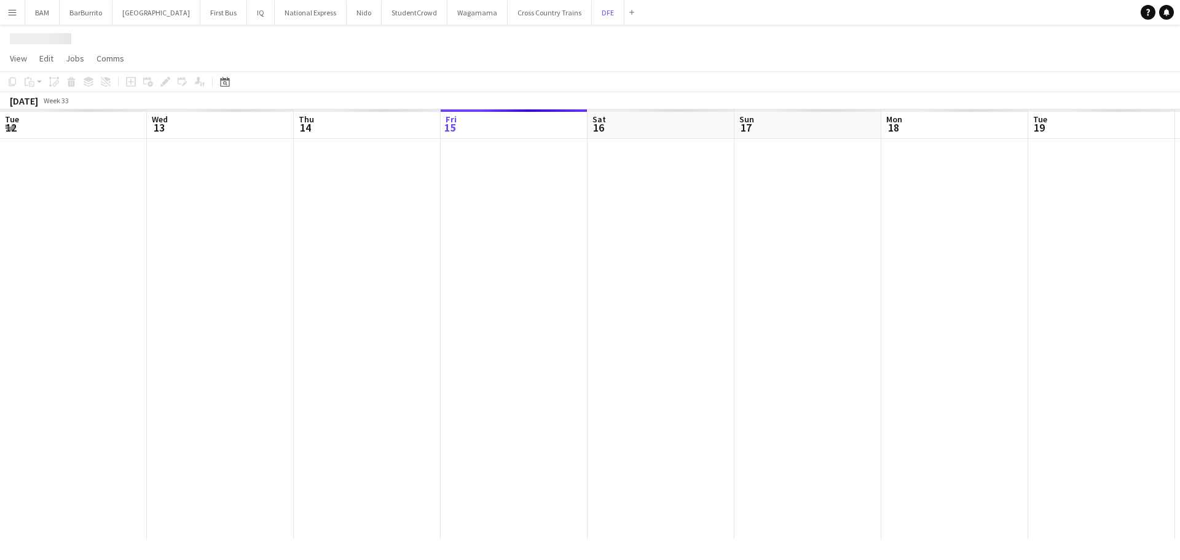
scroll to position [0, 294]
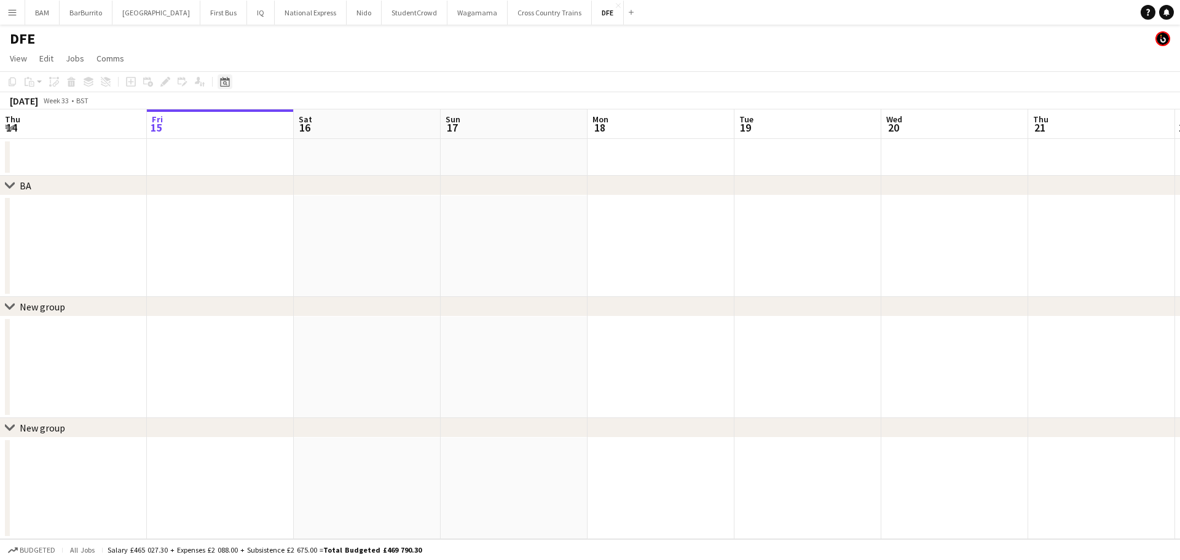
click at [219, 77] on div "Date picker" at bounding box center [225, 81] width 15 height 15
click at [323, 122] on span "Next month" at bounding box center [324, 124] width 25 height 25
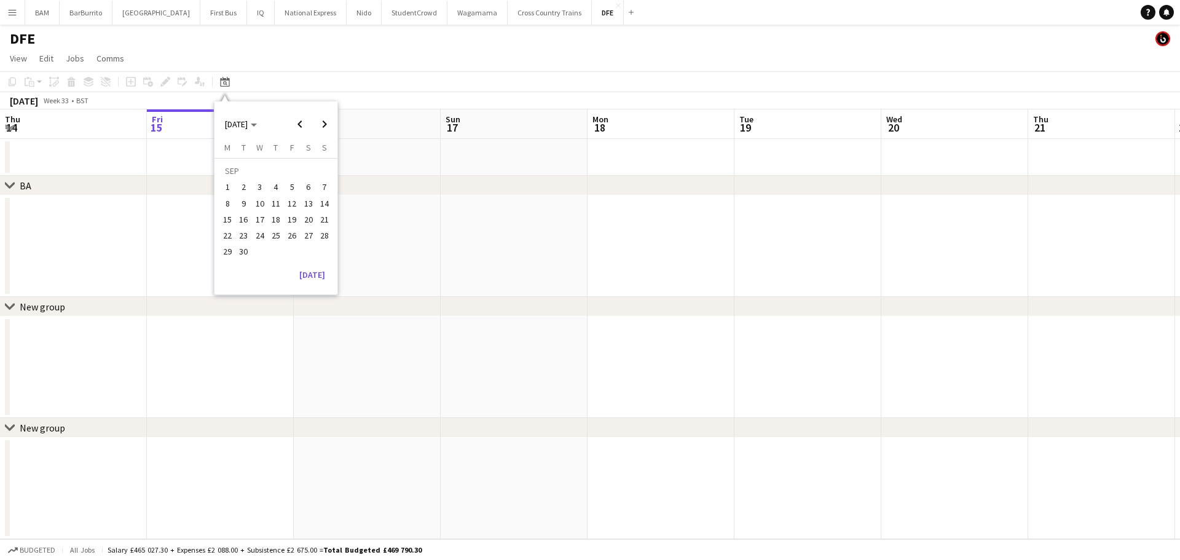
click at [277, 235] on span "25" at bounding box center [276, 235] width 15 height 15
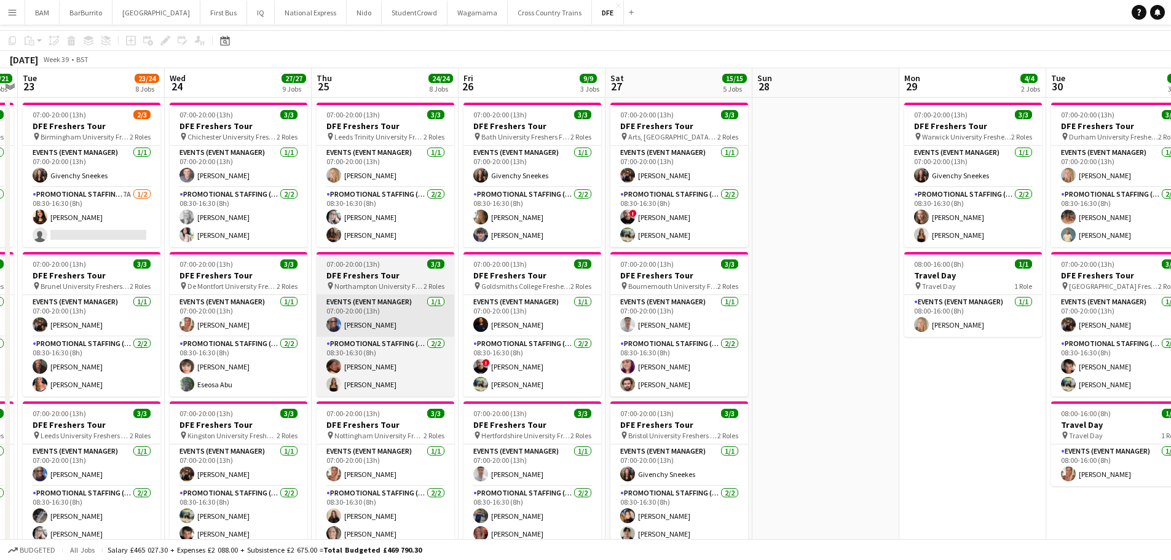
scroll to position [61, 0]
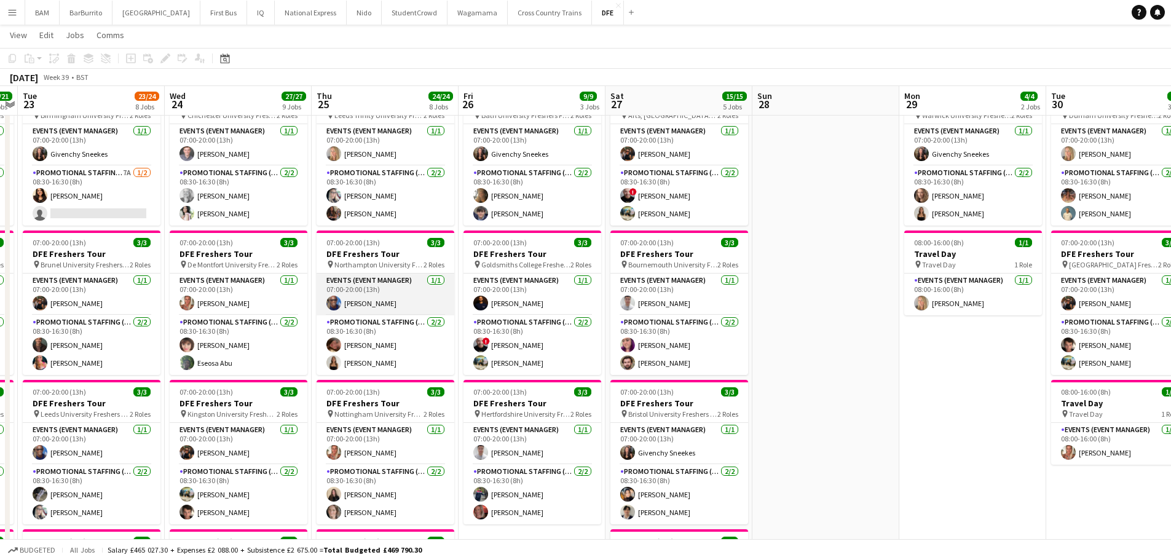
click at [392, 301] on app-card-role "Events (Event Manager) [DATE] 07:00-20:00 (13h) [PERSON_NAME]" at bounding box center [385, 294] width 138 height 42
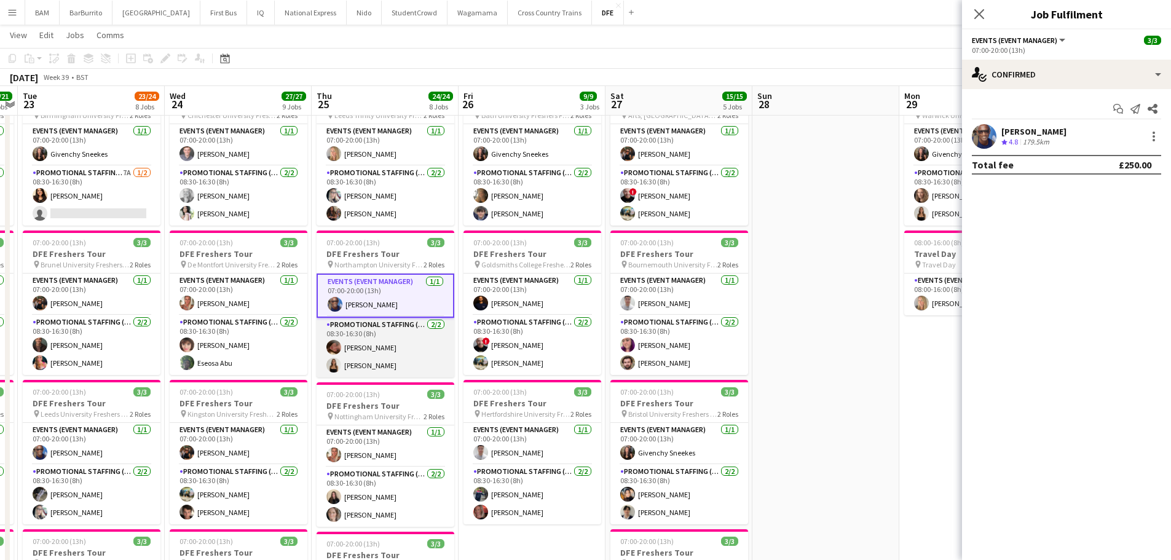
click at [374, 353] on app-card-role "Promotional Staffing (Brand Ambassadors) [DATE] 08:30-16:30 (8h) [PERSON_NAME] …" at bounding box center [385, 348] width 138 height 60
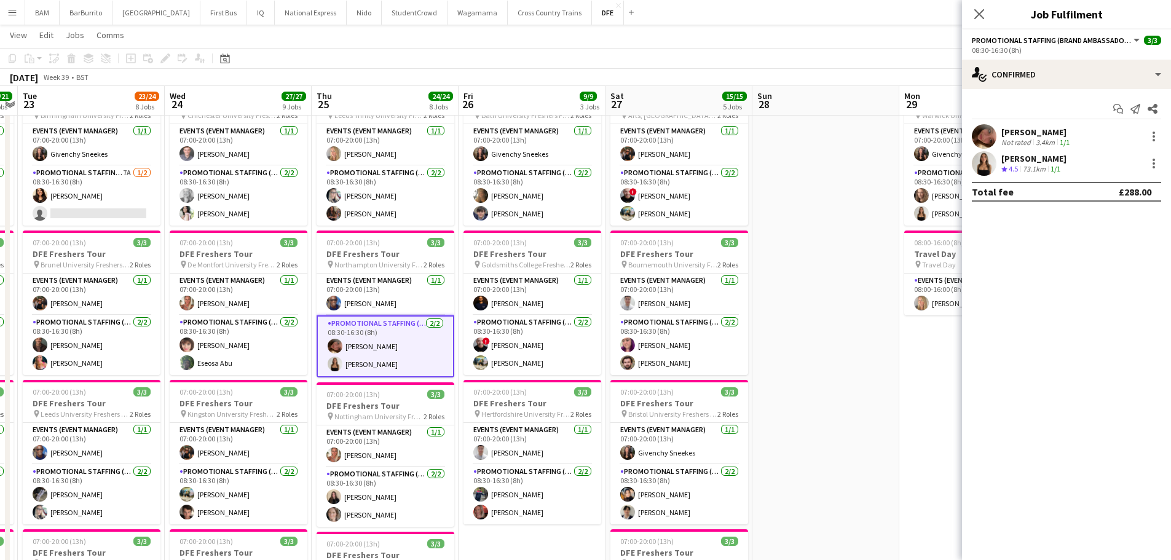
click at [1024, 130] on div "[PERSON_NAME]" at bounding box center [1036, 132] width 71 height 11
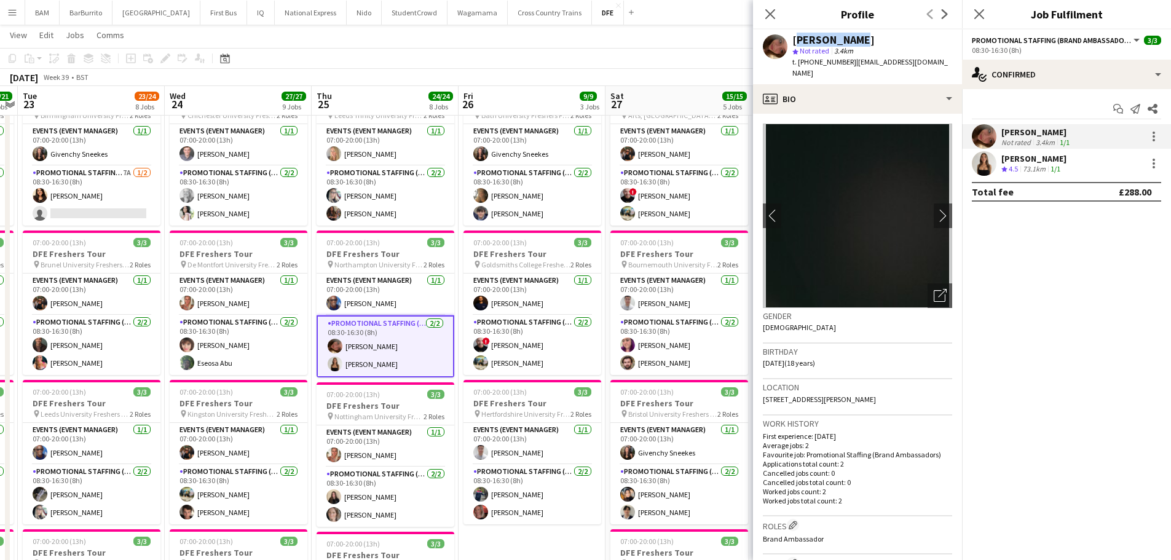
drag, startPoint x: 819, startPoint y: 40, endPoint x: 865, endPoint y: 40, distance: 45.5
click at [865, 40] on div "[PERSON_NAME]" at bounding box center [872, 39] width 160 height 11
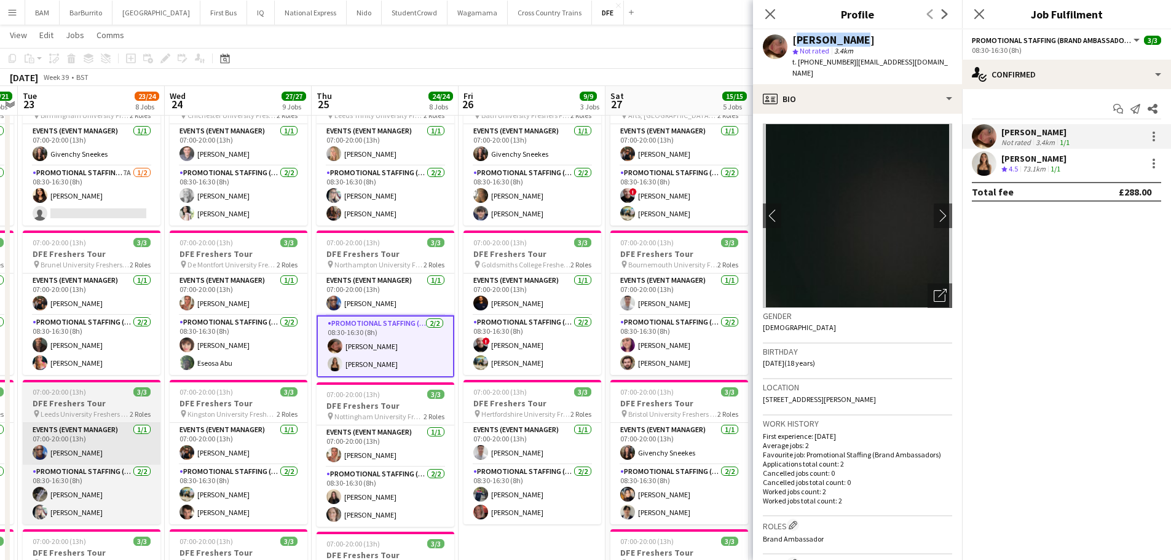
copy div "[PERSON_NAME]"
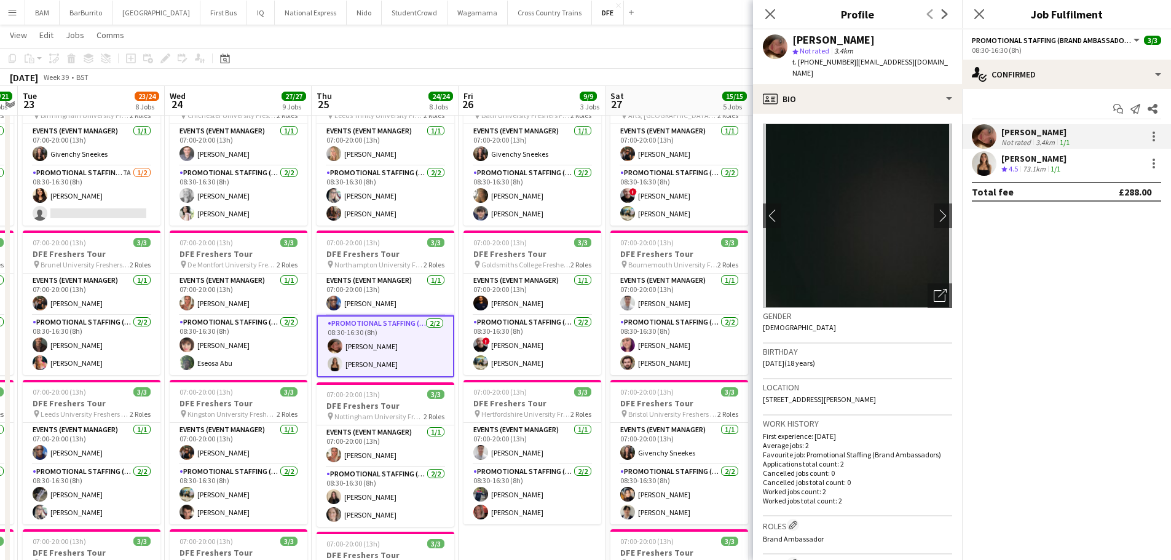
click at [1015, 164] on span "4.5" at bounding box center [1012, 168] width 9 height 9
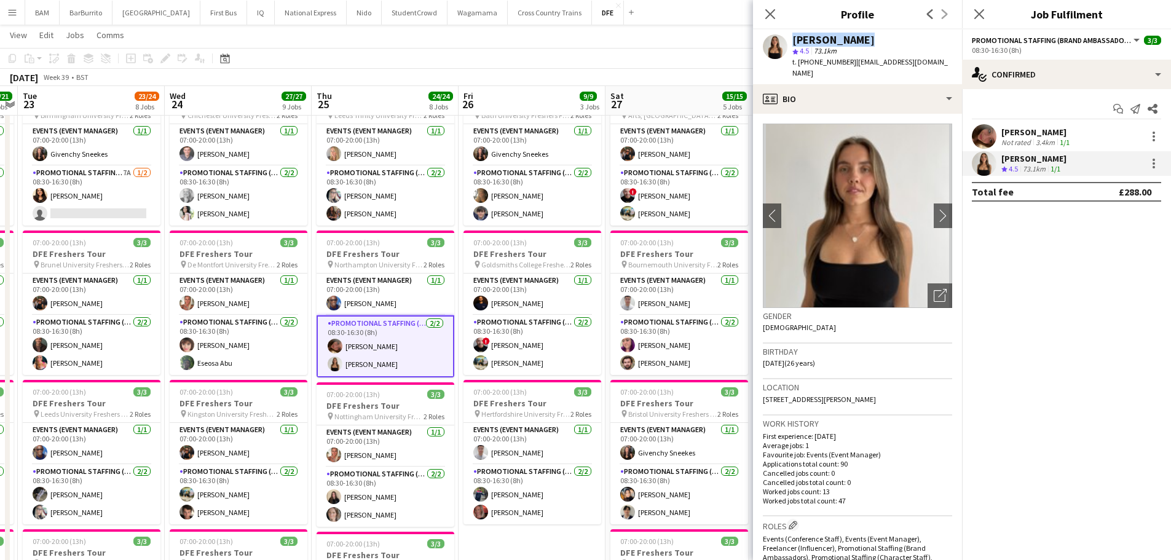
drag, startPoint x: 795, startPoint y: 37, endPoint x: 892, endPoint y: 38, distance: 96.5
click at [892, 38] on div "[PERSON_NAME] star 4.5 73.1km t. [PHONE_NUMBER] | [EMAIL_ADDRESS][DOMAIN_NAME]" at bounding box center [857, 56] width 209 height 55
click at [409, 60] on app-toolbar "Copy Paste Paste Ctrl+V Paste with crew Ctrl+Shift+V Paste linked Job [GEOGRAPH…" at bounding box center [585, 58] width 1171 height 21
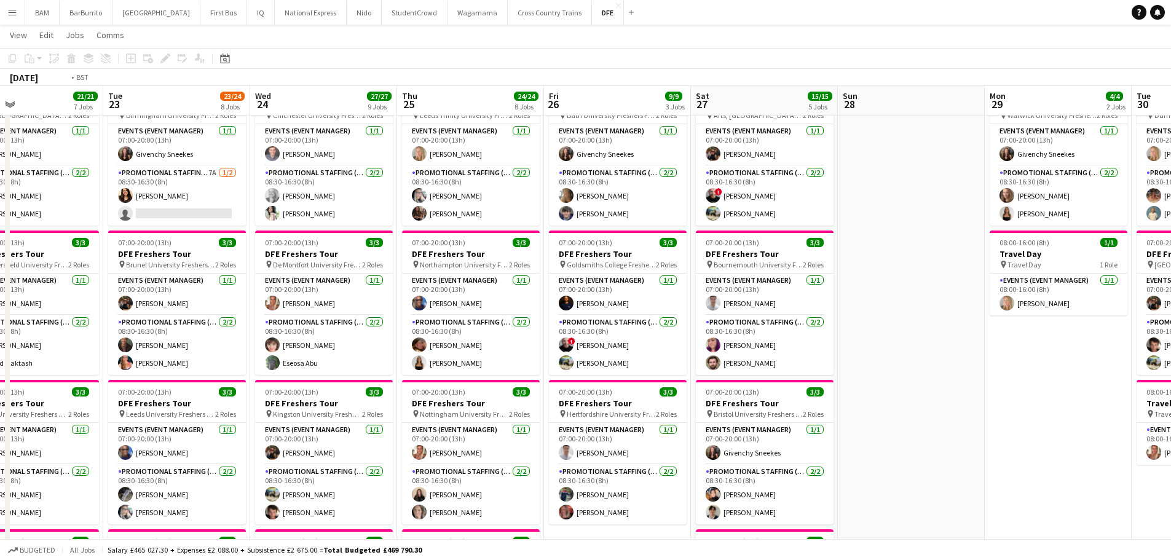
drag, startPoint x: 314, startPoint y: 138, endPoint x: 754, endPoint y: 163, distance: 440.7
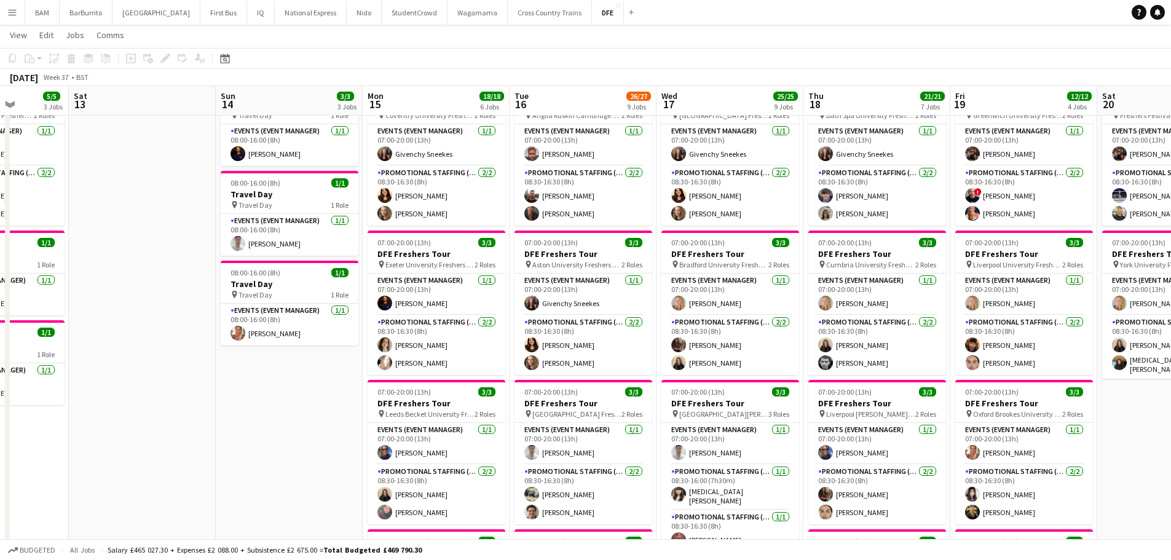
scroll to position [0, 414]
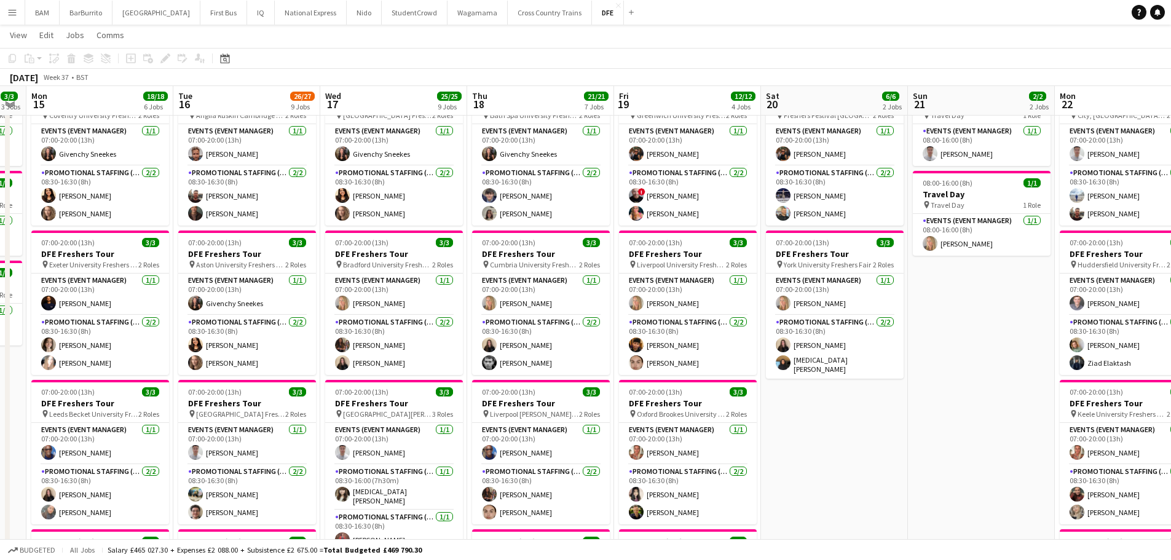
drag, startPoint x: 367, startPoint y: 175, endPoint x: 878, endPoint y: 179, distance: 510.0
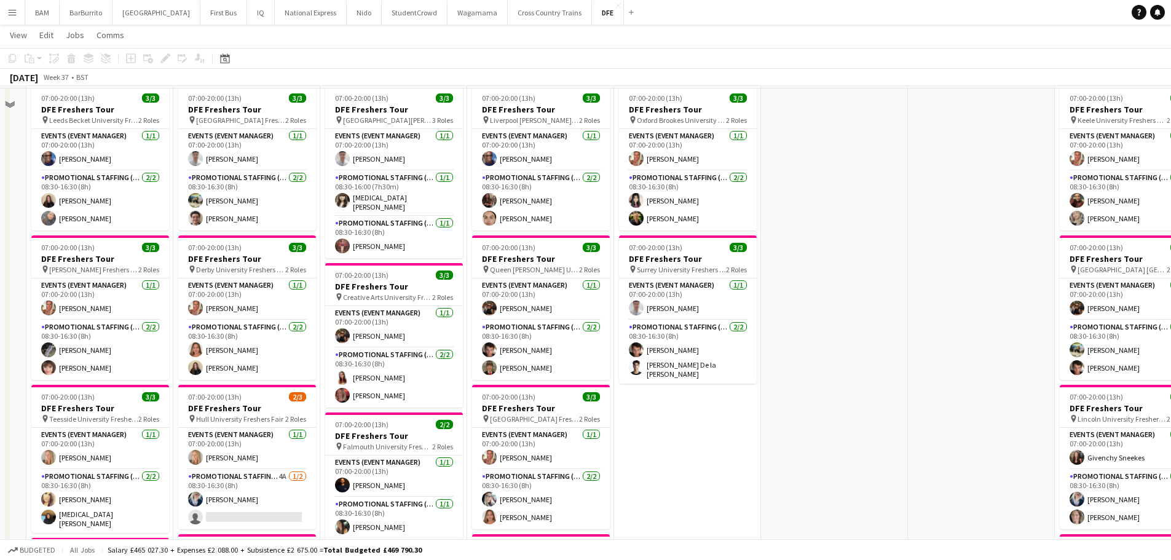
scroll to position [369, 0]
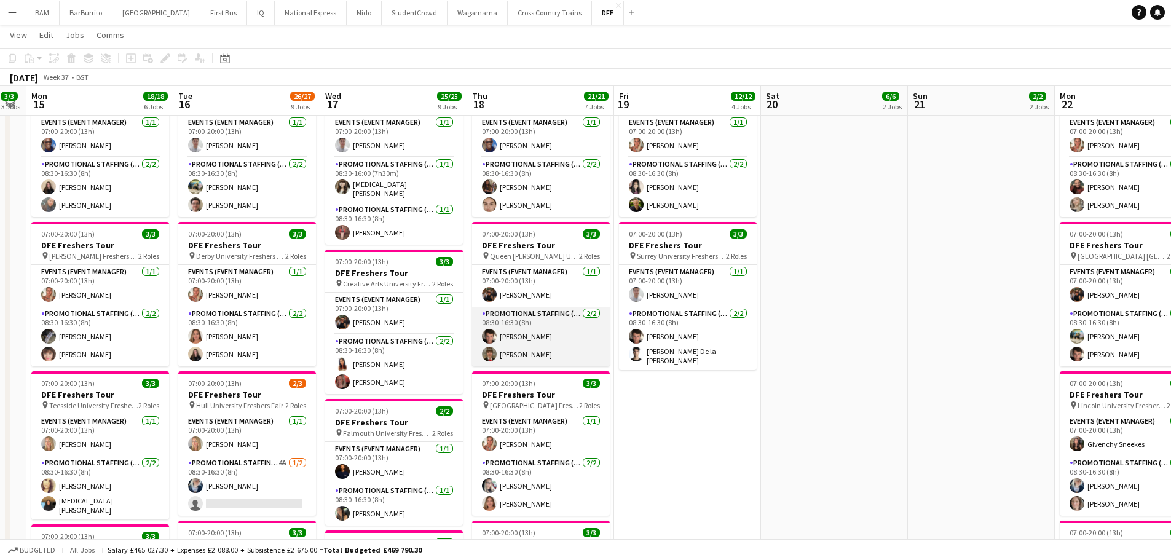
click at [566, 339] on app-card-role "Promotional Staffing (Brand Ambassadors) [DATE] 08:30-16:30 (8h) [PERSON_NAME] …" at bounding box center [541, 337] width 138 height 60
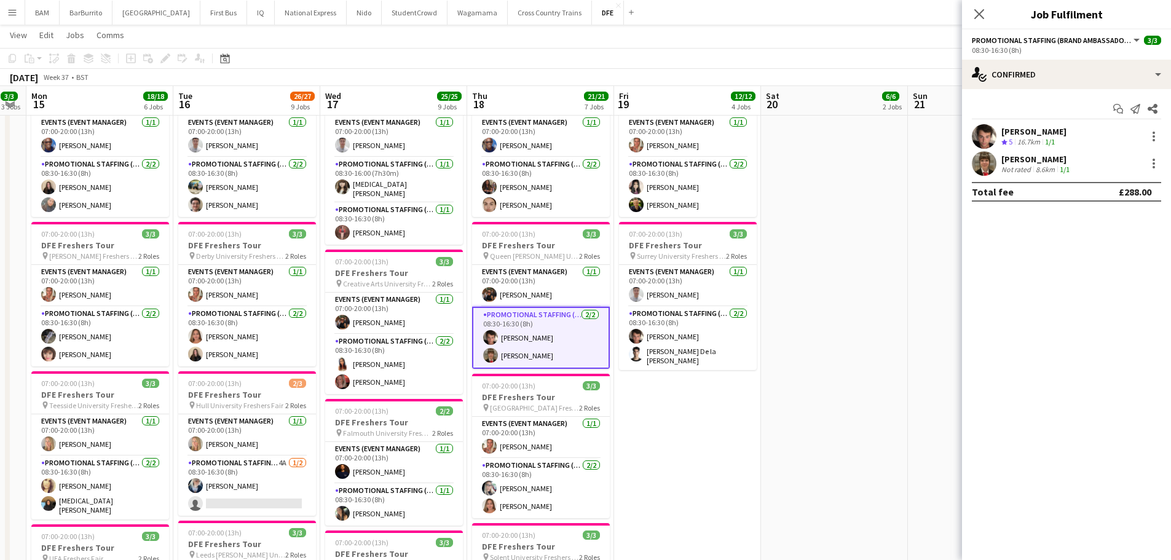
click at [1016, 143] on div "16.7km" at bounding box center [1029, 142] width 28 height 10
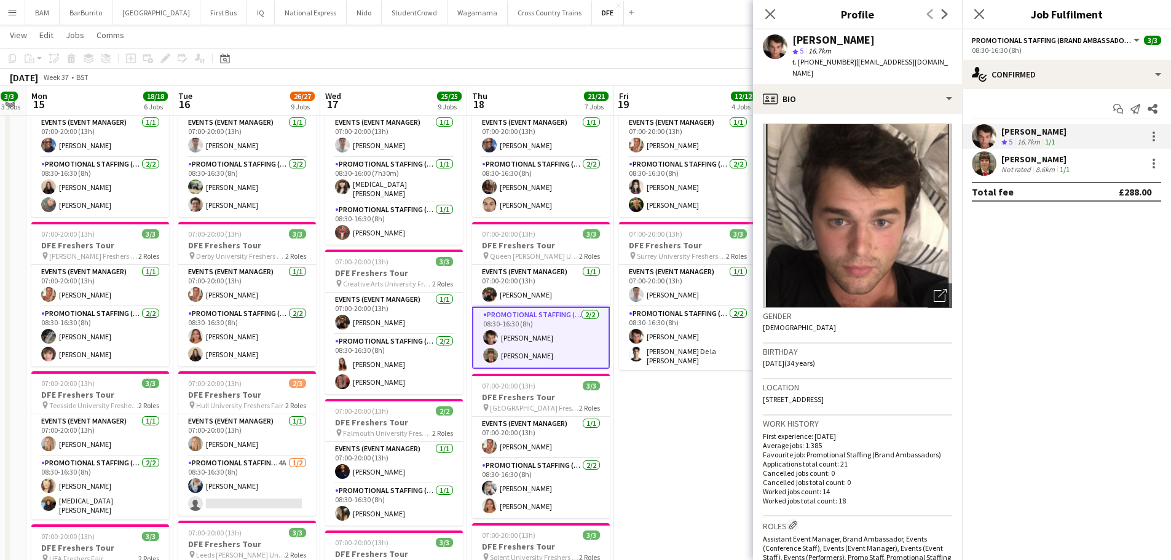
drag, startPoint x: 795, startPoint y: 38, endPoint x: 890, endPoint y: 41, distance: 95.3
click at [890, 41] on div "[PERSON_NAME] star 5 16.7km t. [PHONE_NUMBER] | [EMAIL_ADDRESS][DOMAIN_NAME]" at bounding box center [857, 56] width 209 height 55
click at [1070, 160] on div "[PERSON_NAME]" at bounding box center [1036, 159] width 71 height 11
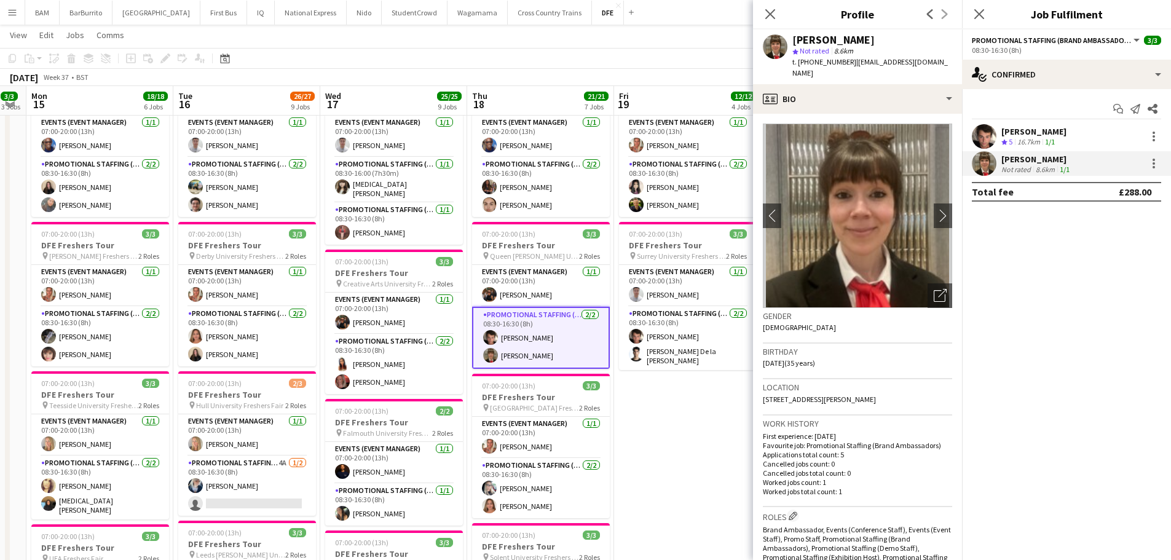
drag, startPoint x: 788, startPoint y: 36, endPoint x: 882, endPoint y: 41, distance: 94.1
click at [882, 41] on div "[PERSON_NAME] star Not rated 8.6km t. [PHONE_NUMBER] | [EMAIL_ADDRESS][DOMAIN_N…" at bounding box center [857, 56] width 209 height 55
drag, startPoint x: 268, startPoint y: 163, endPoint x: 815, endPoint y: 167, distance: 547.5
click at [780, 159] on body "Menu Boards Boards Boards All jobs Status Workforce Workforce My Workforce Recr…" at bounding box center [585, 483] width 1171 height 1705
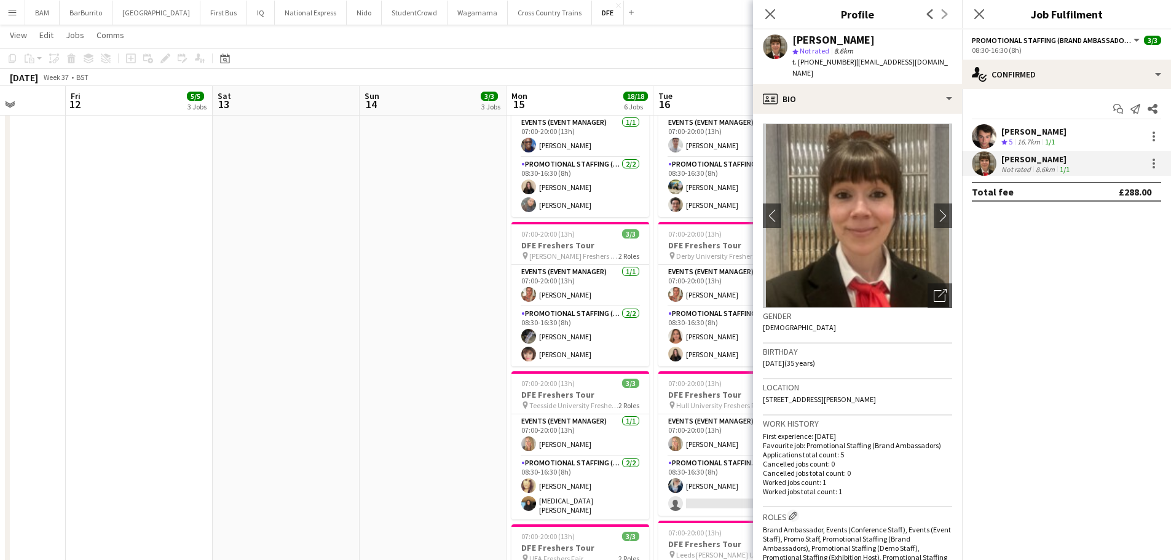
drag, startPoint x: 438, startPoint y: 197, endPoint x: 478, endPoint y: 199, distance: 40.6
click at [608, 191] on app-calendar-viewport "Tue 9 Wed 10 Thu 11 Fri 12 5/5 3 Jobs Sat 13 Sun 14 3/3 3 Jobs Mon 15 18/18 6 J…" at bounding box center [585, 497] width 1171 height 1636
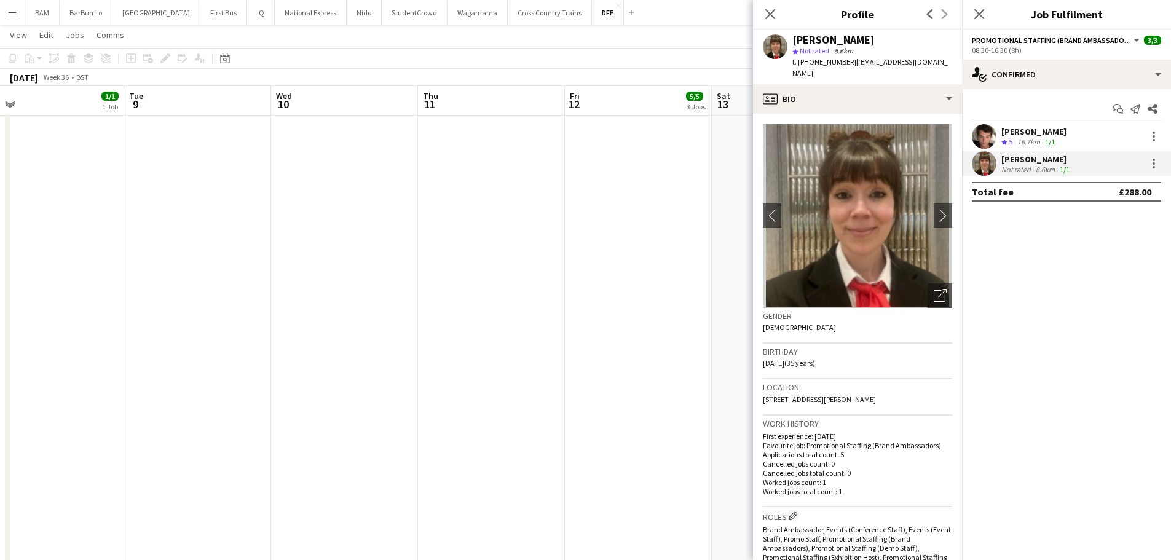
drag, startPoint x: 476, startPoint y: 193, endPoint x: 528, endPoint y: 200, distance: 52.7
click at [530, 200] on app-calendar-viewport "Sat 6 Sun 7 Mon 8 1/1 1 Job Tue 9 Wed 10 Thu 11 Fri 12 5/5 3 Jobs Sat 13 Sun 14…" at bounding box center [585, 497] width 1171 height 1636
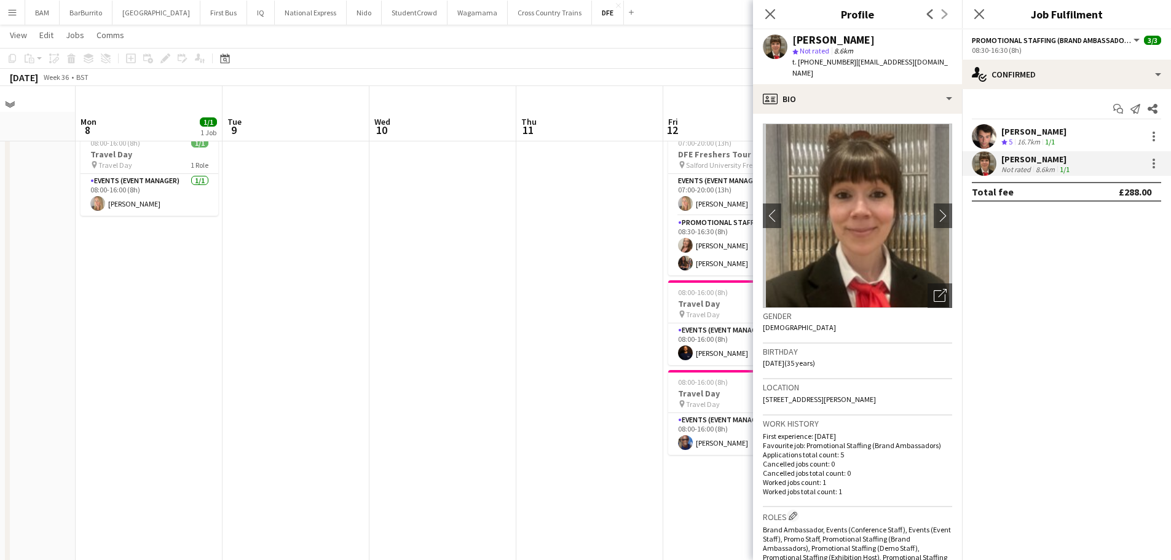
scroll to position [0, 0]
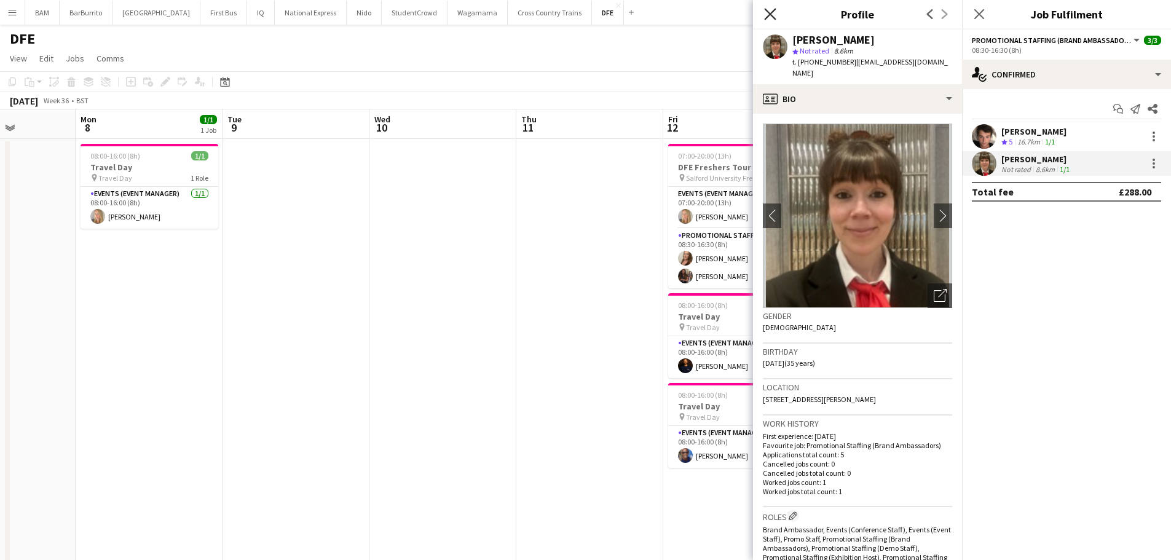
click at [774, 10] on icon at bounding box center [770, 14] width 12 height 12
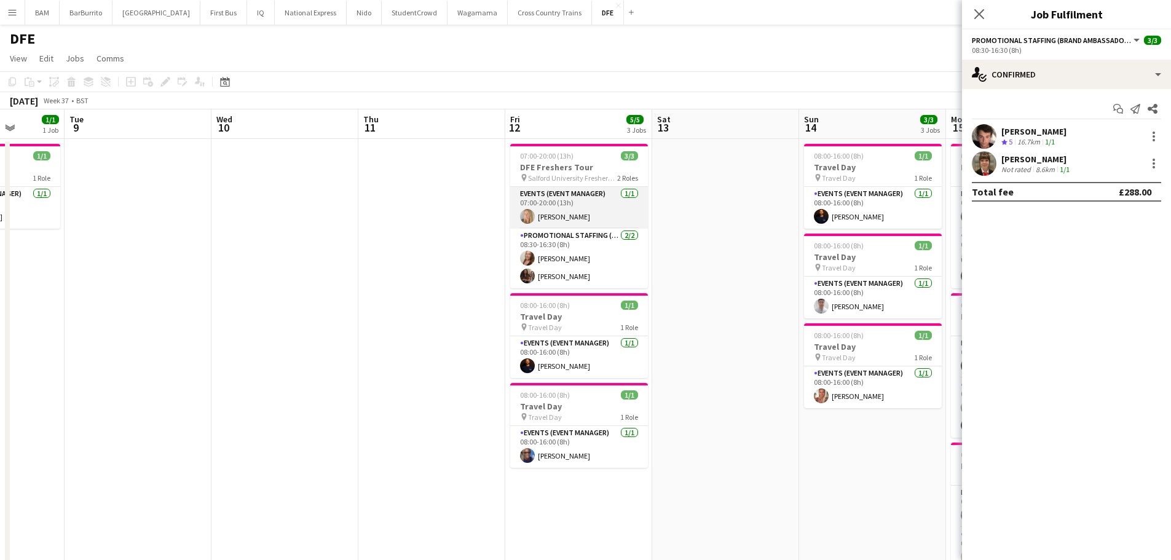
drag, startPoint x: 567, startPoint y: 207, endPoint x: 559, endPoint y: 208, distance: 8.1
click at [567, 208] on app-card-role "Events (Event Manager) [DATE] 07:00-20:00 (13h) [PERSON_NAME]" at bounding box center [579, 208] width 138 height 42
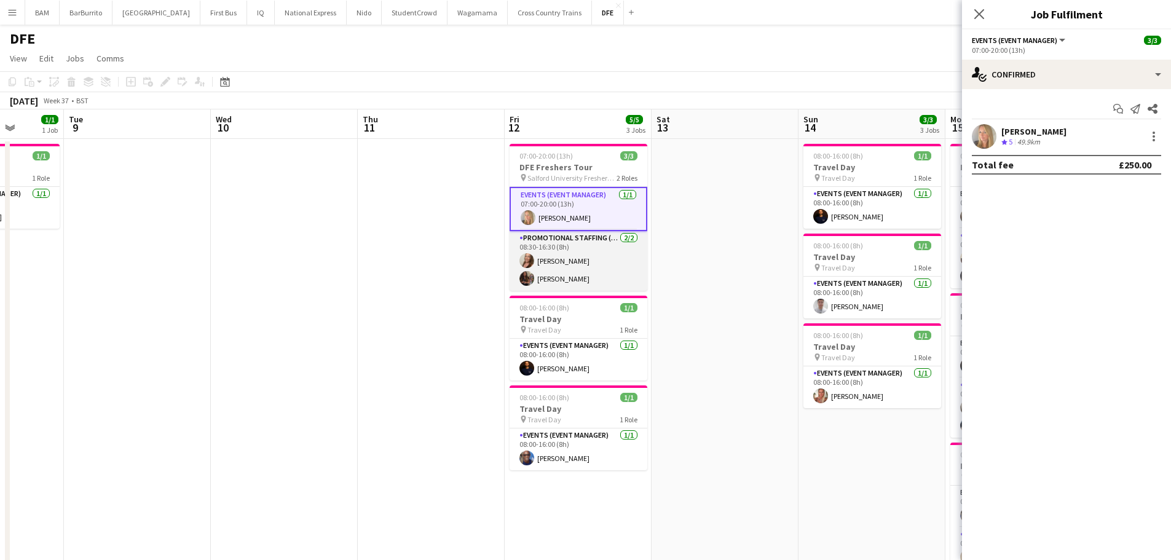
click at [535, 269] on app-card-role "Promotional Staffing (Brand Ambassadors) [DATE] 08:30-16:30 (8h) [PERSON_NAME] …" at bounding box center [578, 261] width 138 height 60
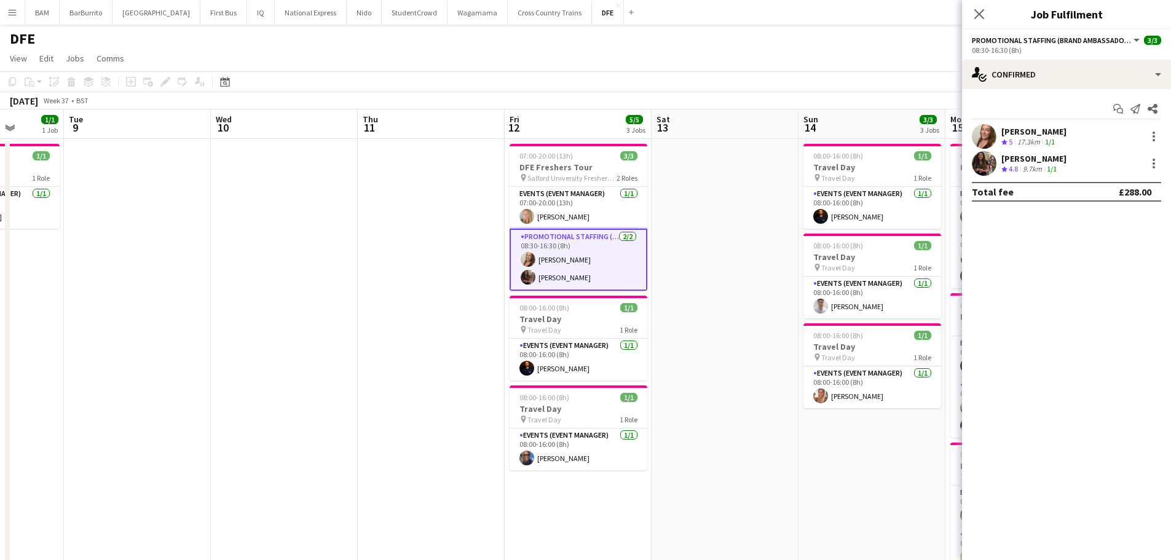
click at [1031, 133] on div "[PERSON_NAME]" at bounding box center [1033, 131] width 65 height 11
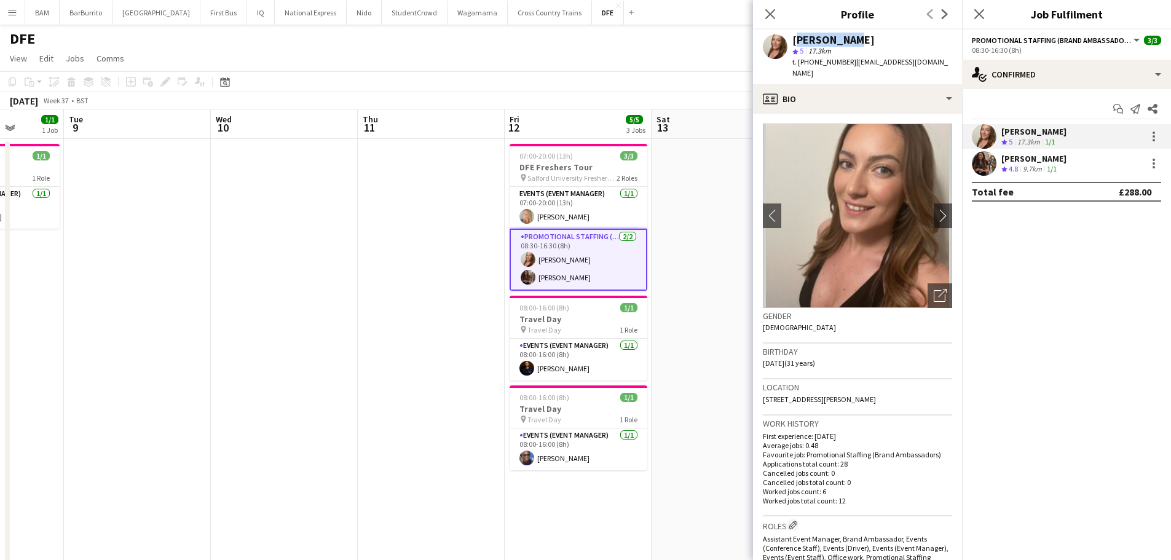
drag, startPoint x: 791, startPoint y: 35, endPoint x: 887, endPoint y: 42, distance: 95.5
click at [887, 42] on div "[PERSON_NAME] star 5 17.3km t. [PHONE_NUMBER] | [EMAIL_ADDRESS][DOMAIN_NAME]" at bounding box center [857, 56] width 209 height 55
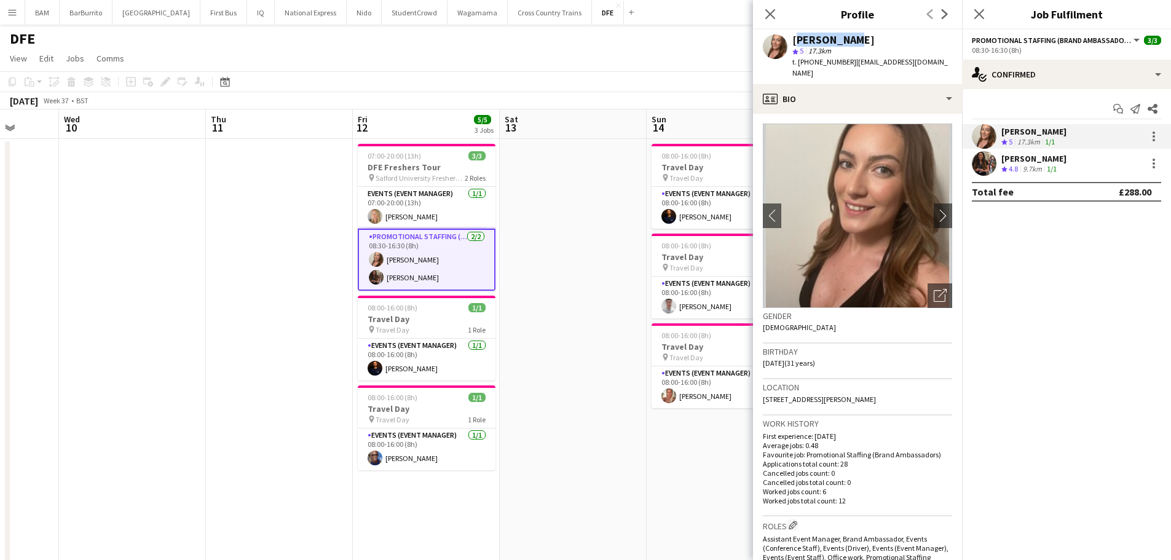
drag, startPoint x: 348, startPoint y: 158, endPoint x: 108, endPoint y: 159, distance: 240.3
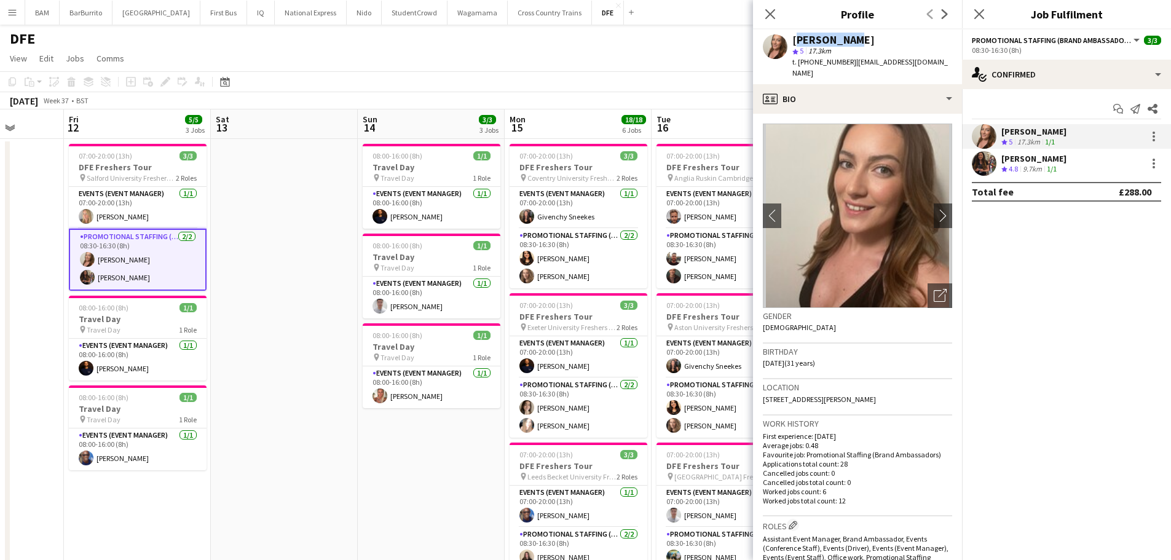
drag, startPoint x: 471, startPoint y: 168, endPoint x: 406, endPoint y: 162, distance: 65.4
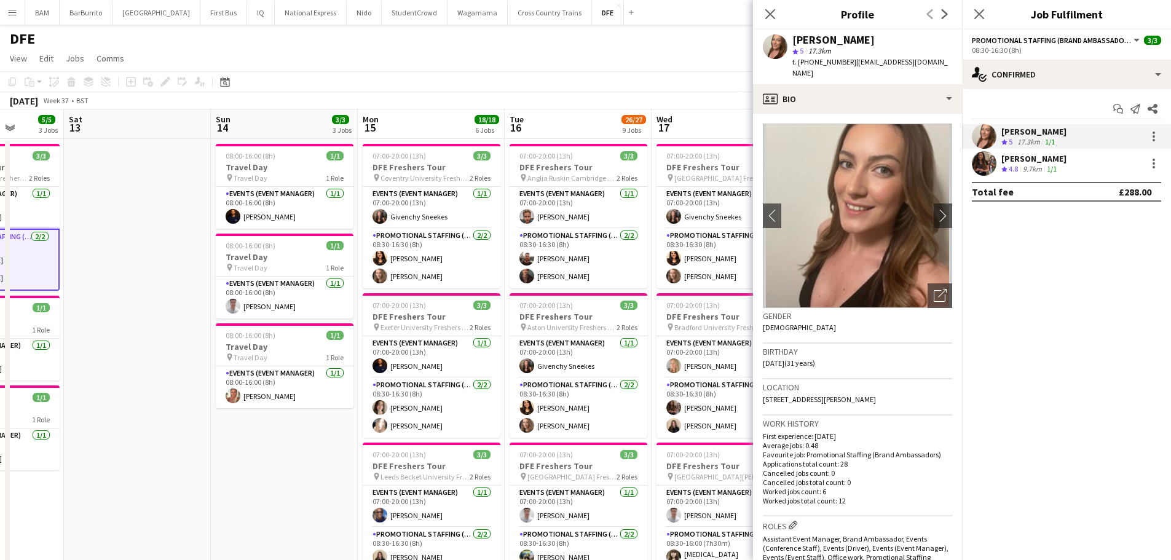
click at [497, 103] on div "[DATE] Week 37 • BST" at bounding box center [585, 100] width 1171 height 17
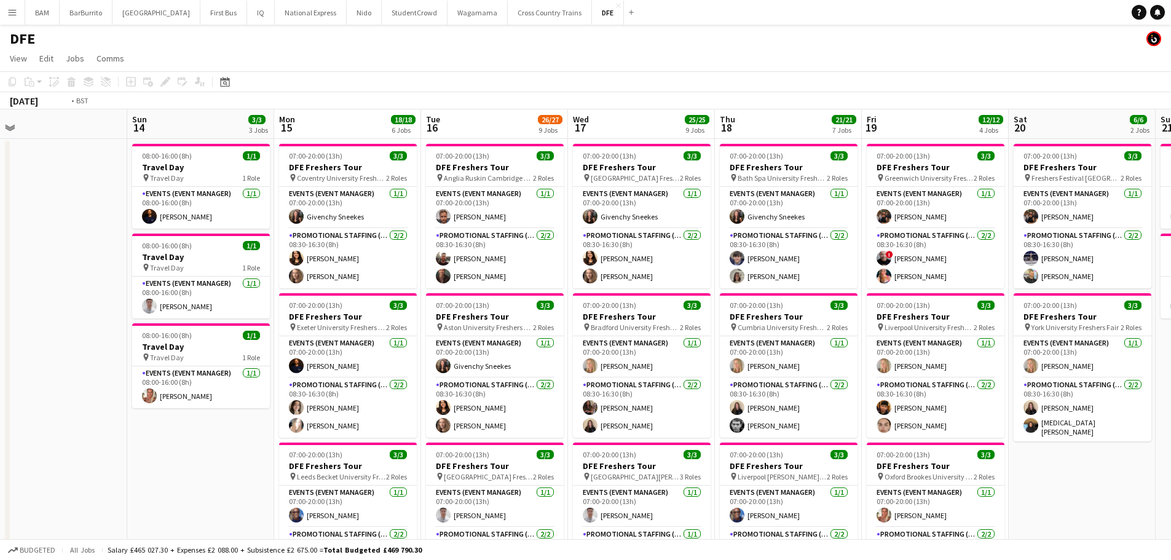
drag, startPoint x: 677, startPoint y: 245, endPoint x: 372, endPoint y: 224, distance: 305.5
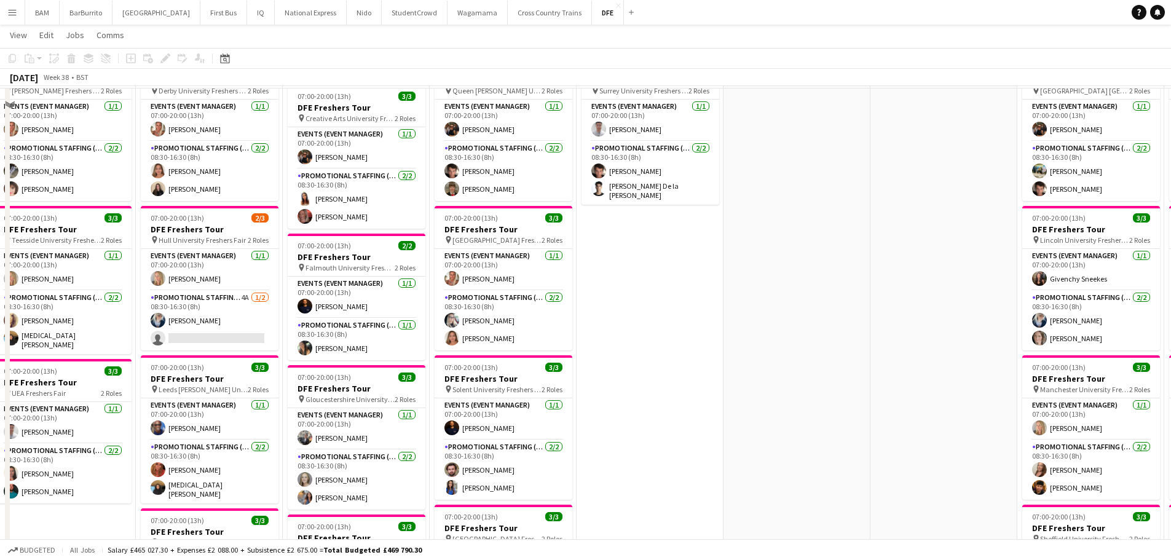
scroll to position [553, 0]
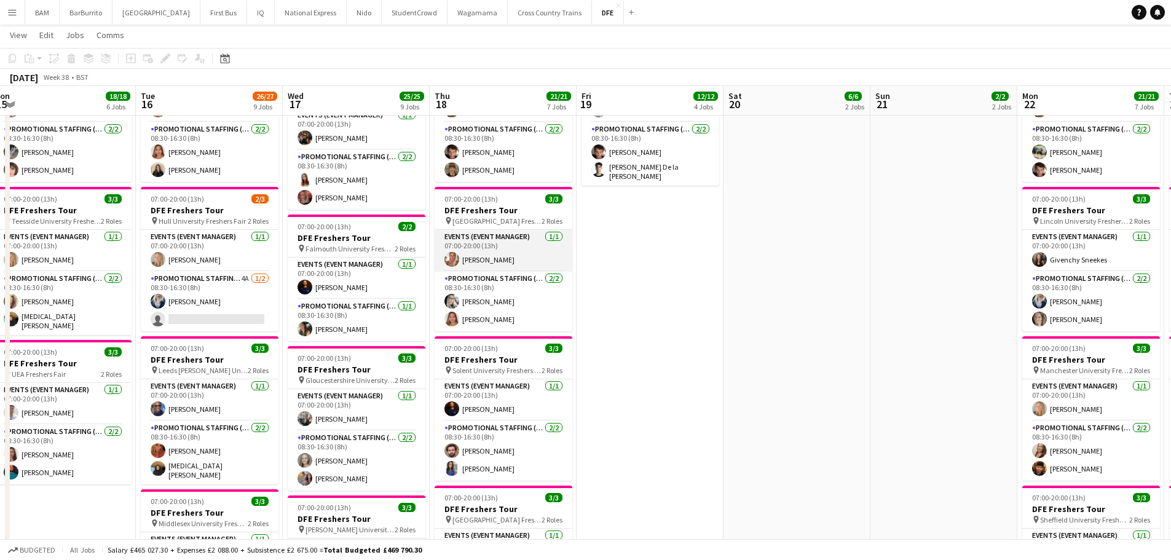
click at [522, 257] on app-card-role "Events (Event Manager) [DATE] 07:00-20:00 (13h) [PERSON_NAME]" at bounding box center [503, 251] width 138 height 42
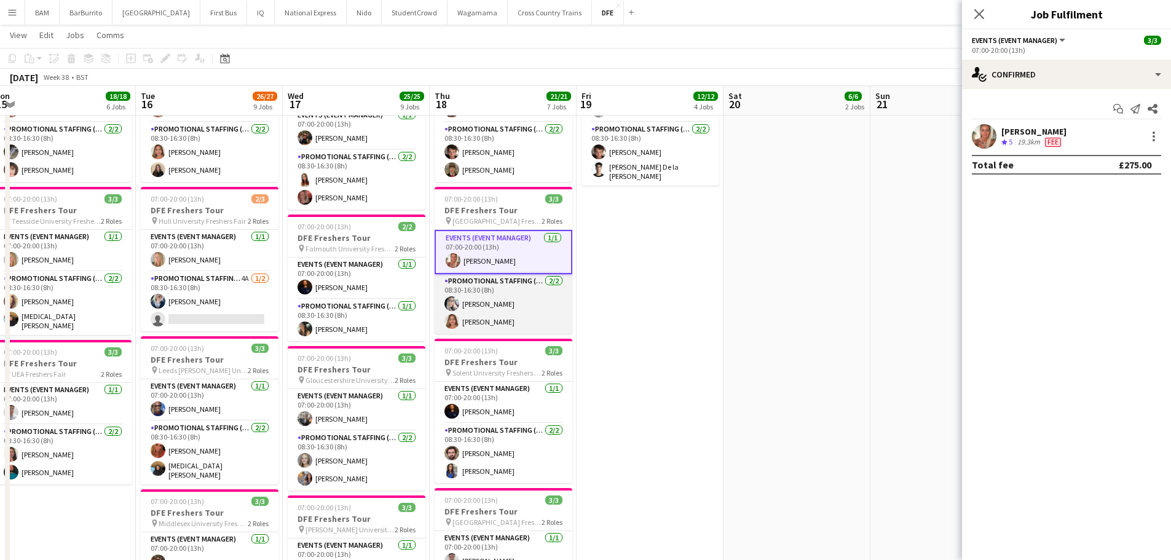
click at [506, 297] on app-card-role "Promotional Staffing (Brand Ambassadors) [DATE] 08:30-16:30 (8h) [PERSON_NAME] …" at bounding box center [503, 304] width 138 height 60
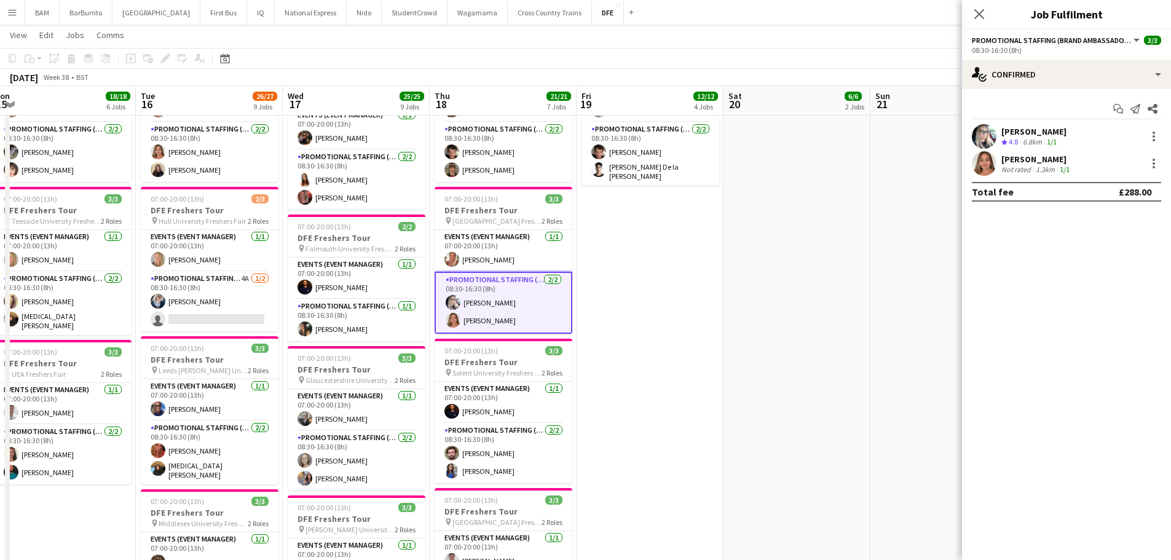
click at [1024, 139] on div "6.8km" at bounding box center [1032, 142] width 24 height 10
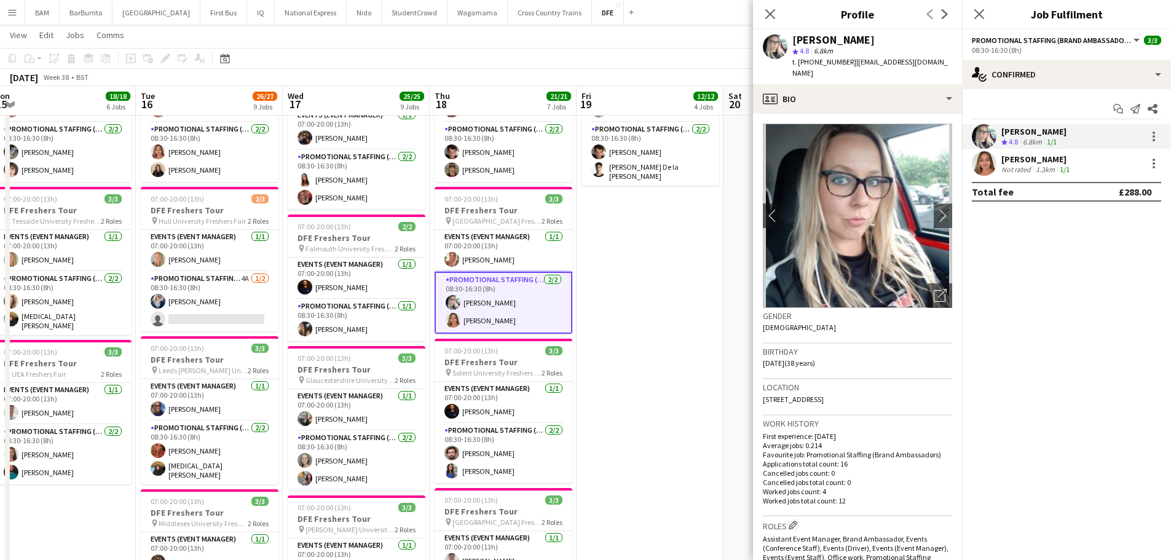
drag, startPoint x: 787, startPoint y: 41, endPoint x: 871, endPoint y: 45, distance: 83.7
click at [871, 45] on div "[PERSON_NAME] star 4.8 6.8km t. [PHONE_NUMBER] | [EMAIL_ADDRESS][DOMAIN_NAME]" at bounding box center [857, 56] width 209 height 55
click at [858, 45] on div "star 4.8 6.8km" at bounding box center [872, 50] width 160 height 11
drag, startPoint x: 871, startPoint y: 39, endPoint x: 790, endPoint y: 42, distance: 81.2
click at [790, 42] on div "[PERSON_NAME] star 4.8 6.8km t. [PHONE_NUMBER] | [EMAIL_ADDRESS][DOMAIN_NAME]" at bounding box center [857, 56] width 209 height 55
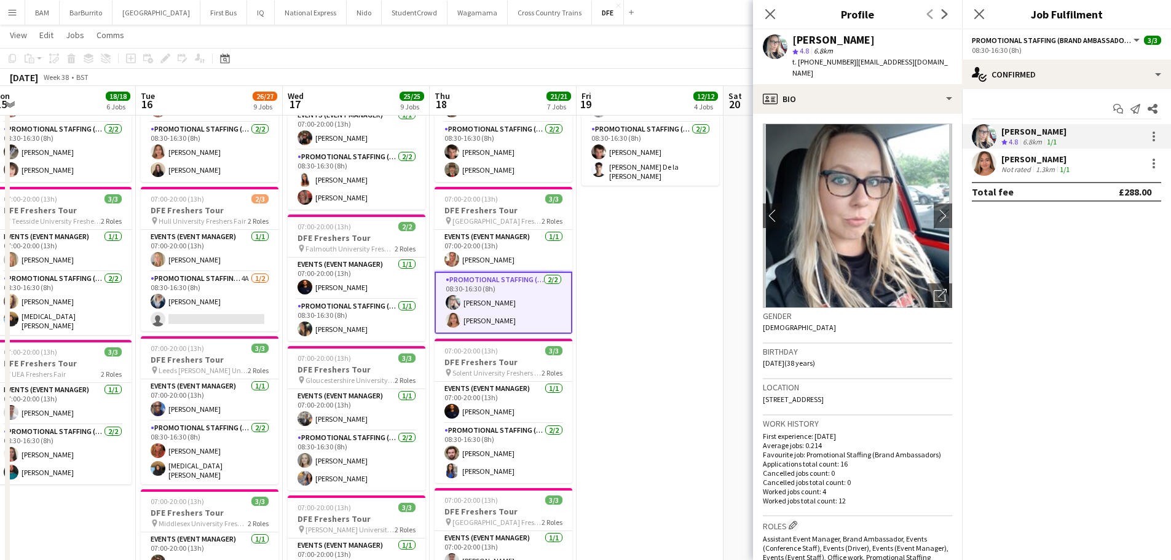
click at [1034, 170] on div "1.3km" at bounding box center [1045, 169] width 24 height 9
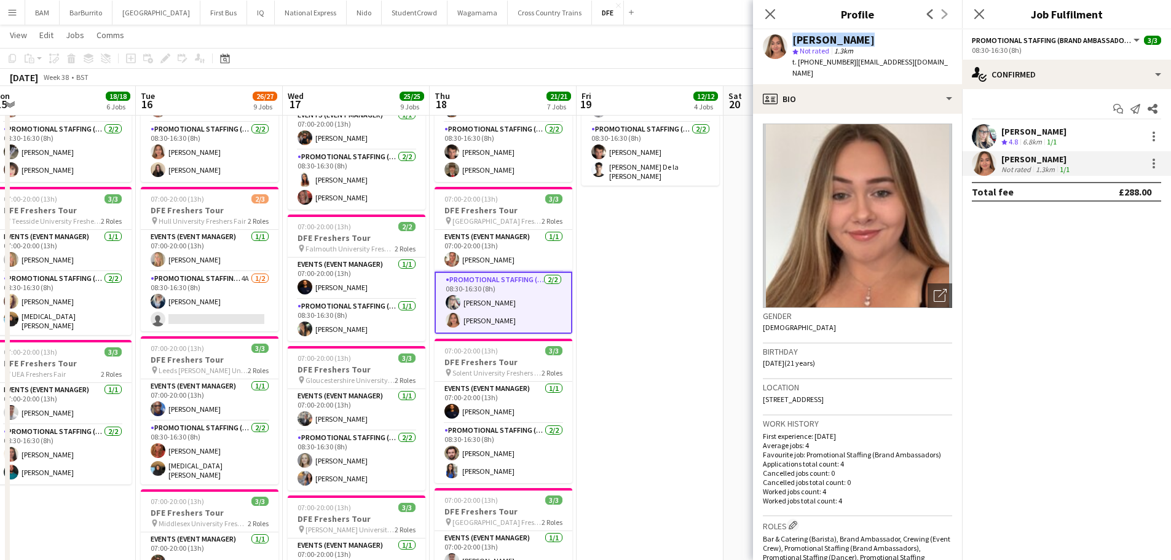
drag, startPoint x: 797, startPoint y: 39, endPoint x: 870, endPoint y: 39, distance: 72.5
click at [870, 39] on div "[PERSON_NAME] star Not rated 1.3km t. [PHONE_NUMBER] | [EMAIL_ADDRESS][DOMAIN_N…" at bounding box center [857, 56] width 209 height 55
click at [400, 69] on div "[DATE] Week 38 • BST" at bounding box center [585, 77] width 1171 height 17
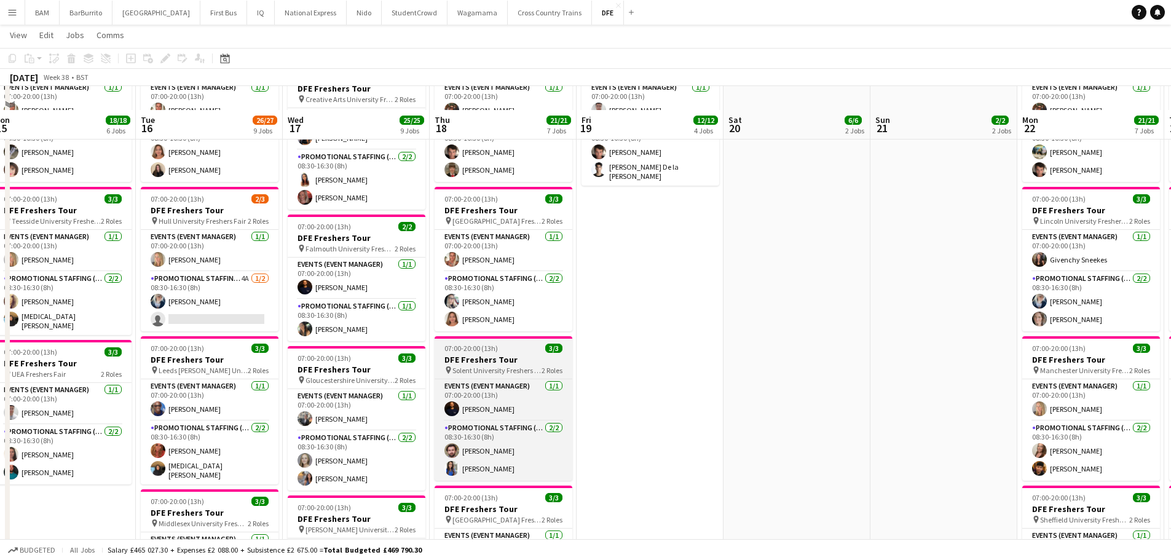
scroll to position [615, 0]
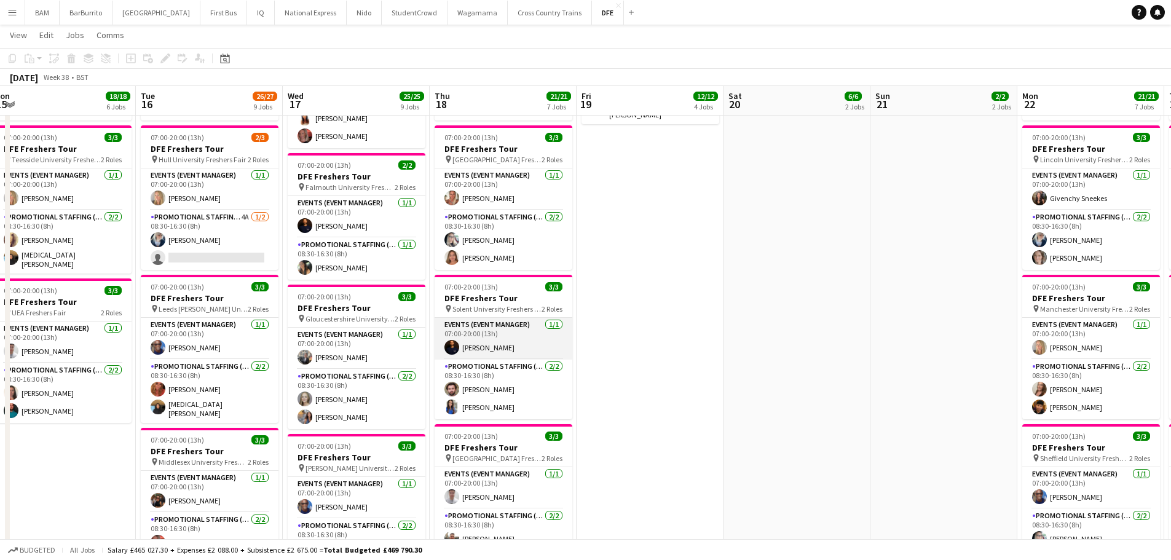
click at [529, 347] on app-card-role "Events (Event Manager) [DATE] 07:00-20:00 (13h) [PERSON_NAME]" at bounding box center [503, 339] width 138 height 42
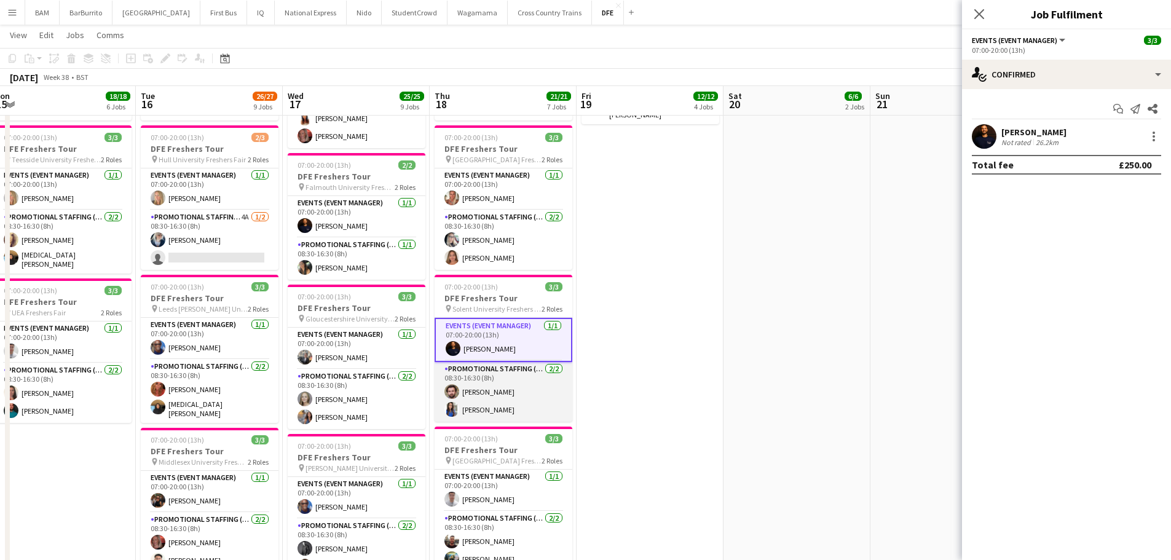
click at [452, 393] on app-user-avatar at bounding box center [451, 391] width 15 height 15
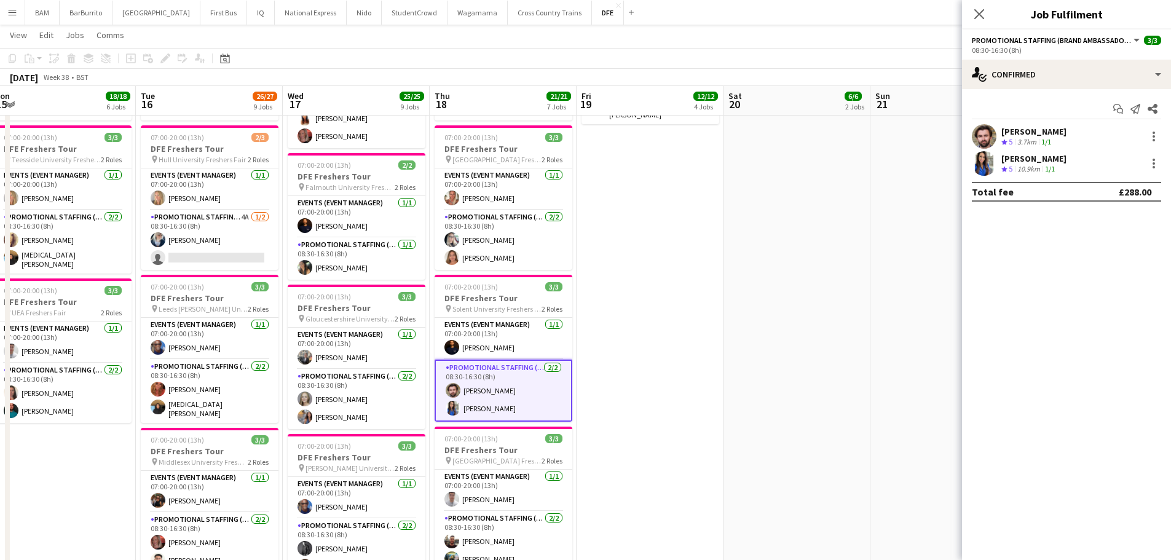
click at [1010, 132] on div "[PERSON_NAME]" at bounding box center [1033, 131] width 65 height 11
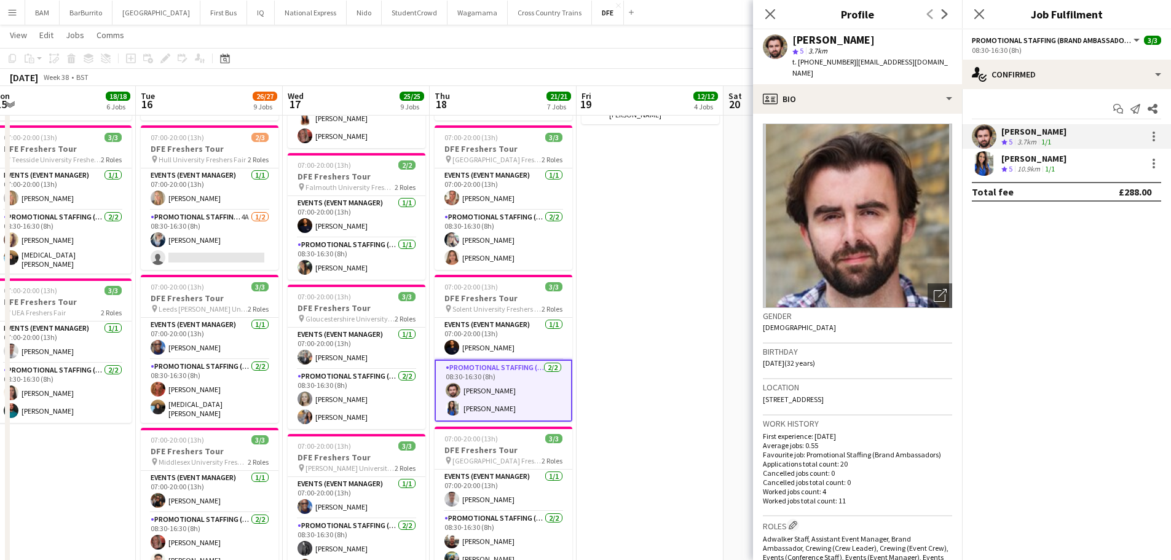
drag, startPoint x: 791, startPoint y: 40, endPoint x: 879, endPoint y: 41, distance: 87.9
click at [879, 41] on div "[PERSON_NAME] star 5 3.7km t. [PHONE_NUMBER] | [EMAIL_ADDRESS][DOMAIN_NAME]" at bounding box center [857, 56] width 209 height 55
click at [1027, 175] on div "[PERSON_NAME] Crew rating 5 10.9km 1/1" at bounding box center [1066, 163] width 209 height 25
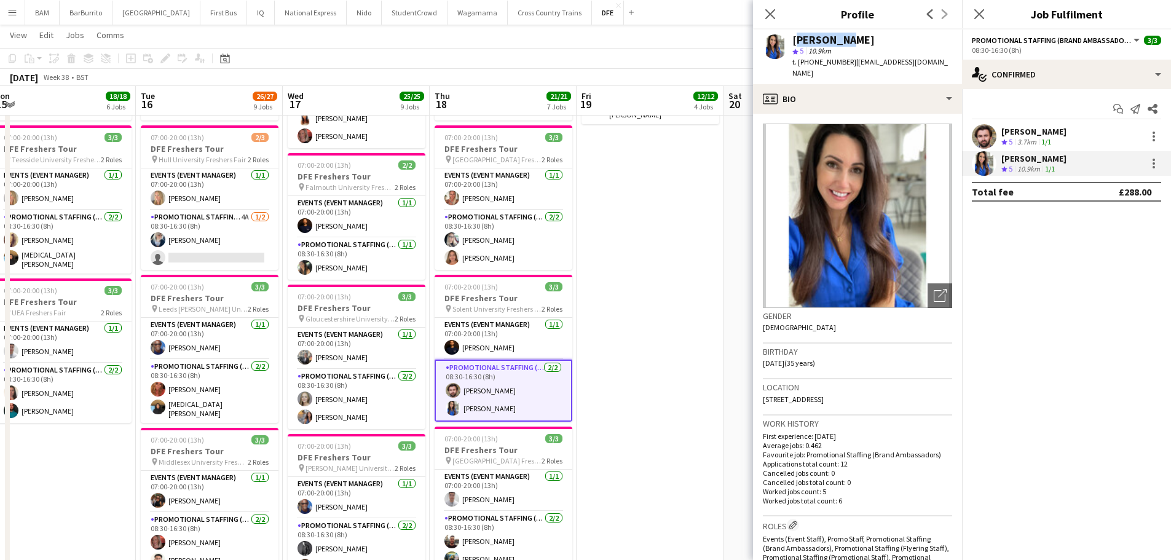
drag, startPoint x: 791, startPoint y: 38, endPoint x: 890, endPoint y: 43, distance: 99.1
click at [890, 43] on div "[PERSON_NAME] star 5 10.9km t. [PHONE_NUMBER] | [EMAIL_ADDRESS][DOMAIN_NAME]" at bounding box center [857, 56] width 209 height 55
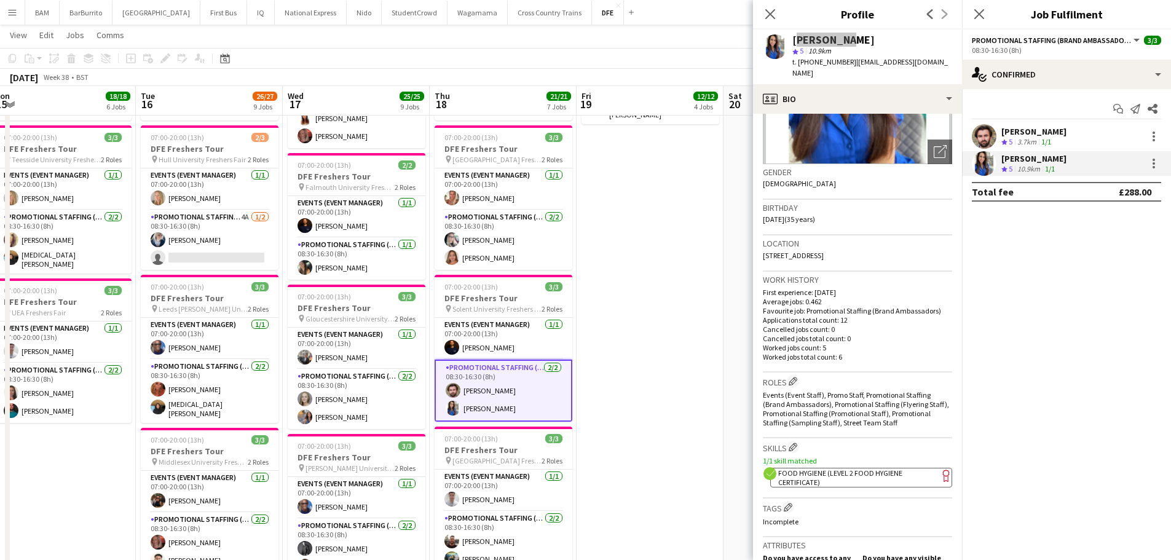
scroll to position [246, 0]
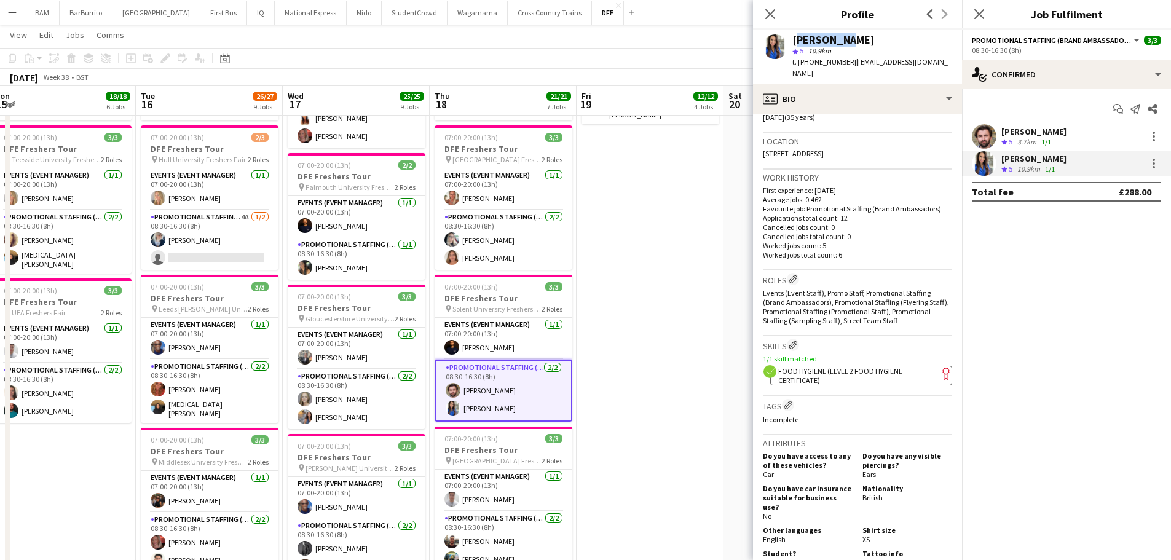
click at [865, 375] on div "Skills Edit crew company skills 1/1 skill matched ok-circled2 background Layer …" at bounding box center [857, 366] width 189 height 60
click at [857, 366] on app-spec-pill "ok-circled2 background Layer 1 cross-circle-red background Layer 1 Food Hygiene…" at bounding box center [861, 376] width 182 height 20
click at [481, 58] on app-toolbar "Copy Paste Paste Ctrl+V Paste with crew Ctrl+Shift+V Paste linked Job [GEOGRAPH…" at bounding box center [585, 58] width 1171 height 21
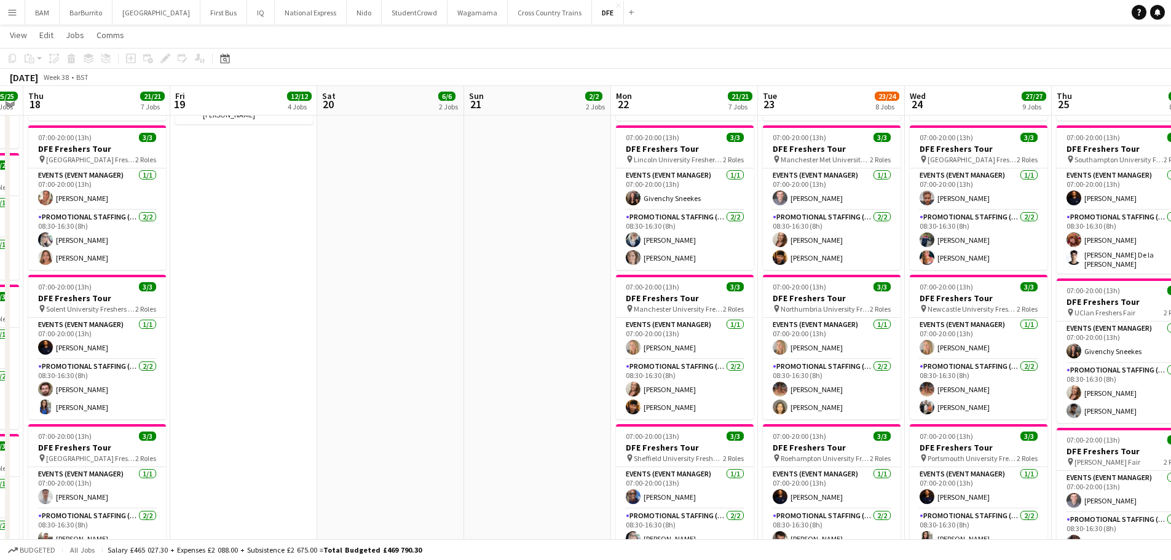
drag, startPoint x: 613, startPoint y: 258, endPoint x: 533, endPoint y: 260, distance: 79.9
click at [422, 248] on app-calendar-viewport "Mon 15 18/18 6 Jobs Tue 16 26/27 9 Jobs Wed 17 25/25 9 Jobs Thu 18 21/21 7 Jobs…" at bounding box center [585, 251] width 1171 height 1636
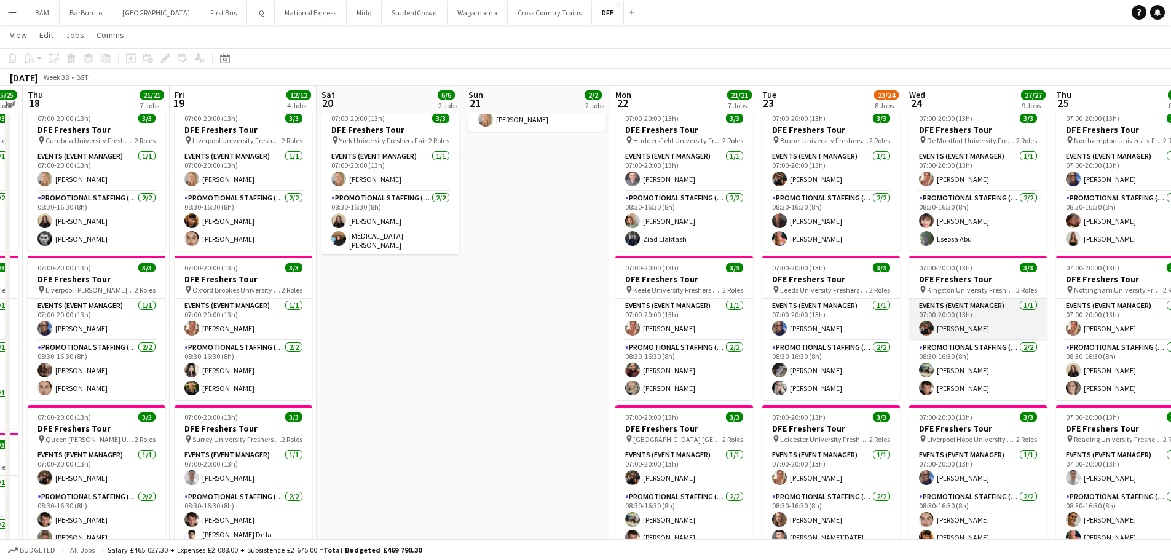
scroll to position [184, 0]
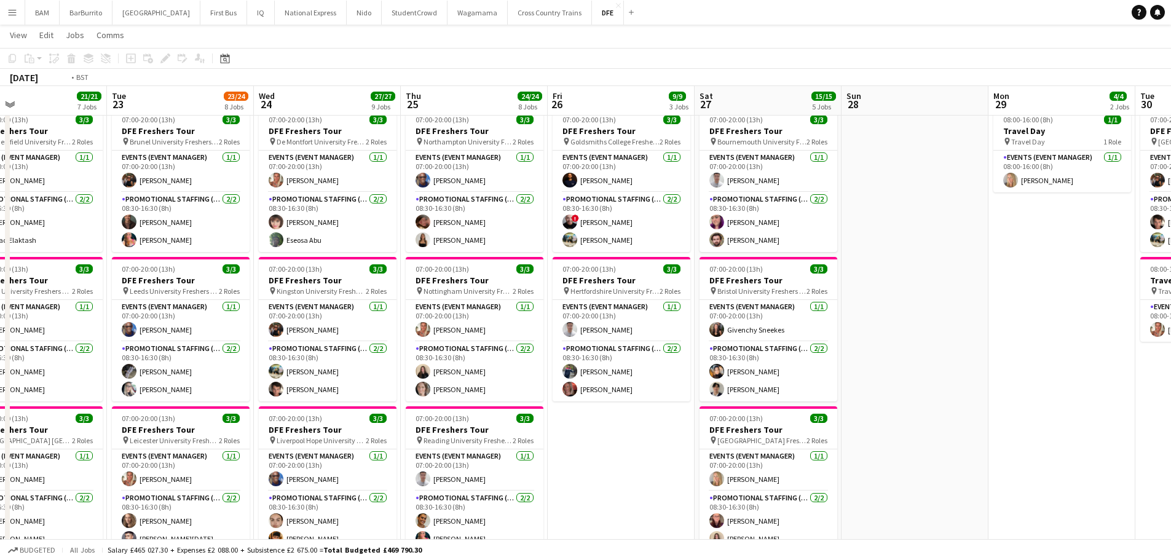
drag, startPoint x: 938, startPoint y: 303, endPoint x: 296, endPoint y: 277, distance: 642.7
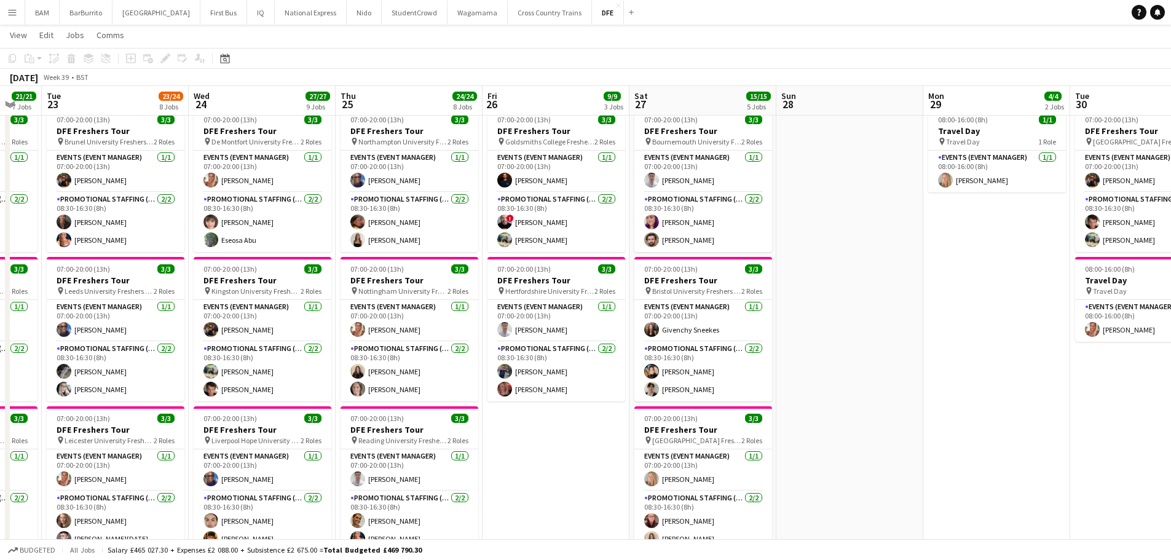
drag, startPoint x: 709, startPoint y: 291, endPoint x: 482, endPoint y: 272, distance: 226.9
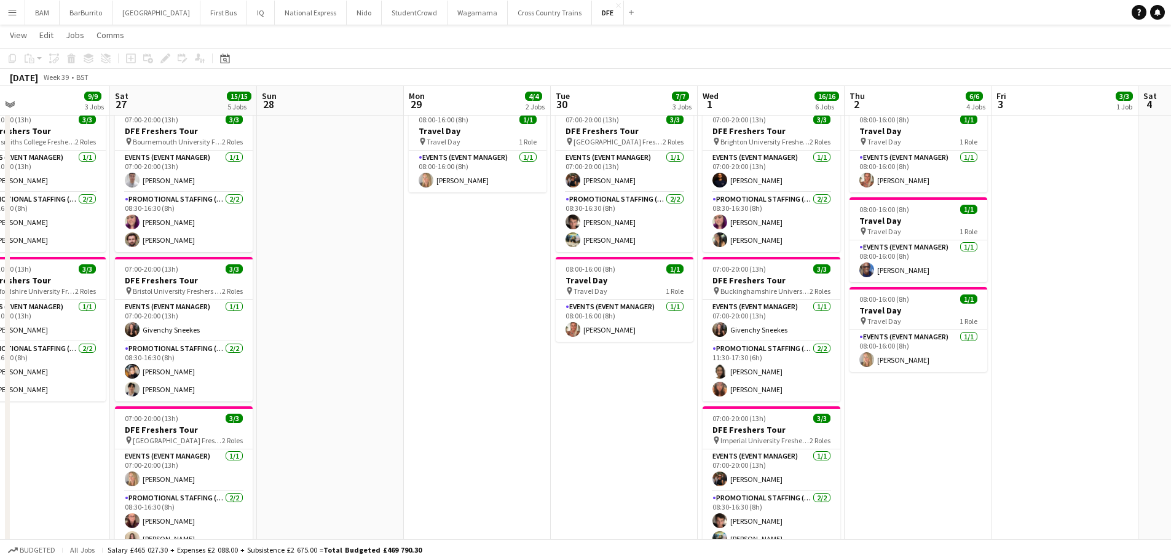
scroll to position [0, 441]
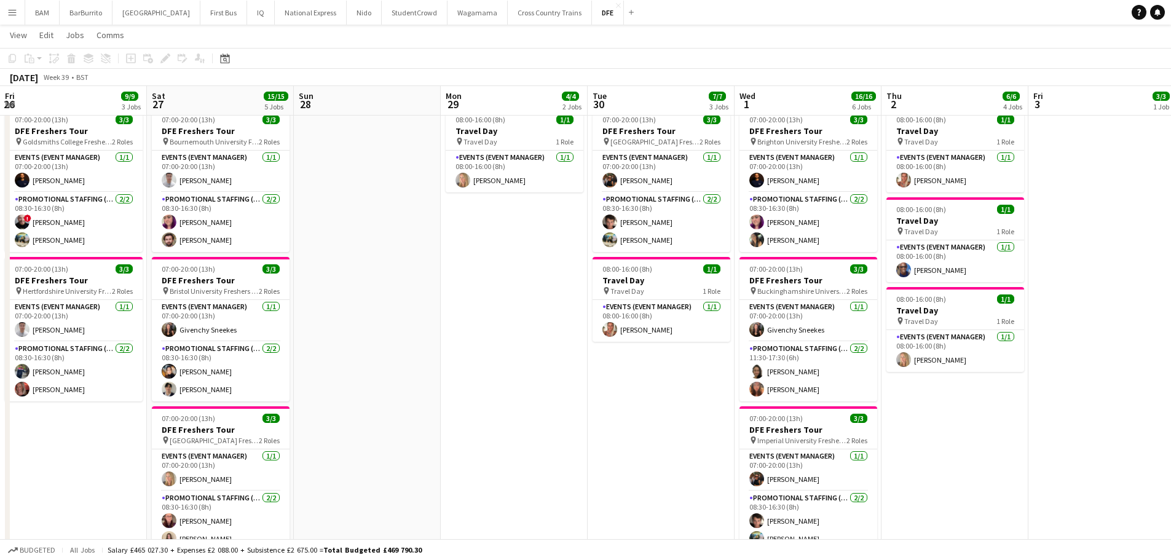
drag, startPoint x: 520, startPoint y: 277, endPoint x: 350, endPoint y: 259, distance: 171.1
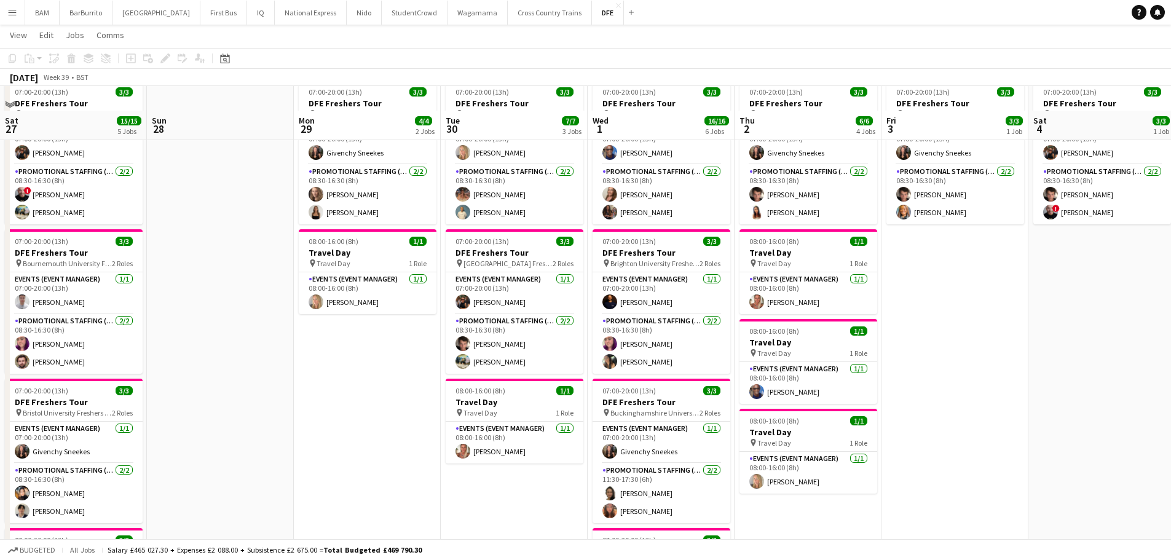
scroll to position [61, 0]
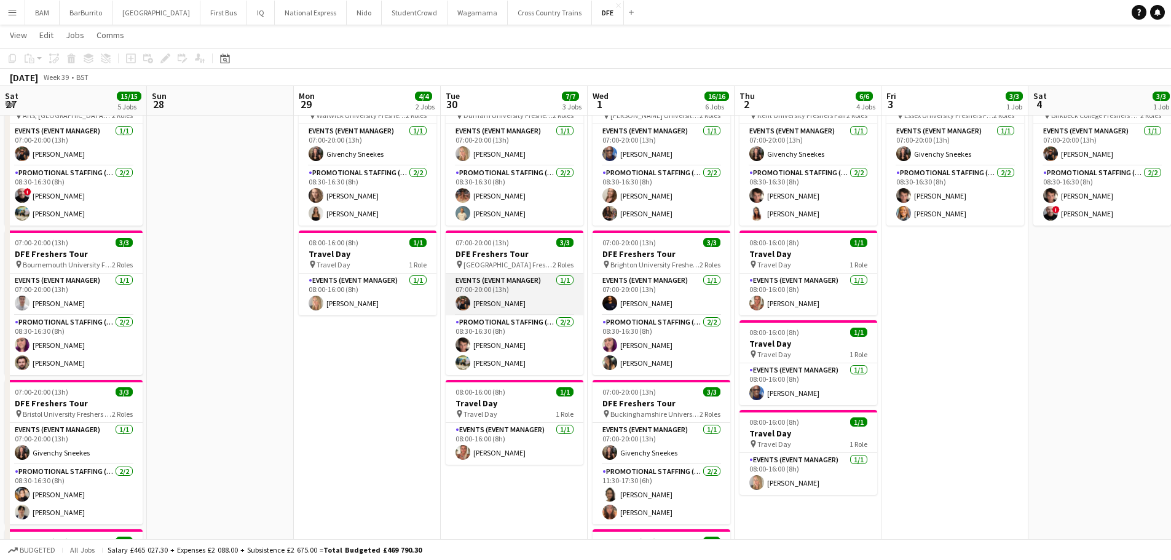
click at [504, 300] on app-card-role "Events (Event Manager) [DATE] 07:00-20:00 (13h) [PERSON_NAME]" at bounding box center [515, 294] width 138 height 42
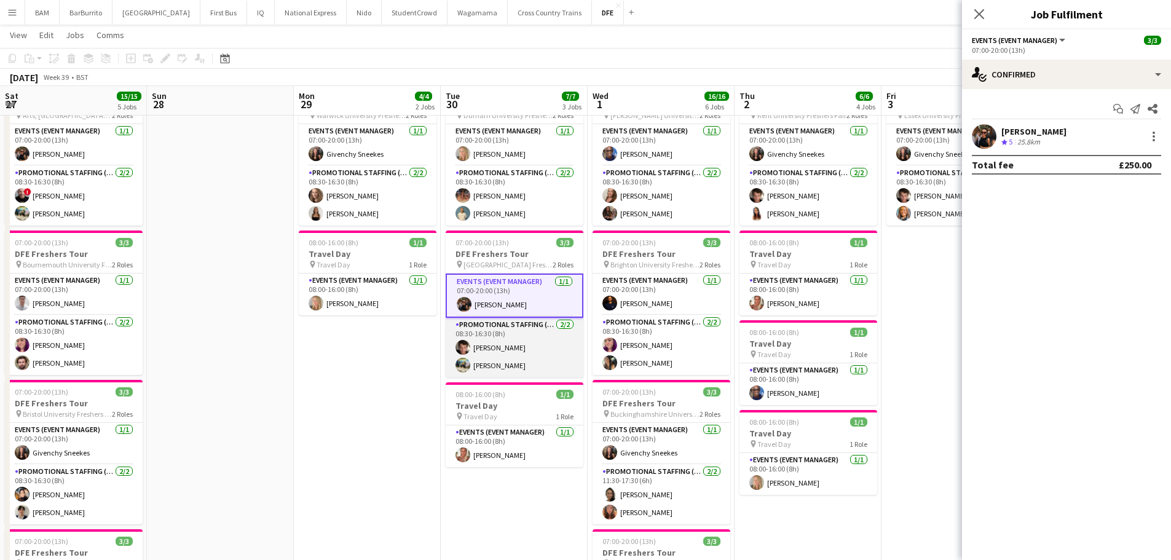
click at [490, 328] on app-card-role "Promotional Staffing (Brand Ambassadors) [DATE] 08:30-16:30 (8h) [PERSON_NAME] …" at bounding box center [515, 348] width 138 height 60
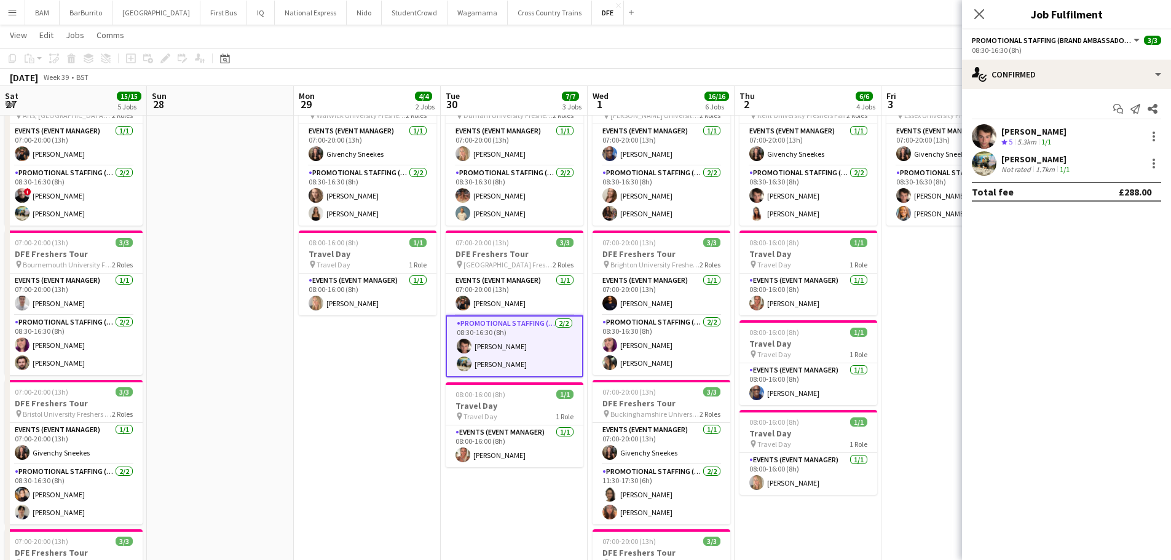
click at [1086, 149] on div "[PERSON_NAME] Crew rating 5 5.3km 1/1" at bounding box center [1066, 136] width 209 height 25
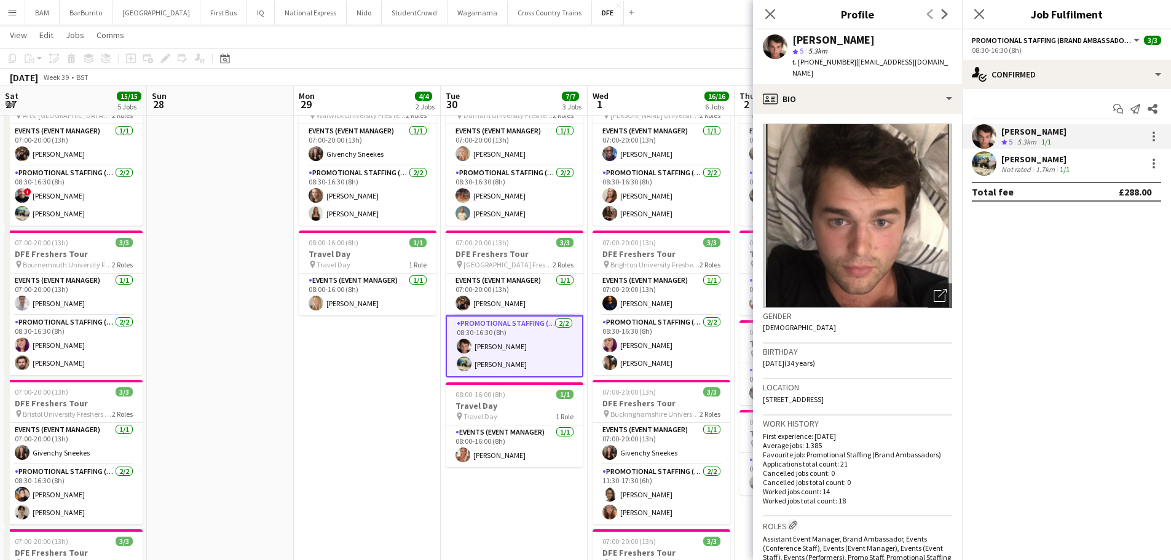
drag, startPoint x: 790, startPoint y: 40, endPoint x: 888, endPoint y: 39, distance: 97.7
click at [888, 39] on div "[PERSON_NAME] star 5 5.3km t. [PHONE_NUMBER] | [EMAIL_ADDRESS][DOMAIN_NAME]" at bounding box center [857, 56] width 209 height 55
drag, startPoint x: 1076, startPoint y: 167, endPoint x: 970, endPoint y: 141, distance: 108.8
click at [1076, 167] on div "[PERSON_NAME] Not rated 1.7km 1/1" at bounding box center [1066, 163] width 209 height 25
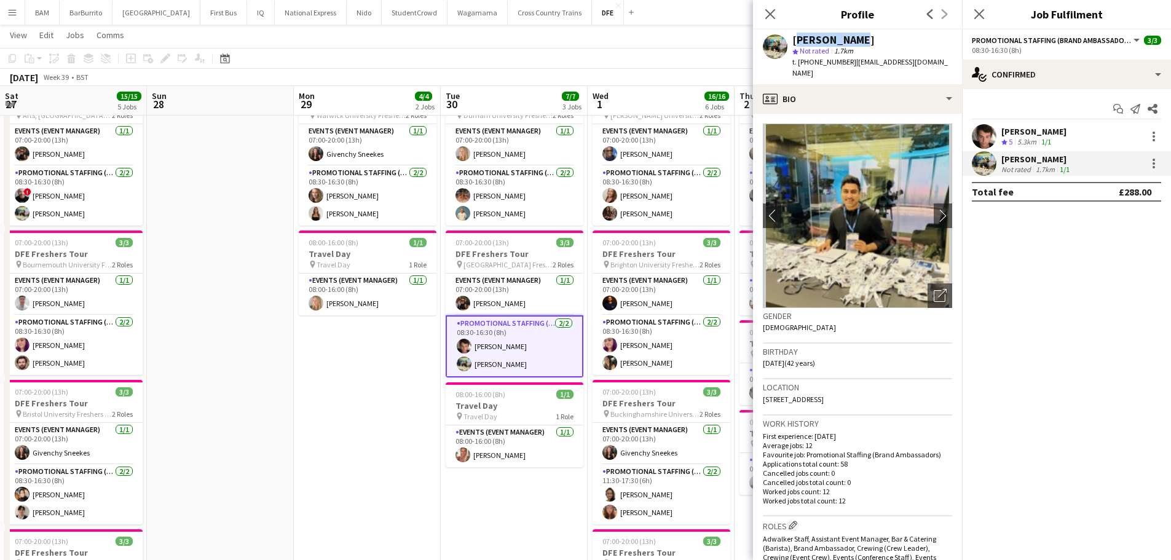
drag, startPoint x: 794, startPoint y: 37, endPoint x: 869, endPoint y: 37, distance: 75.0
click at [869, 37] on div "[PERSON_NAME]" at bounding box center [872, 39] width 160 height 11
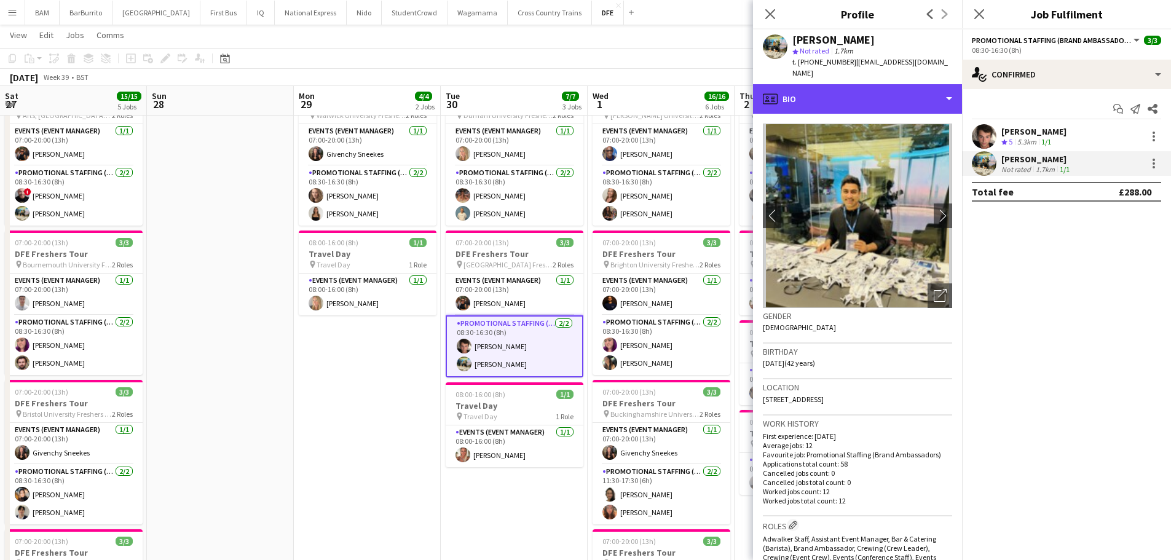
drag, startPoint x: 903, startPoint y: 86, endPoint x: 900, endPoint y: 97, distance: 11.5
click at [903, 86] on div "profile Bio" at bounding box center [857, 98] width 209 height 29
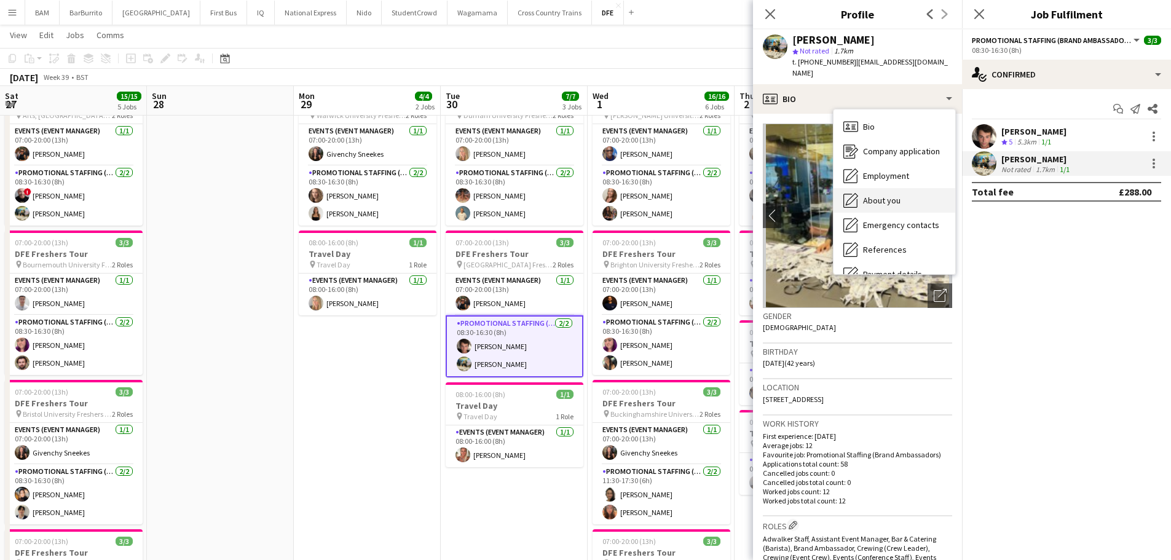
click at [910, 188] on div "About you About you" at bounding box center [894, 200] width 122 height 25
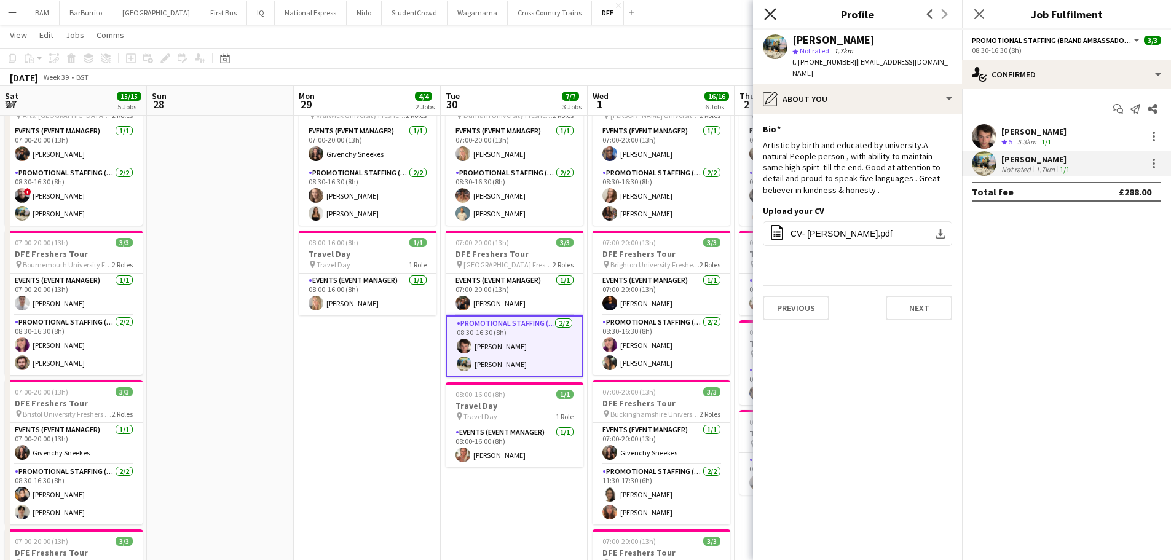
click at [773, 15] on icon "Close pop-in" at bounding box center [770, 14] width 12 height 12
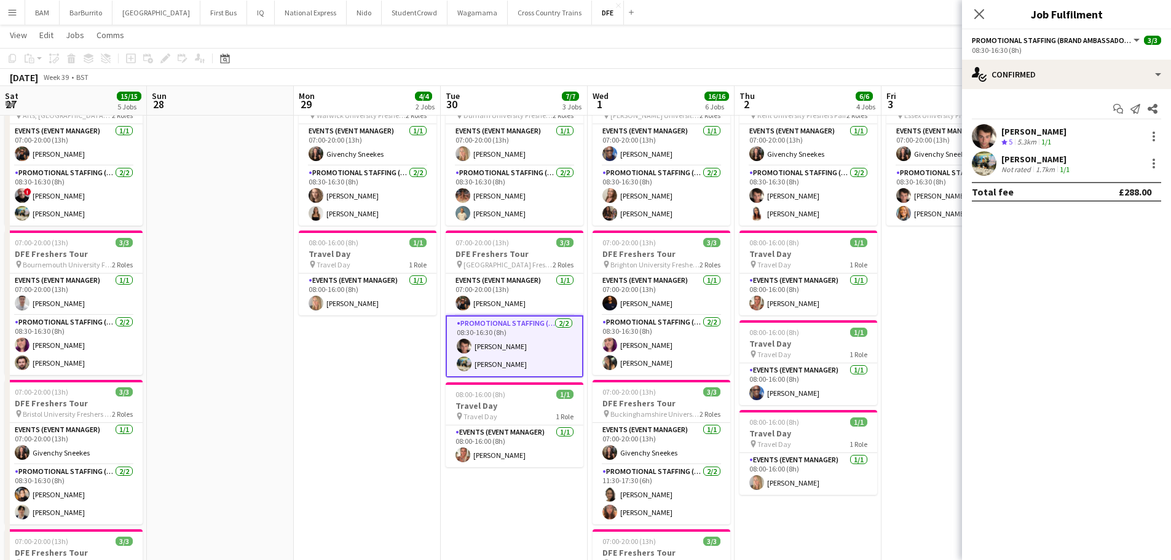
click at [482, 83] on div "[DATE] Week 39 • BST" at bounding box center [585, 77] width 1171 height 17
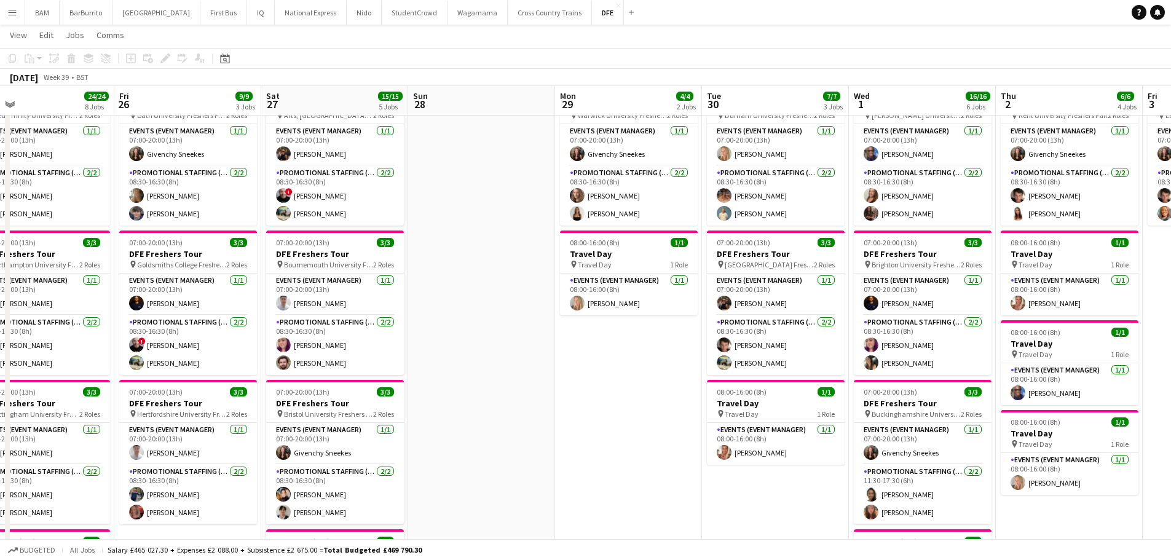
drag, startPoint x: 785, startPoint y: 140, endPoint x: 710, endPoint y: 151, distance: 75.2
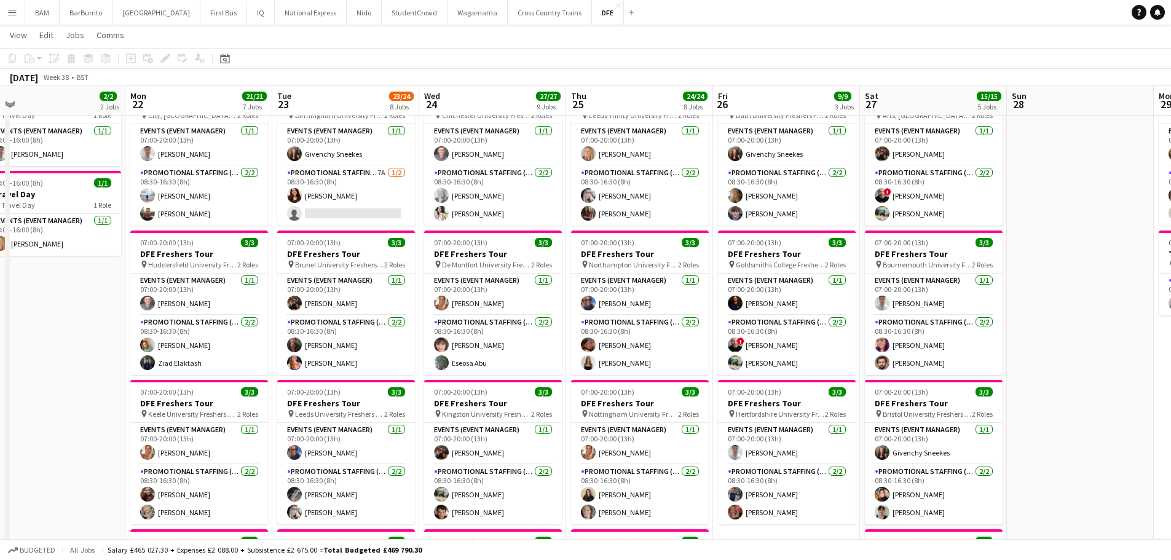
scroll to position [0, 281]
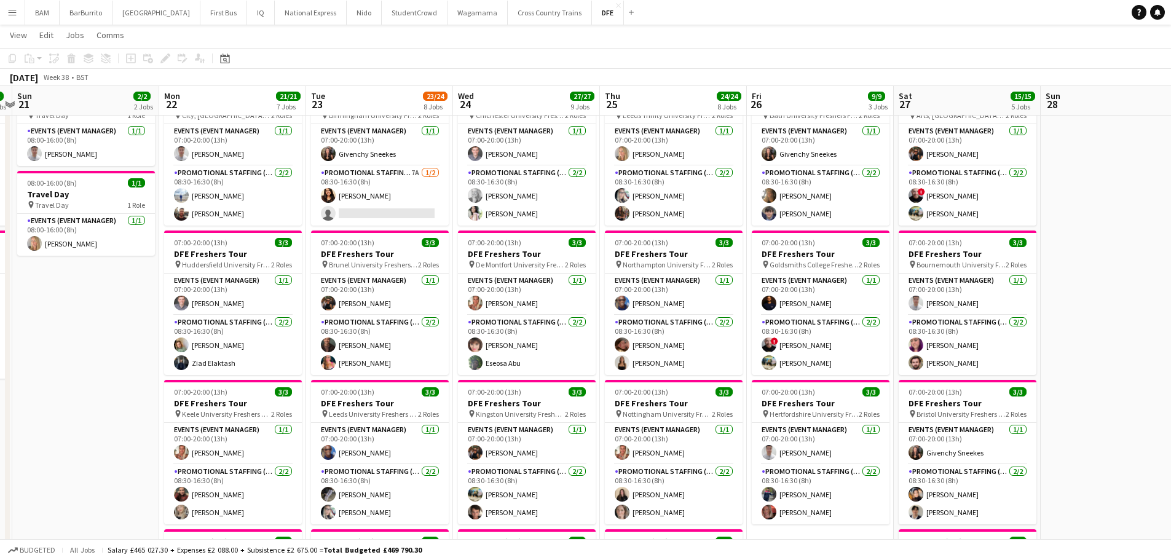
drag, startPoint x: 830, startPoint y: 207, endPoint x: 863, endPoint y: 211, distance: 34.0
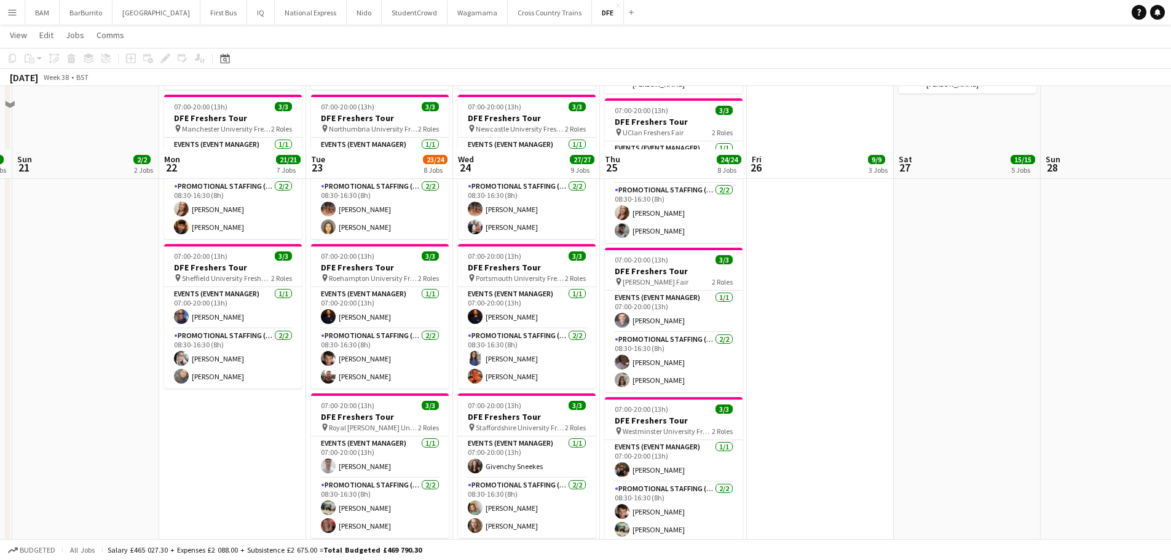
scroll to position [860, 0]
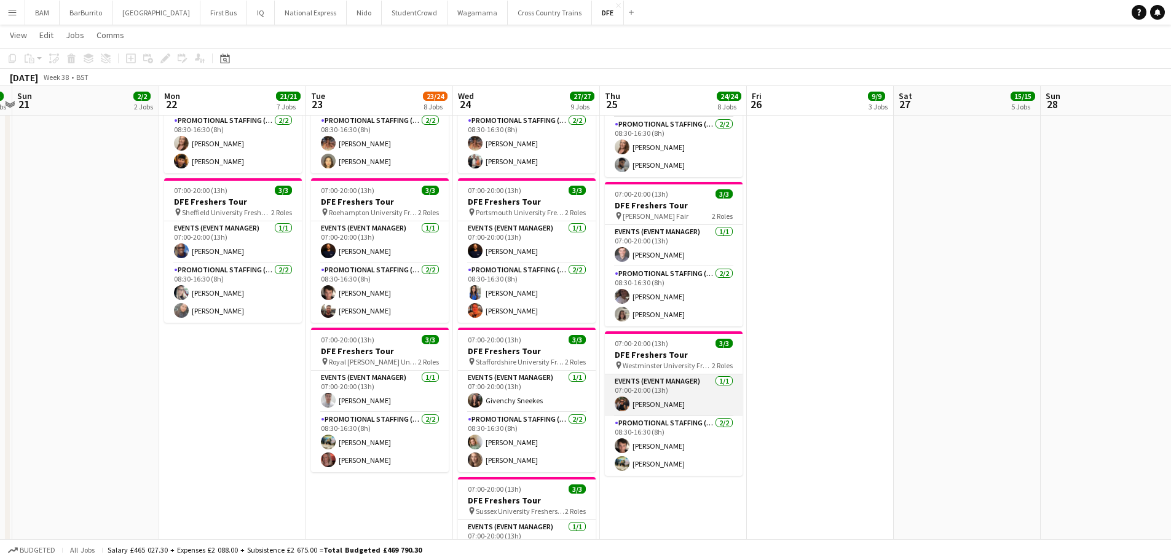
click at [662, 403] on app-card-role "Events (Event Manager) [DATE] 07:00-20:00 (13h) [PERSON_NAME]" at bounding box center [674, 395] width 138 height 42
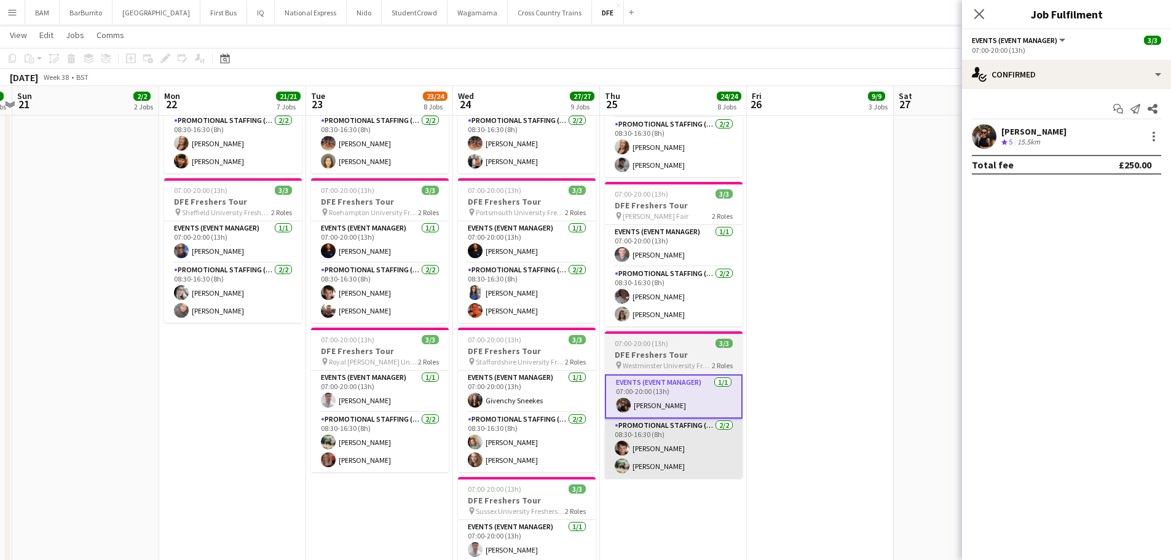
click at [643, 455] on app-card-role "Promotional Staffing (Brand Ambassadors) [DATE] 08:30-16:30 (8h) [PERSON_NAME] …" at bounding box center [674, 448] width 138 height 60
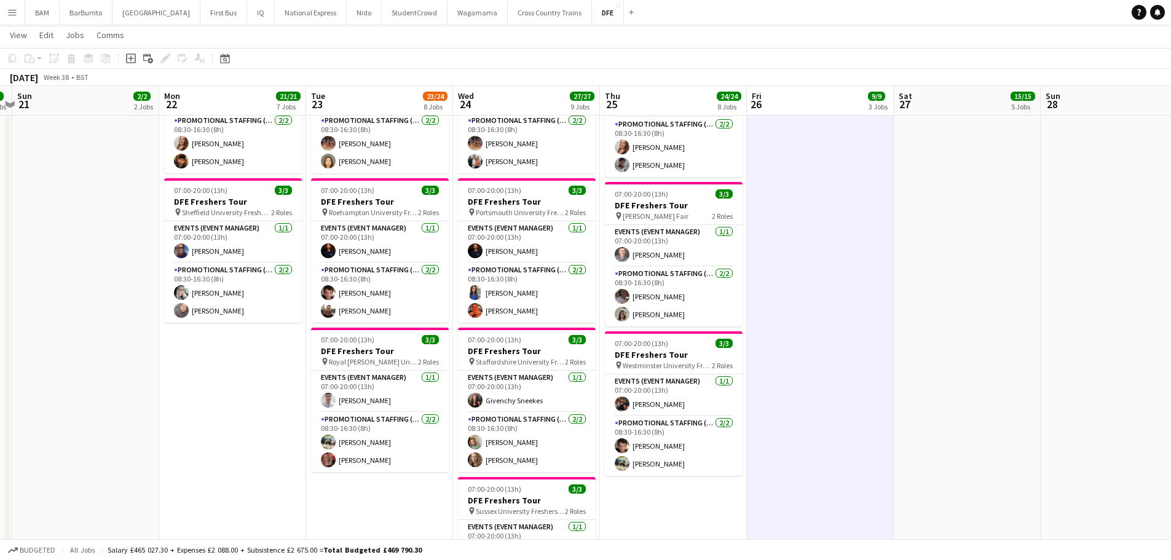
drag, startPoint x: 251, startPoint y: 291, endPoint x: 858, endPoint y: 302, distance: 607.2
click at [858, 302] on app-calendar-viewport "Fri 19 12/12 4 Jobs Sat 20 6/6 2 Jobs Sun 21 2/2 2 Jobs Mon 22 21/21 7 Jobs Tue…" at bounding box center [585, 6] width 1171 height 1636
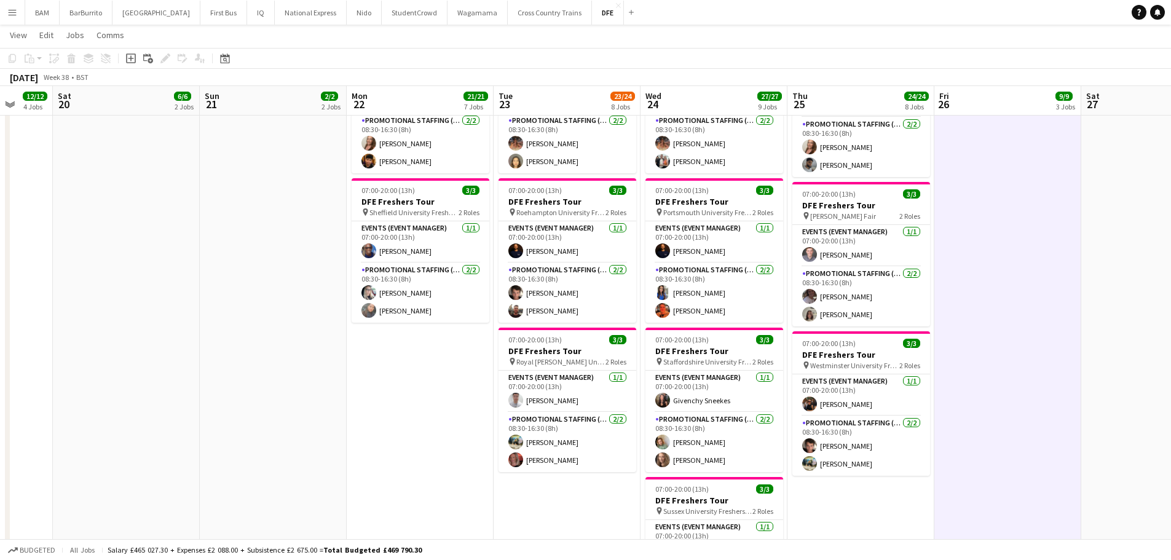
scroll to position [0, 388]
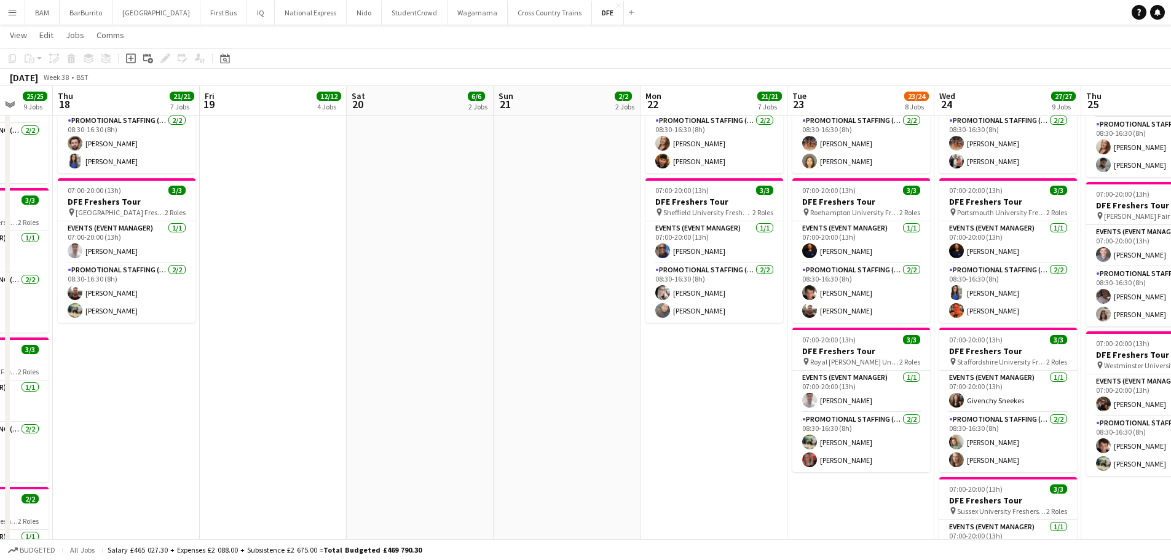
drag, startPoint x: 619, startPoint y: 310, endPoint x: 9, endPoint y: 298, distance: 610.3
click at [9, 298] on div "chevron-right BA chevron-right New group chevron-right New group Mon 15 18/18 6…" at bounding box center [585, 6] width 1171 height 1636
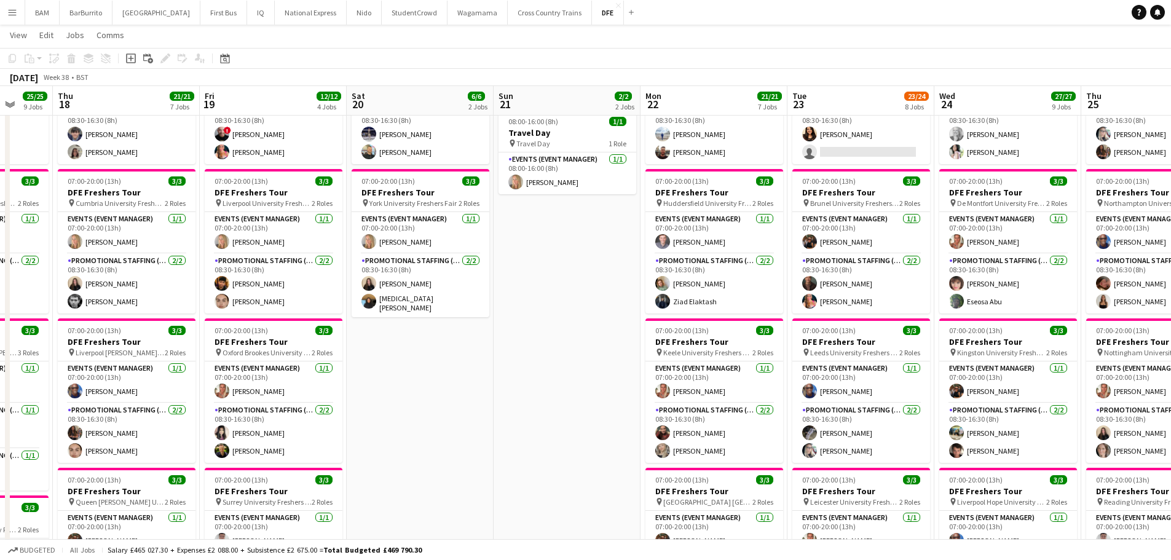
scroll to position [0, 382]
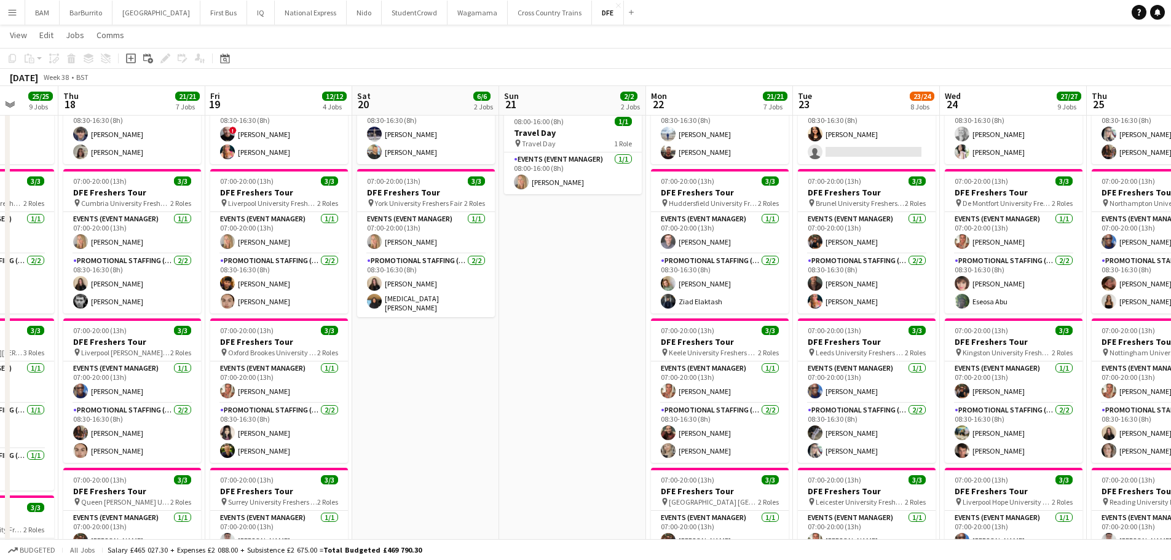
drag, startPoint x: 455, startPoint y: 318, endPoint x: 565, endPoint y: 326, distance: 110.3
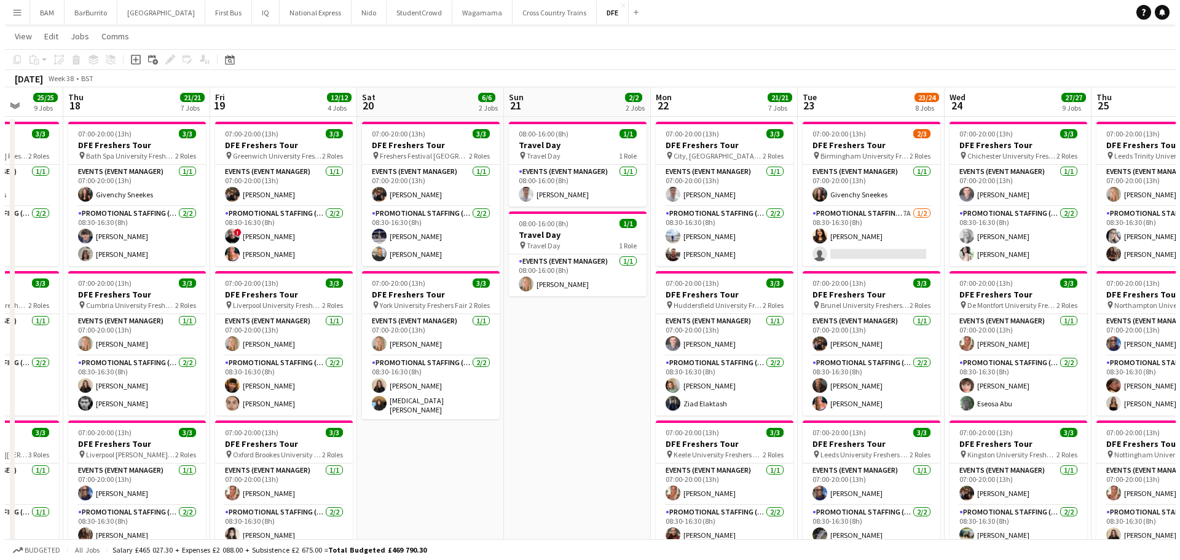
scroll to position [0, 0]
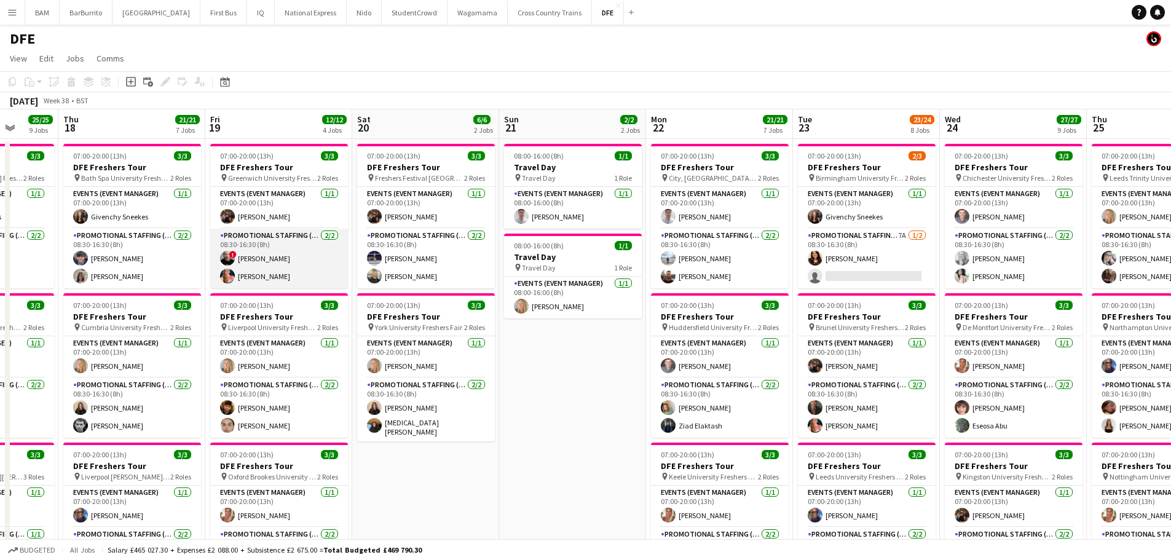
click at [304, 271] on app-card-role "Promotional Staffing (Brand Ambassadors) [DATE] 08:30-16:30 (8h) ! [PERSON_NAME…" at bounding box center [279, 259] width 138 height 60
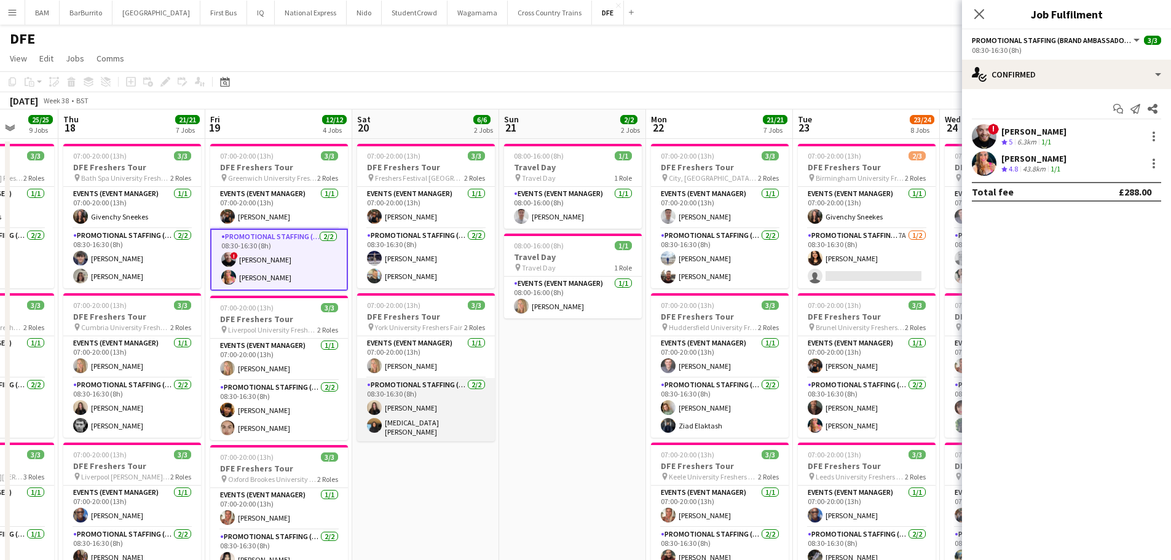
click at [402, 421] on app-card-role "Promotional Staffing (Brand Ambassadors) [DATE] 08:30-16:30 (8h) [PERSON_NAME] …" at bounding box center [426, 409] width 138 height 63
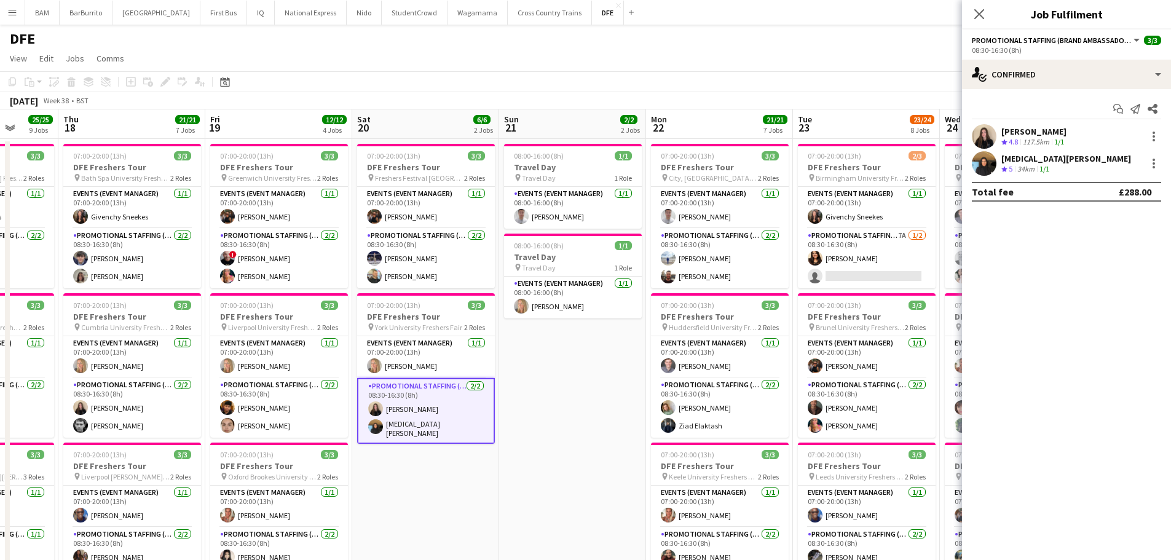
click at [1066, 137] on div "1/1" at bounding box center [1058, 142] width 15 height 10
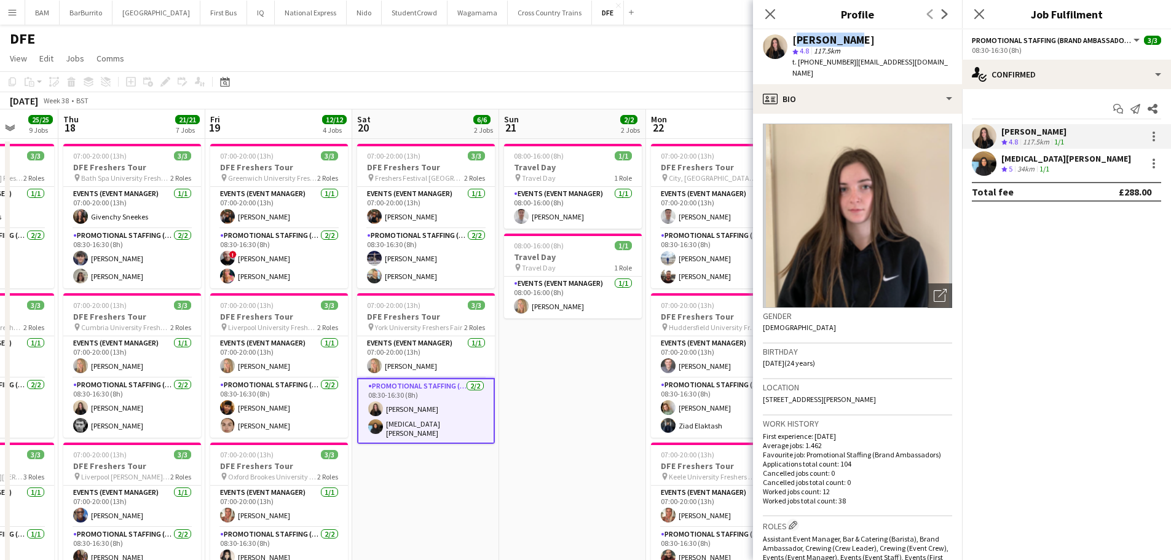
drag, startPoint x: 793, startPoint y: 37, endPoint x: 858, endPoint y: 39, distance: 65.8
click at [858, 39] on div "[PERSON_NAME]" at bounding box center [872, 39] width 160 height 11
click at [1066, 161] on div "[MEDICAL_DATA][PERSON_NAME] Crew rating 5 34km 1/1" at bounding box center [1066, 163] width 209 height 25
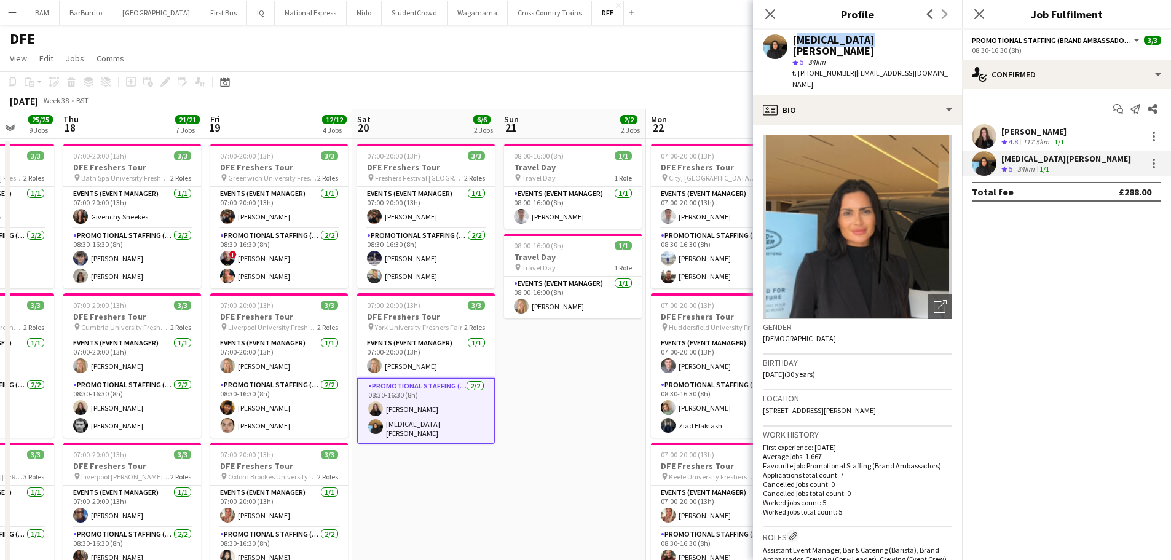
drag, startPoint x: 794, startPoint y: 38, endPoint x: 925, endPoint y: 39, distance: 130.9
click at [925, 39] on div "[MEDICAL_DATA][PERSON_NAME]" at bounding box center [872, 45] width 160 height 22
click at [405, 78] on app-toolbar "Copy Paste Paste Ctrl+V Paste with crew Ctrl+Shift+V Paste linked Job [GEOGRAPH…" at bounding box center [585, 81] width 1171 height 21
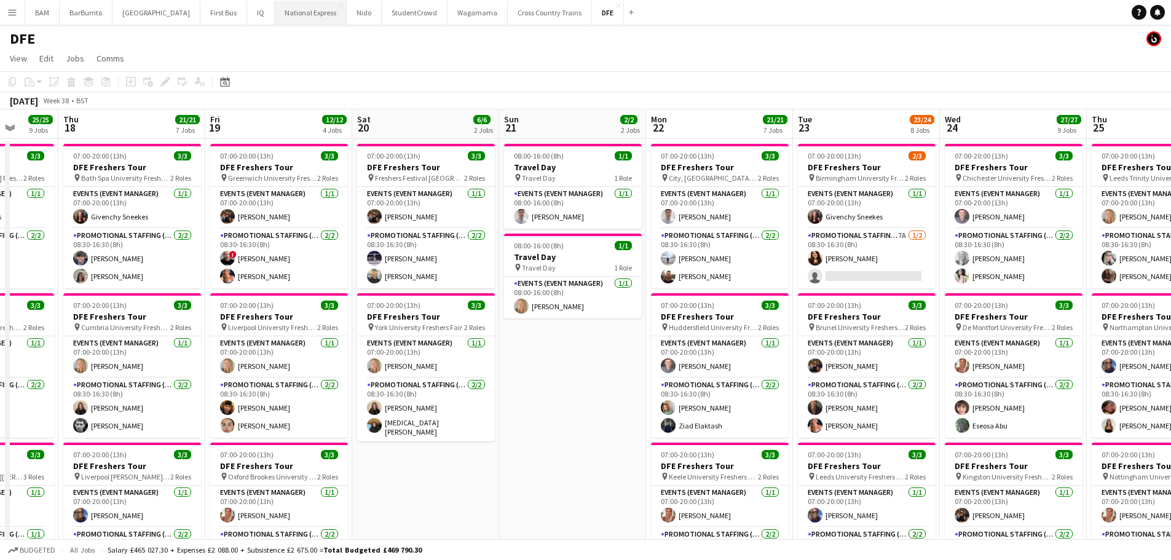
click at [275, 15] on button "National Express Close" at bounding box center [311, 13] width 72 height 24
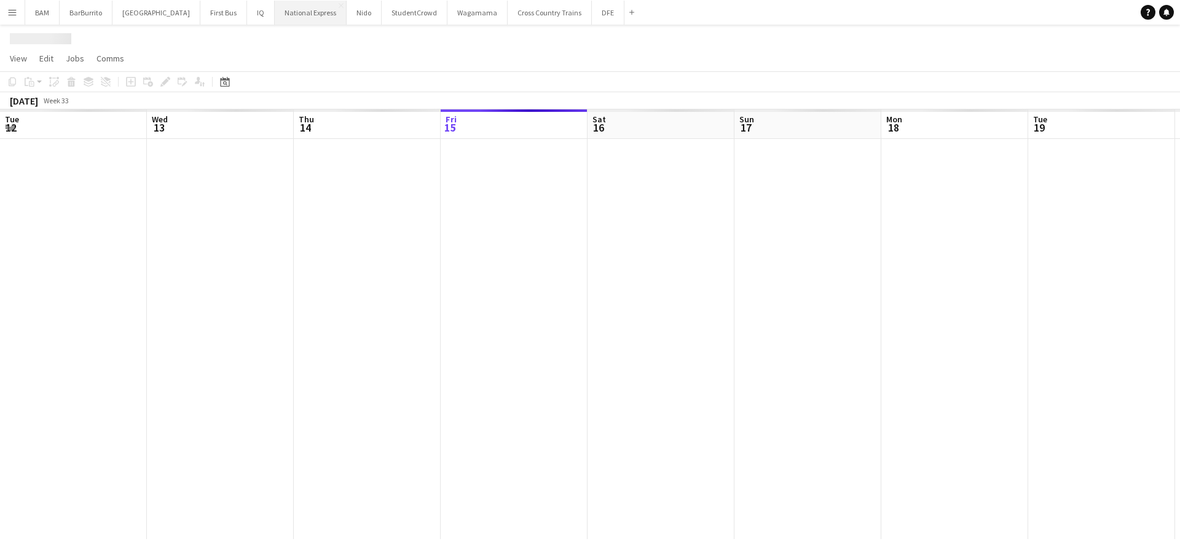
scroll to position [0, 294]
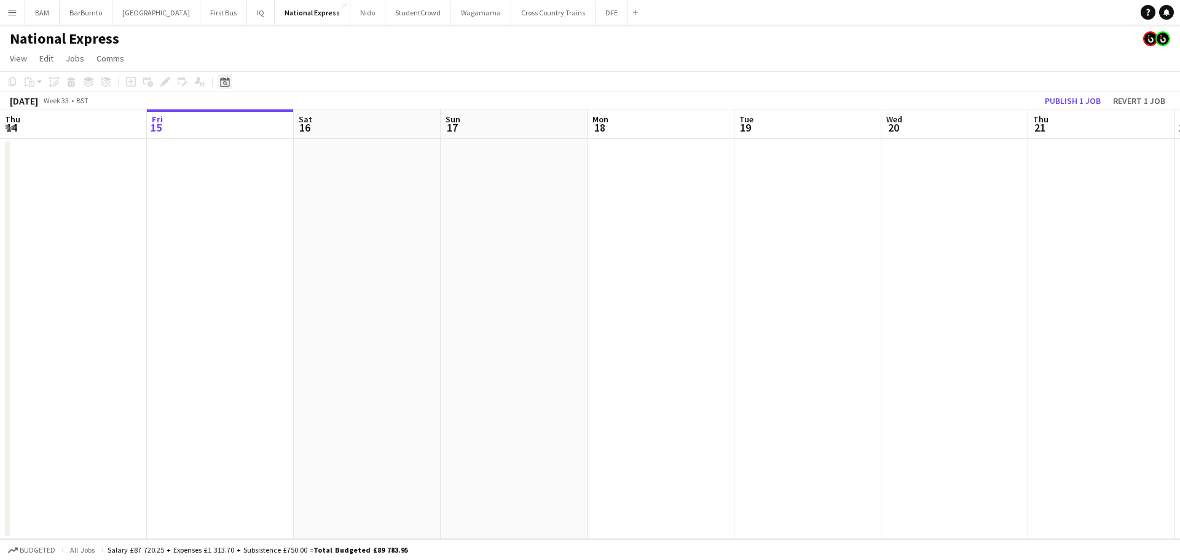
click at [230, 84] on div "Date picker" at bounding box center [225, 81] width 15 height 15
click at [312, 121] on span "Next month" at bounding box center [324, 124] width 25 height 25
click at [318, 120] on span "Next month" at bounding box center [324, 124] width 25 height 25
click at [309, 262] on button "[DATE]" at bounding box center [312, 261] width 36 height 20
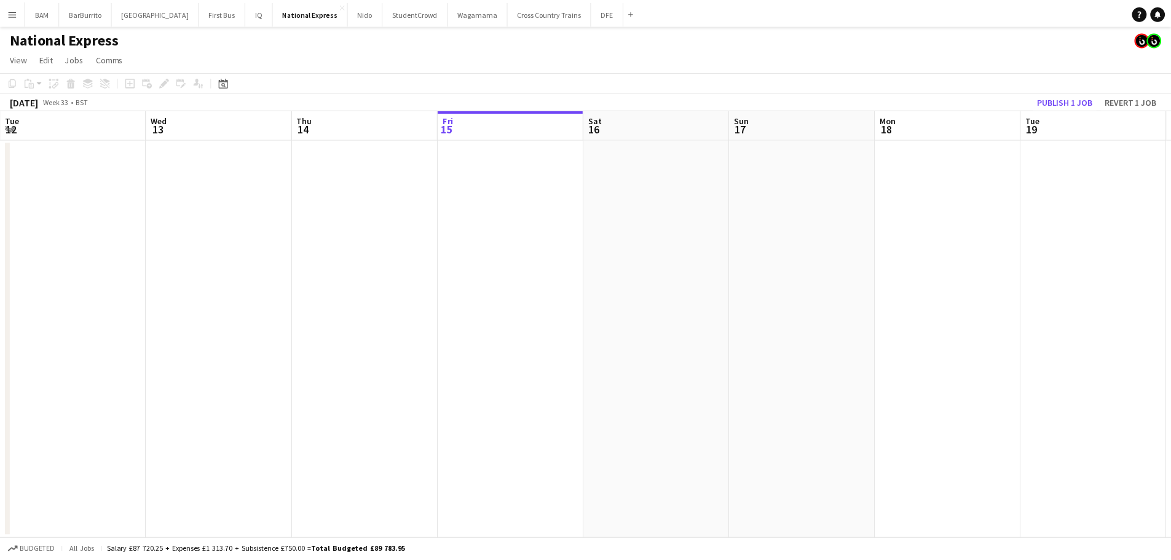
scroll to position [0, 423]
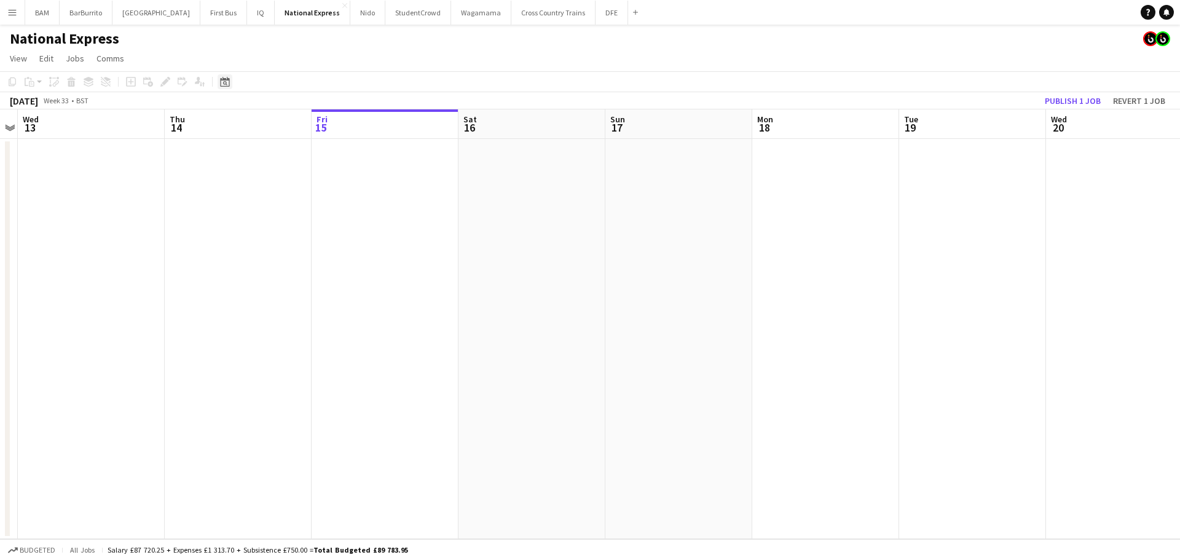
click at [222, 79] on icon "Date picker" at bounding box center [225, 82] width 10 height 10
click at [321, 125] on span "Next month" at bounding box center [324, 124] width 25 height 25
click at [246, 224] on span "16" at bounding box center [244, 219] width 15 height 15
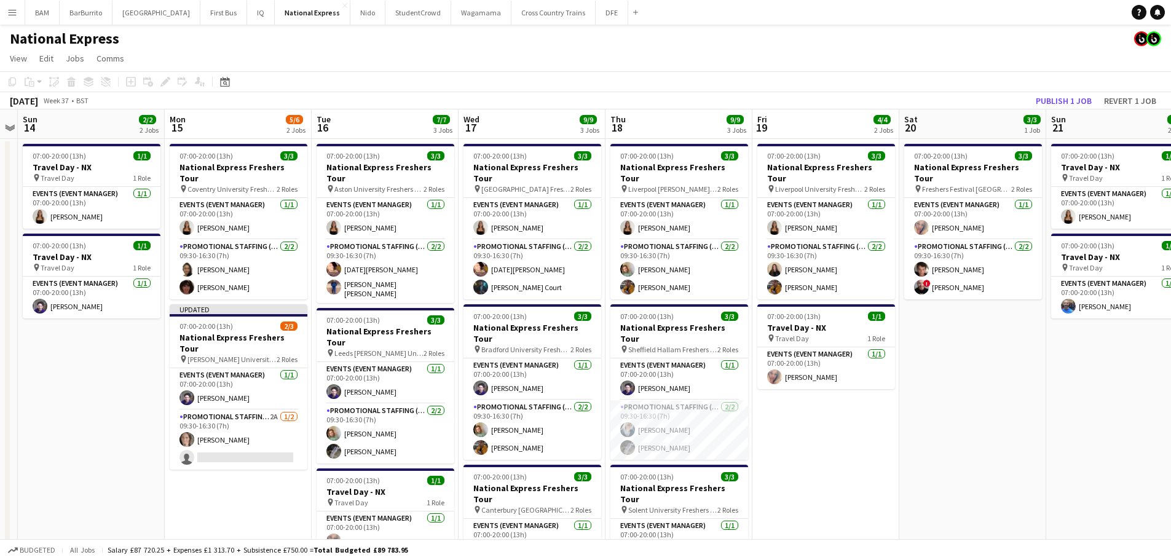
drag, startPoint x: 347, startPoint y: 210, endPoint x: 458, endPoint y: 222, distance: 111.9
click at [347, 210] on app-card-role "Events (Event Manager) [DATE] 07:00-20:00 (13h) [PERSON_NAME]" at bounding box center [385, 219] width 138 height 42
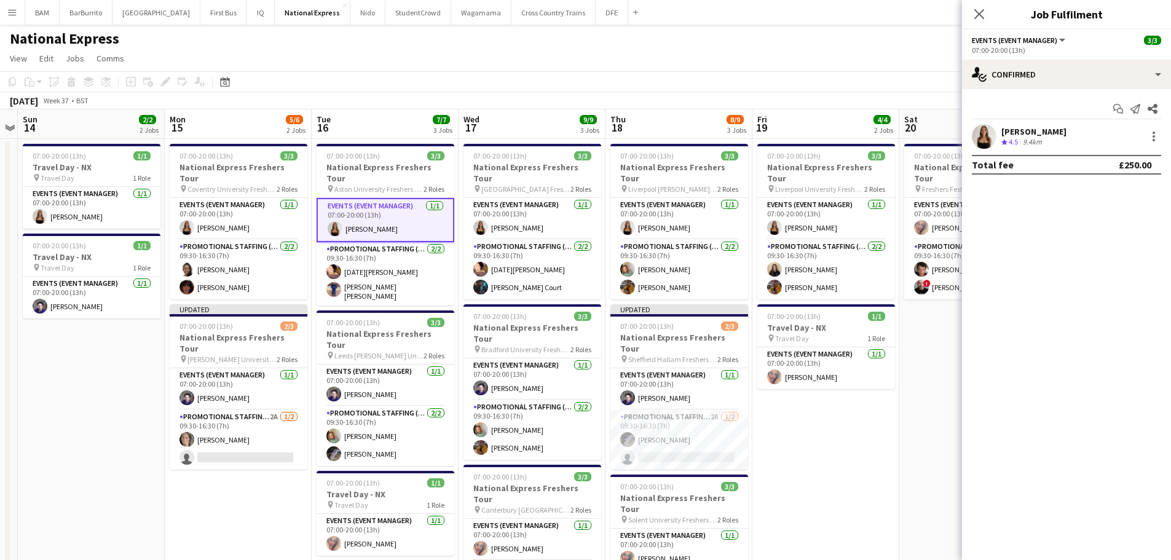
click at [1096, 128] on div "[PERSON_NAME] Crew rating 4.5 9.4km" at bounding box center [1066, 136] width 209 height 25
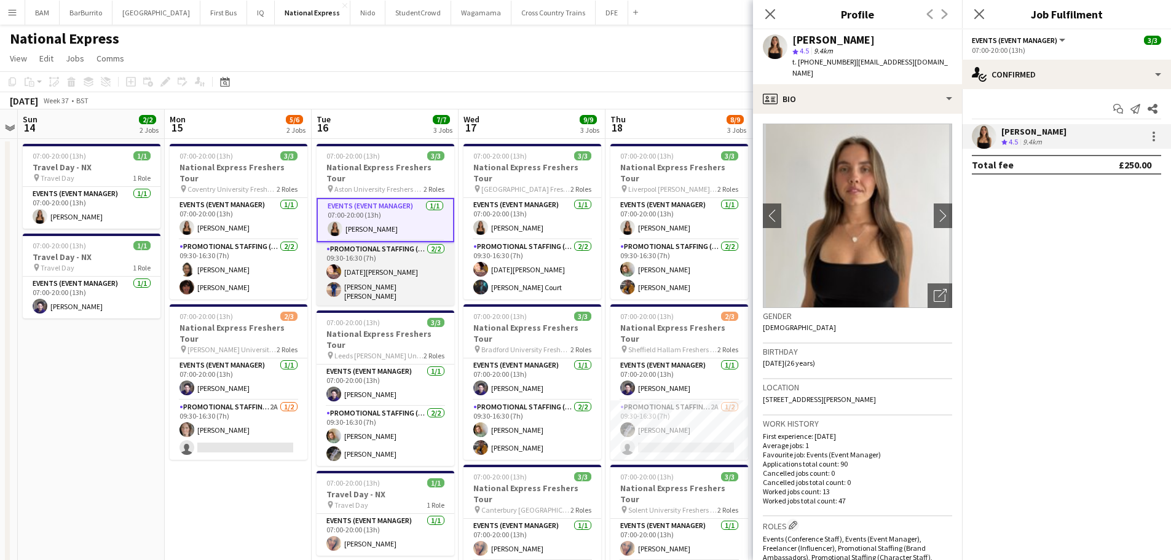
click at [331, 264] on app-user-avatar at bounding box center [333, 271] width 15 height 15
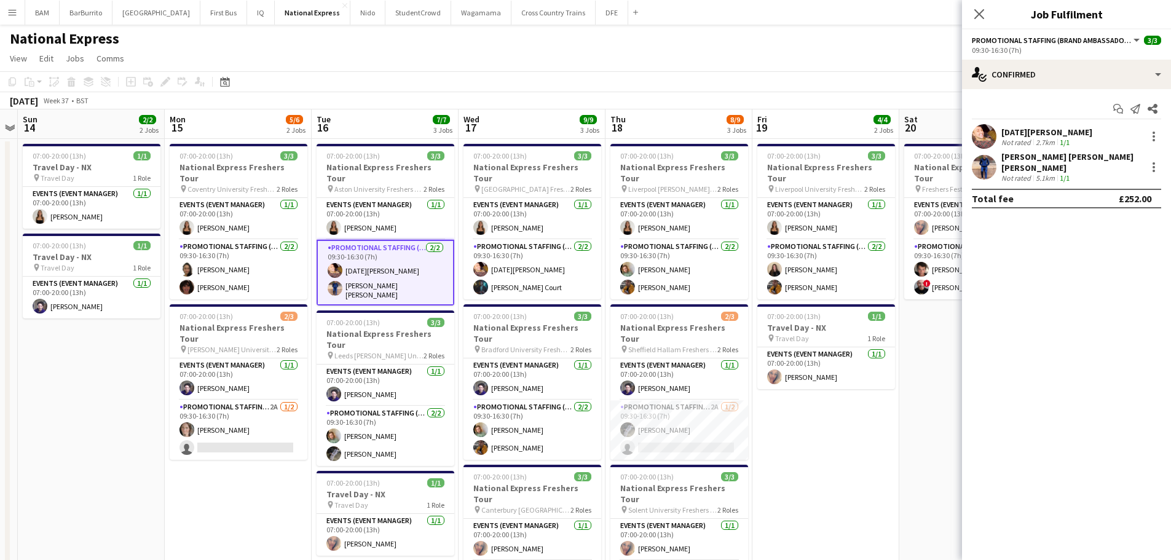
click at [1031, 123] on div "Start chat Send notification Share [DATE][PERSON_NAME] Not rated 2.7km 1/1 [PER…" at bounding box center [1066, 153] width 209 height 129
click at [1039, 138] on div "2.7km" at bounding box center [1045, 142] width 24 height 9
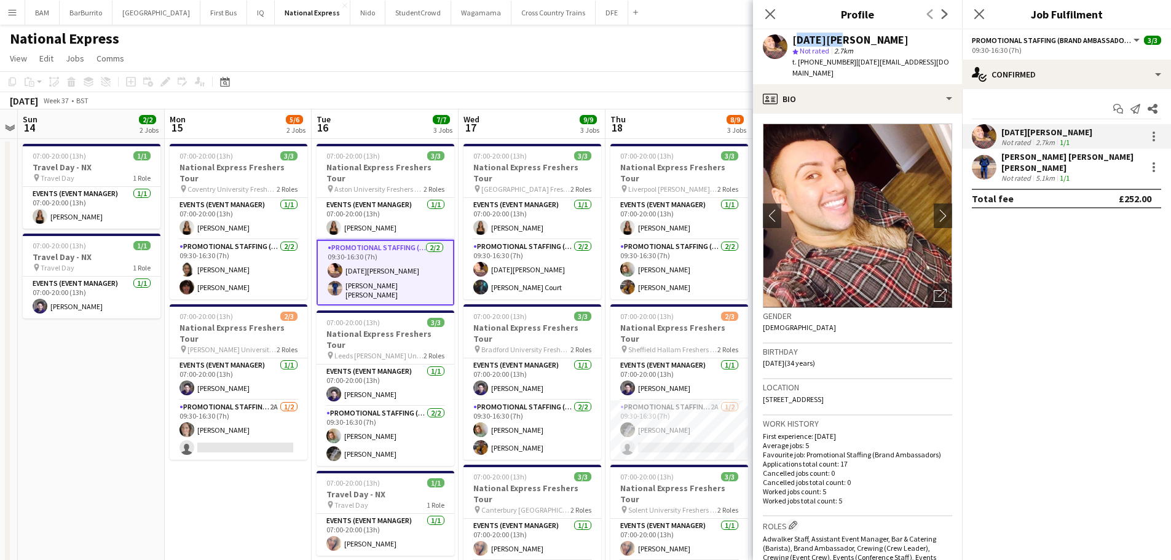
drag, startPoint x: 793, startPoint y: 42, endPoint x: 834, endPoint y: 39, distance: 41.3
click at [834, 39] on div "[DATE][PERSON_NAME]" at bounding box center [872, 39] width 160 height 11
click at [1074, 173] on div "Not rated 5.1km 1/1" at bounding box center [1071, 177] width 140 height 9
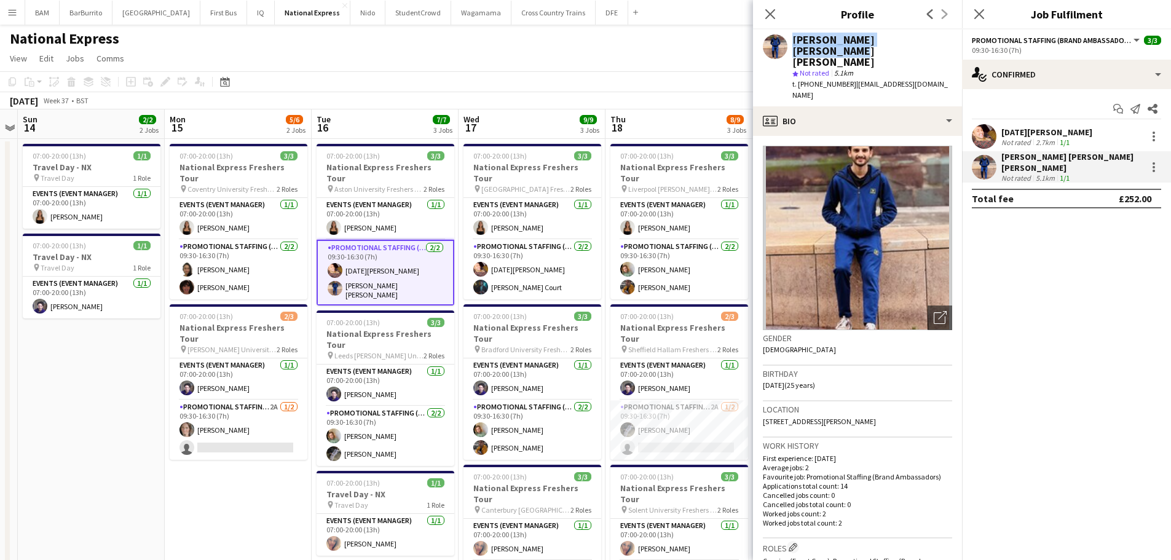
drag, startPoint x: 789, startPoint y: 40, endPoint x: 936, endPoint y: 40, distance: 146.9
click at [936, 40] on div "[PERSON_NAME] [PERSON_NAME] [PERSON_NAME] star Not rated 5.1km t. [PHONE_NUMBER…" at bounding box center [857, 67] width 209 height 77
click at [624, 76] on app-toolbar "Copy Paste Paste Ctrl+V Paste with crew Ctrl+Shift+V Paste linked Job [GEOGRAPH…" at bounding box center [585, 81] width 1171 height 21
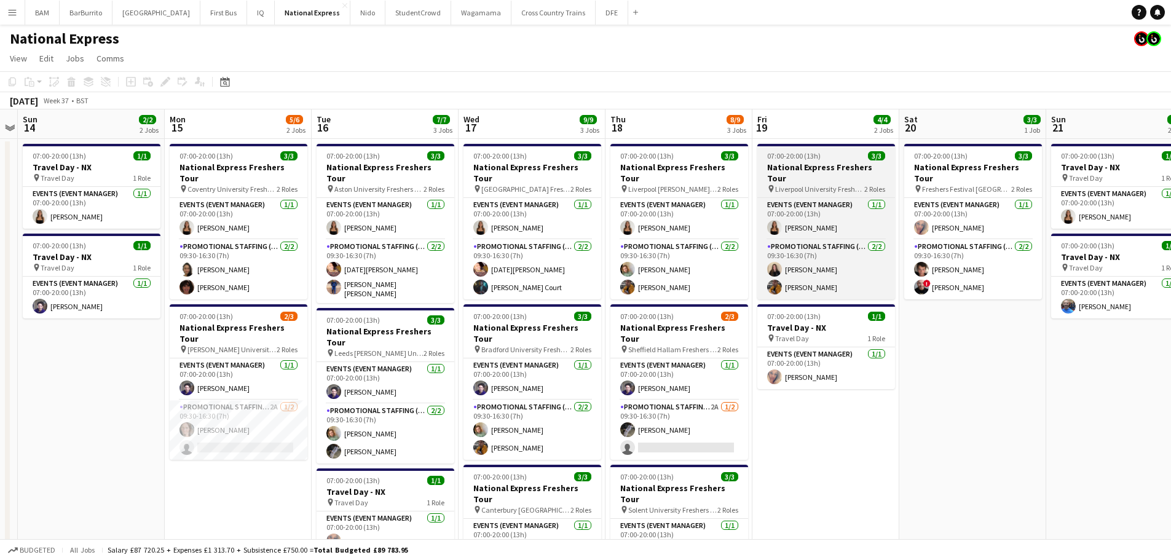
drag, startPoint x: 374, startPoint y: 204, endPoint x: 871, endPoint y: 178, distance: 497.8
click at [375, 204] on app-card-role "Events (Event Manager) [DATE] 07:00-20:00 (13h) [PERSON_NAME]" at bounding box center [385, 219] width 138 height 42
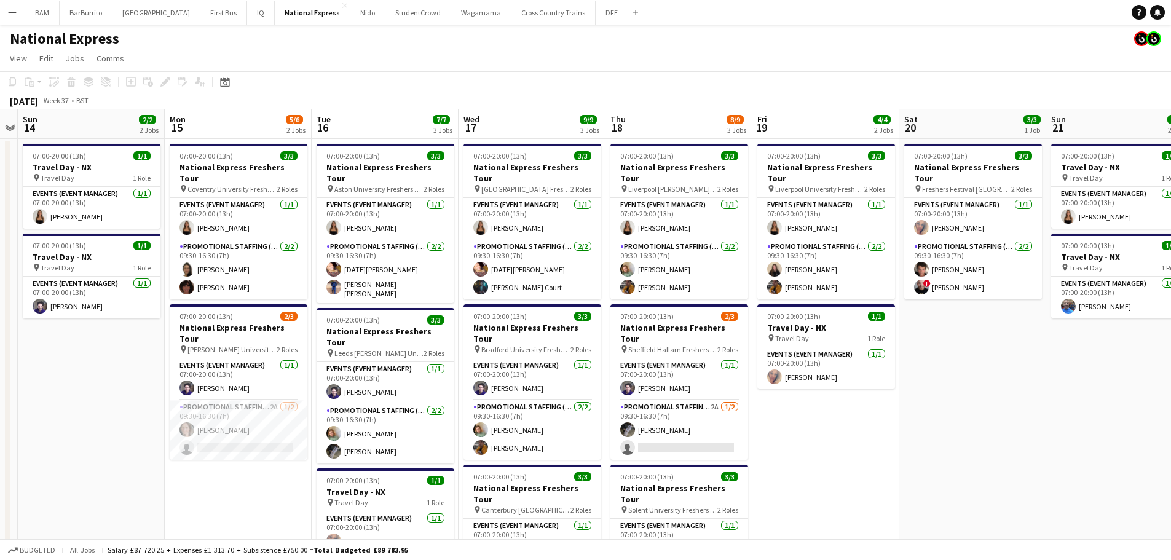
scroll to position [0, 422]
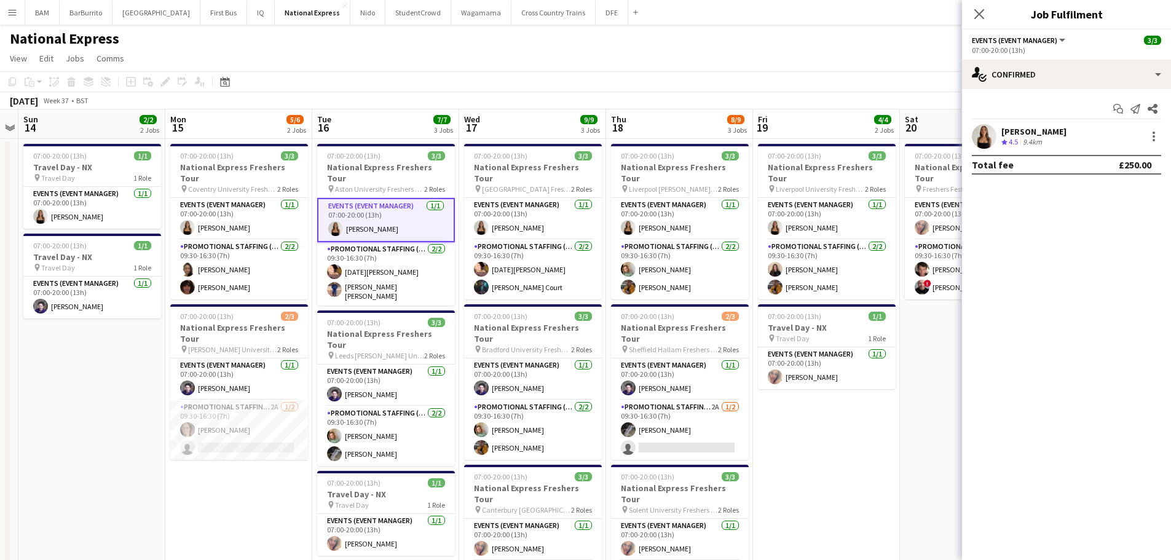
click at [1070, 127] on div "[PERSON_NAME] Crew rating 4.5 9.4km" at bounding box center [1066, 136] width 209 height 25
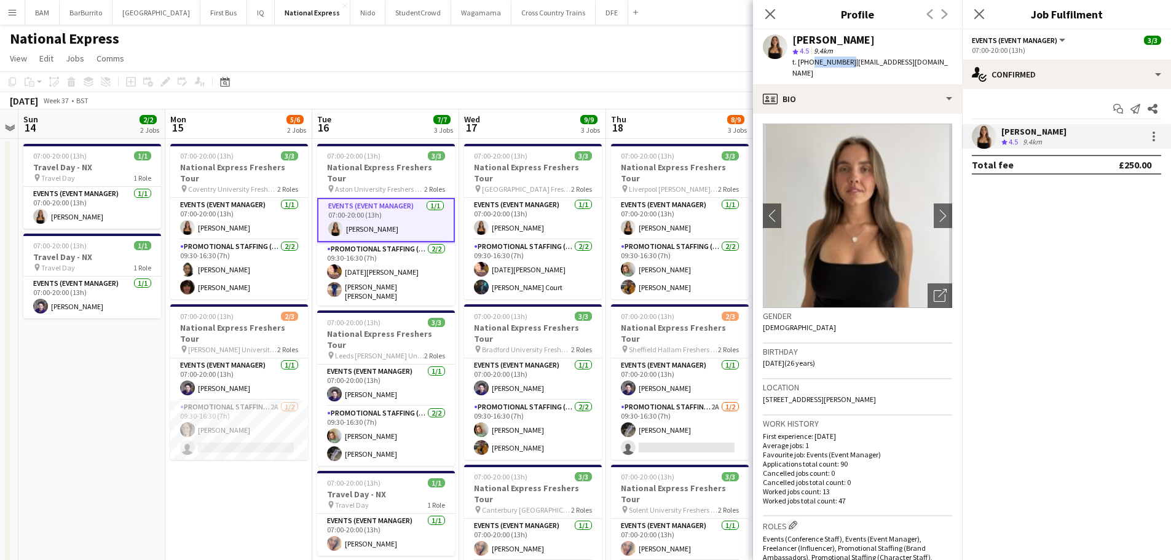
drag, startPoint x: 810, startPoint y: 63, endPoint x: 845, endPoint y: 64, distance: 35.0
click at [845, 64] on span "t. [PHONE_NUMBER]" at bounding box center [824, 61] width 64 height 9
click at [589, 58] on app-page-menu "View Day view expanded Day view collapsed Month view Date picker Jump to [DATE]…" at bounding box center [585, 59] width 1171 height 23
